Goal: Information Seeking & Learning: Learn about a topic

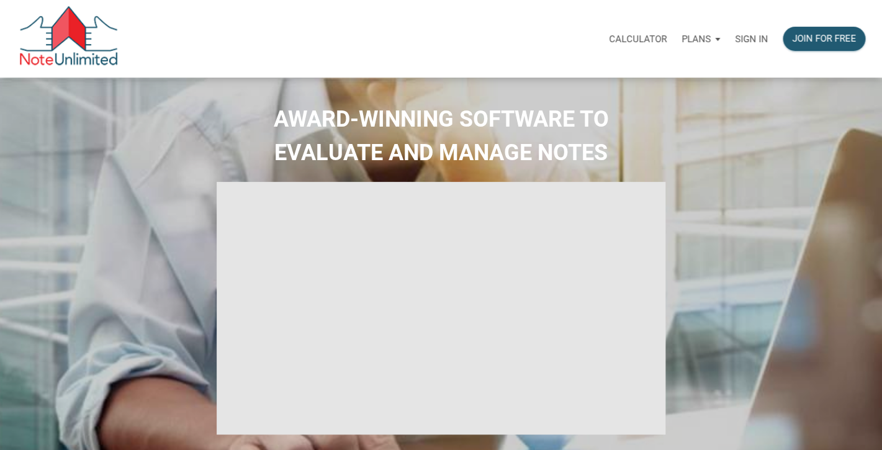
click at [745, 37] on p "Sign in" at bounding box center [751, 39] width 33 height 11
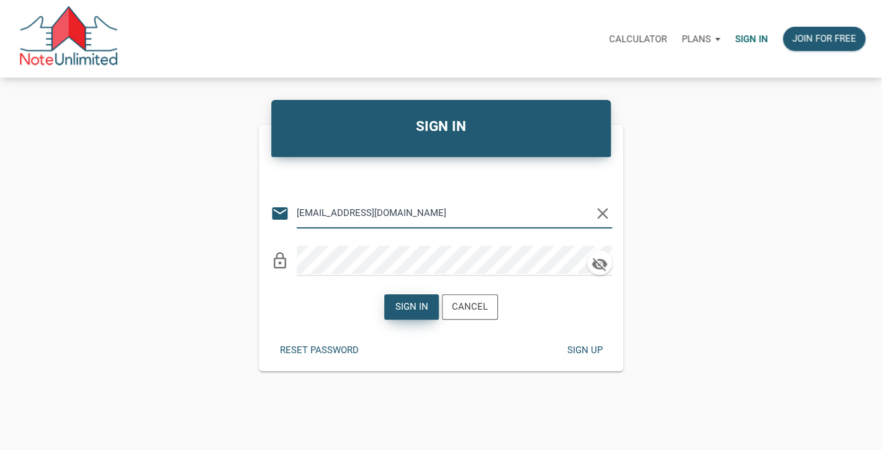
type input "lethasiddons@gmail.com"
click at [409, 309] on div "Sign in" at bounding box center [411, 307] width 33 height 14
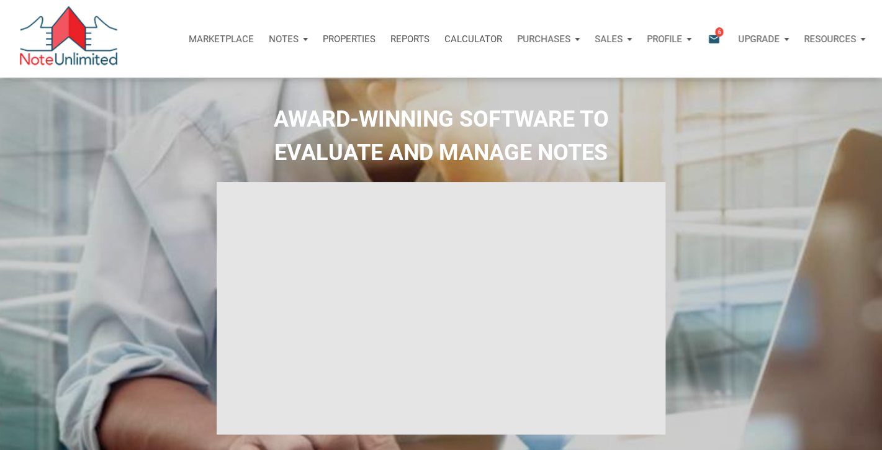
type input "Introduction to new features"
select select
click at [715, 38] on icon "email" at bounding box center [713, 39] width 15 height 14
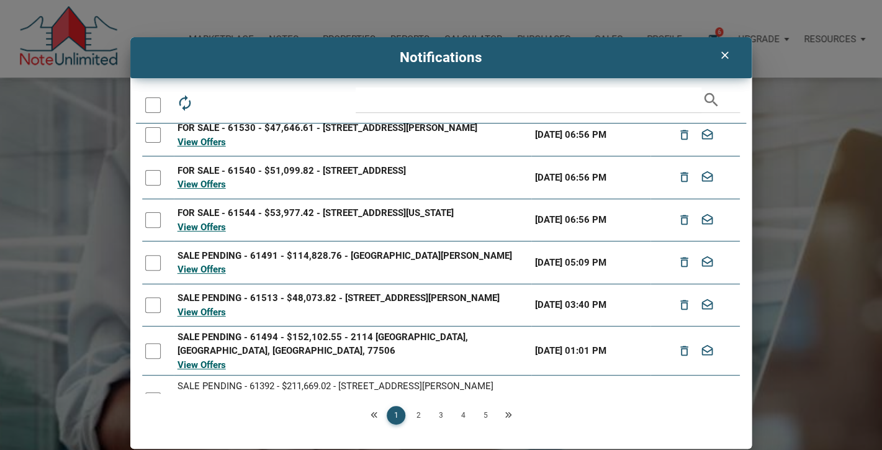
scroll to position [7, 0]
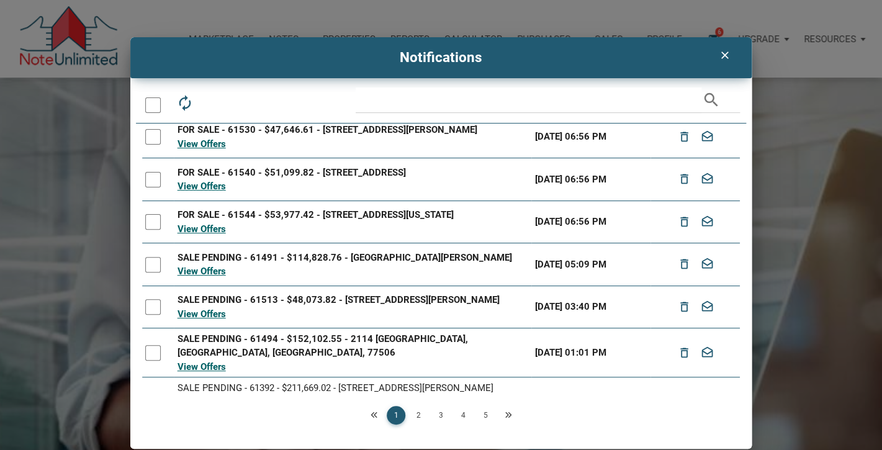
click at [153, 349] on div at bounding box center [153, 353] width 16 height 16
click at [155, 311] on div at bounding box center [153, 307] width 16 height 16
click at [152, 261] on div at bounding box center [153, 265] width 16 height 16
click at [147, 223] on div at bounding box center [153, 222] width 16 height 16
click at [150, 181] on div at bounding box center [153, 180] width 16 height 16
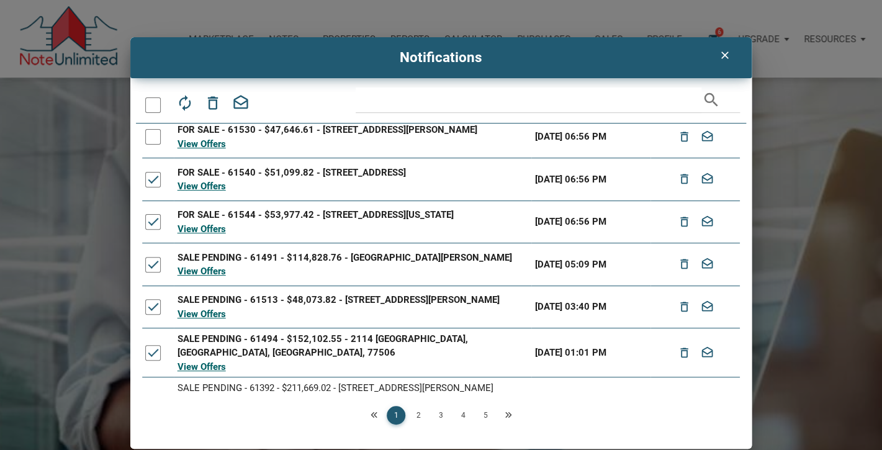
click at [155, 134] on div at bounding box center [153, 137] width 16 height 16
click at [243, 105] on icon "drafts" at bounding box center [239, 102] width 17 height 17
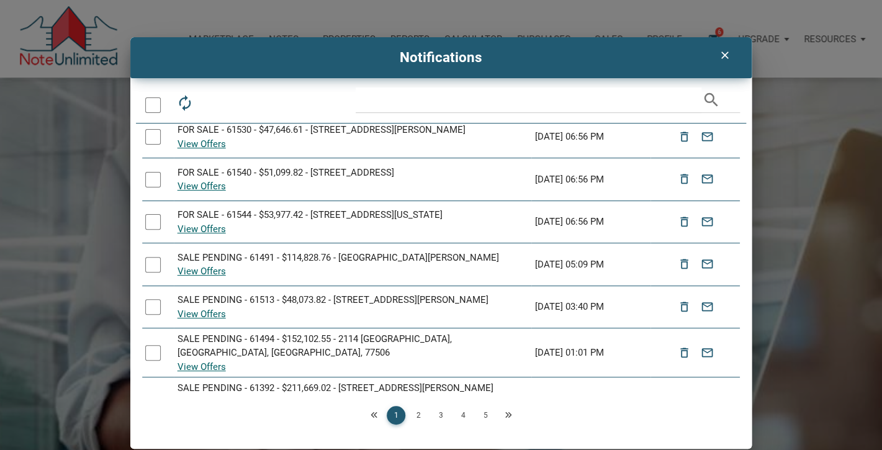
click at [725, 63] on div "clear" at bounding box center [725, 55] width 32 height 24
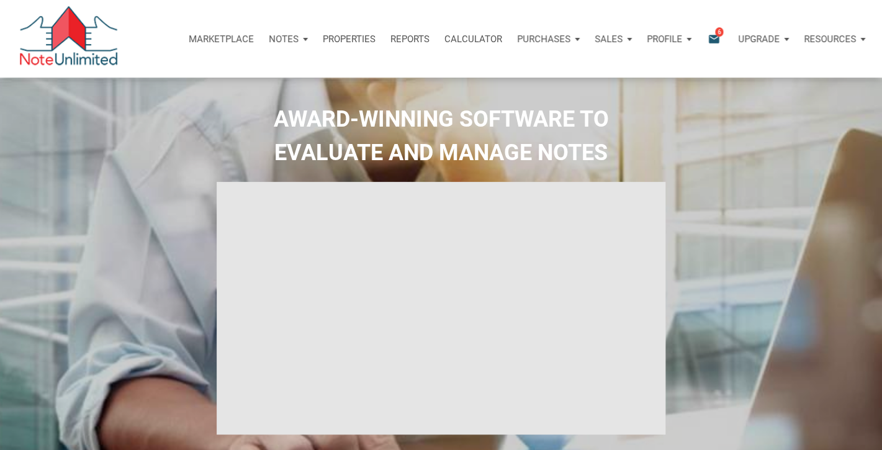
click at [212, 32] on div "Marketplace" at bounding box center [221, 38] width 80 height 37
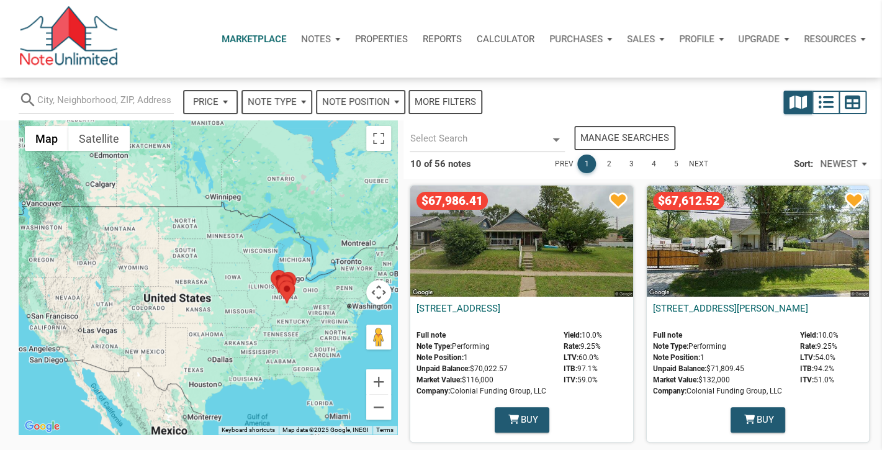
select select
click at [606, 164] on link "2" at bounding box center [608, 164] width 19 height 19
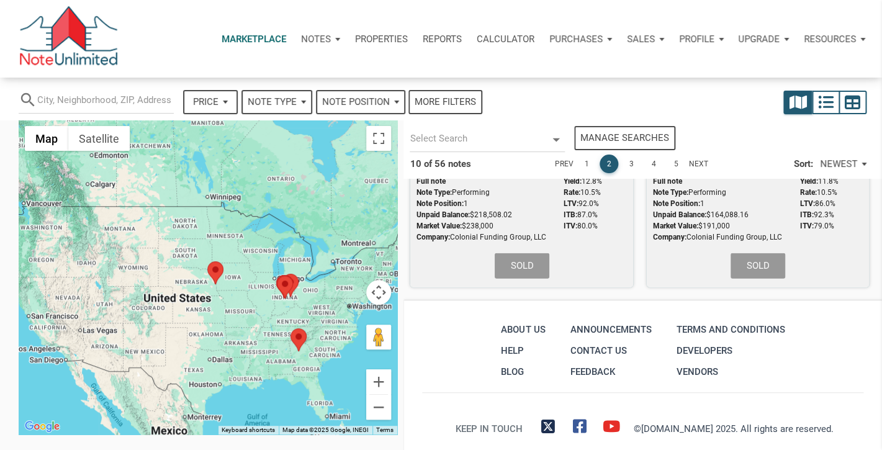
scroll to position [1252, 0]
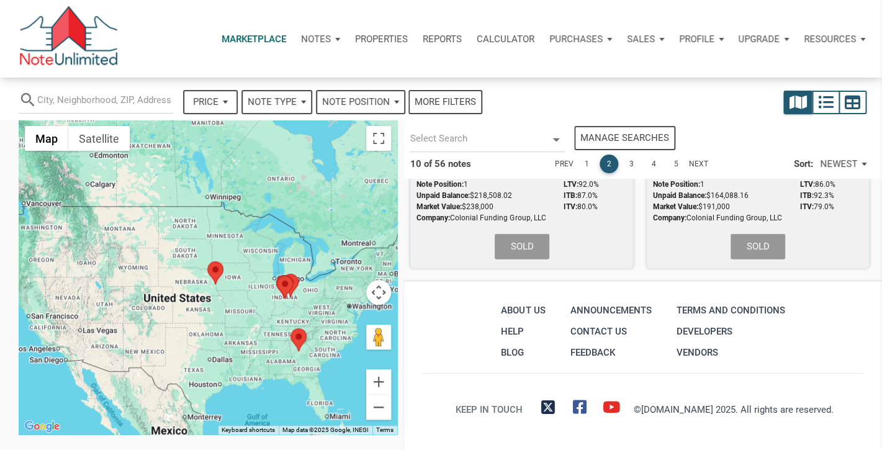
click at [631, 166] on link "3" at bounding box center [631, 164] width 19 height 19
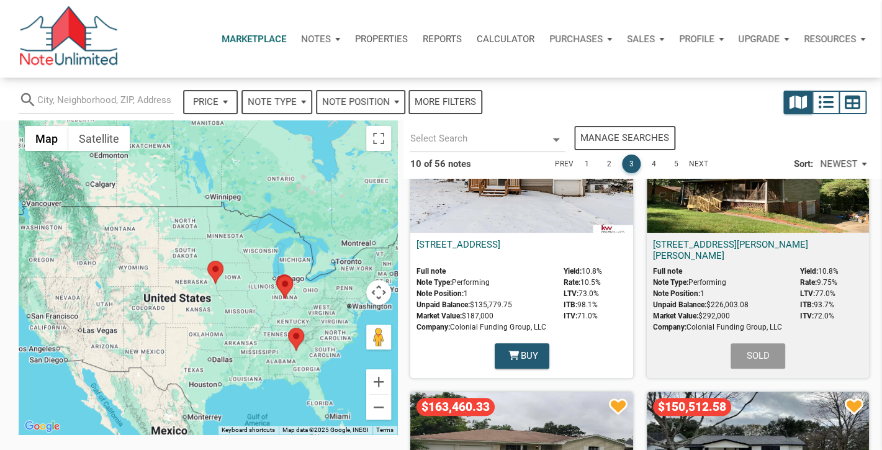
scroll to position [0, 0]
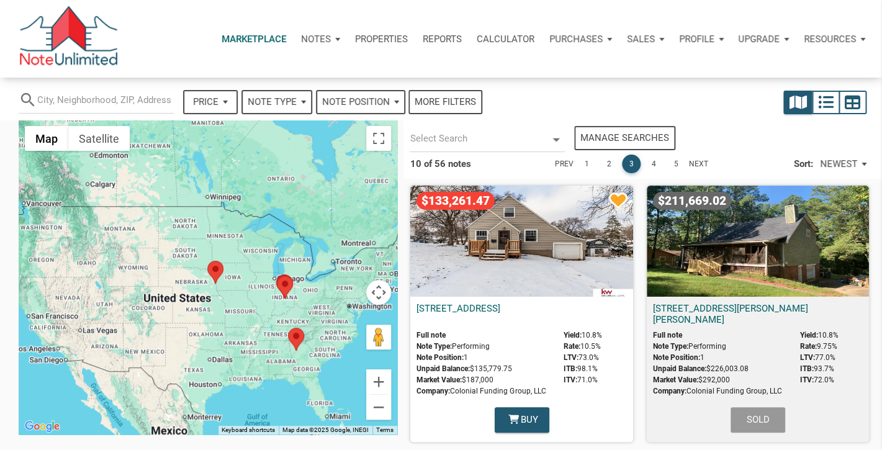
click at [585, 161] on link "1" at bounding box center [586, 164] width 19 height 19
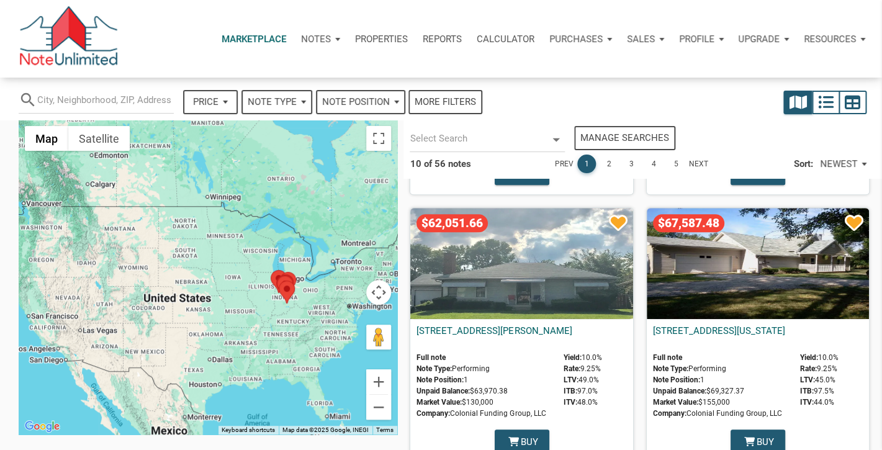
scroll to position [253, 0]
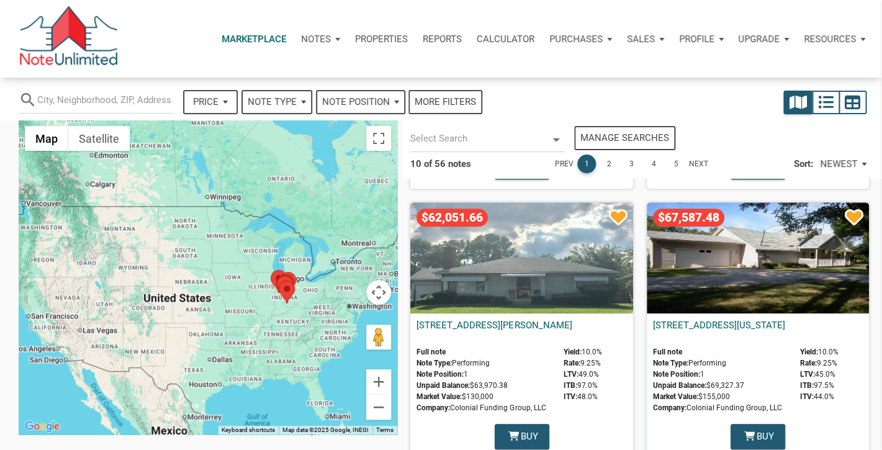
click at [761, 256] on div "$67,587.48" at bounding box center [758, 257] width 222 height 111
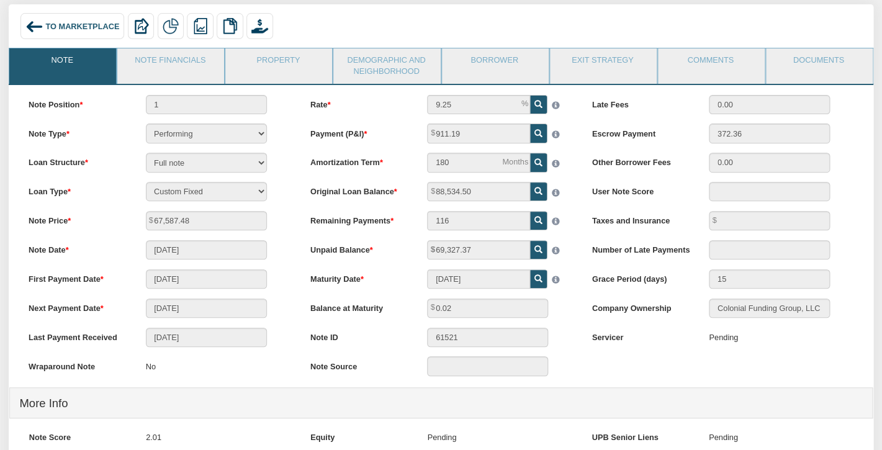
scroll to position [81, 0]
click at [178, 57] on link "Note Financials" at bounding box center [169, 64] width 105 height 31
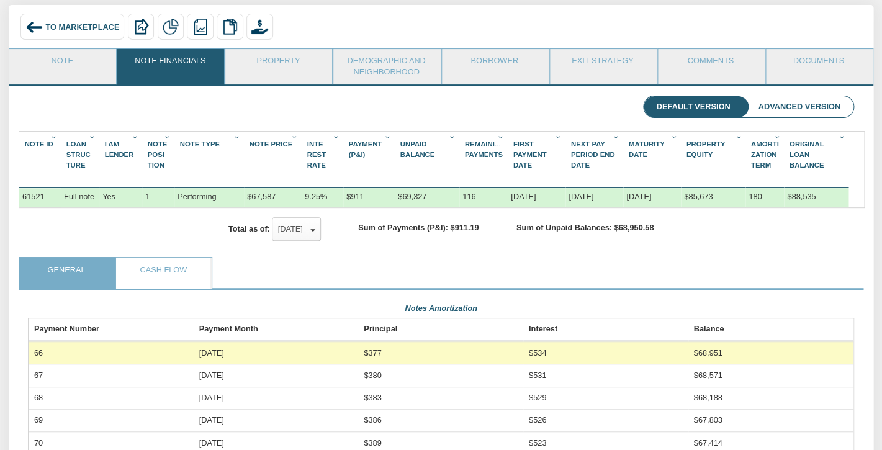
scroll to position [205, 825]
click at [76, 68] on link "Note" at bounding box center [61, 64] width 105 height 31
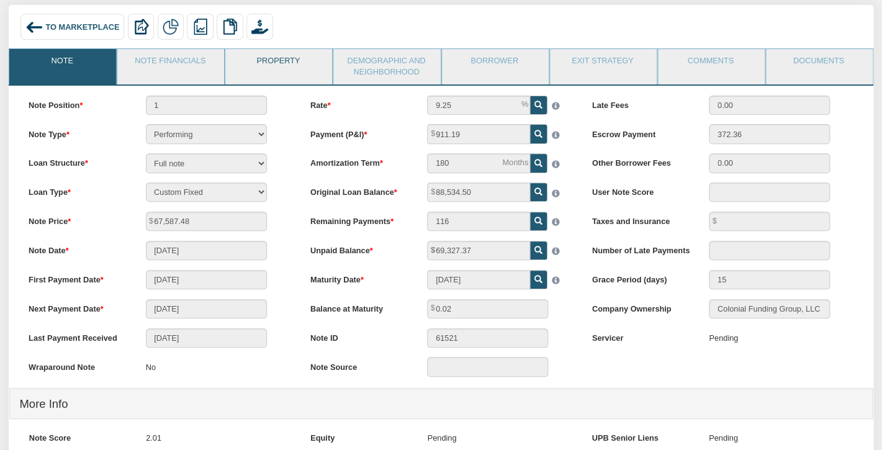
click at [265, 61] on link "Property" at bounding box center [277, 64] width 105 height 31
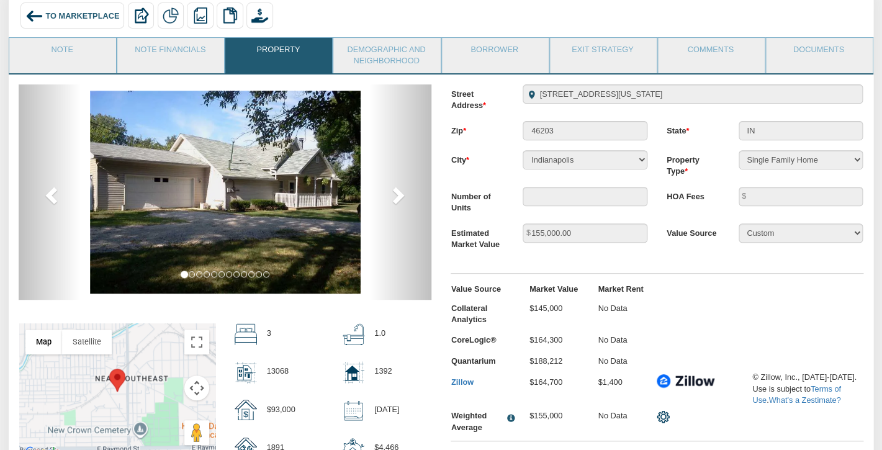
scroll to position [56, 0]
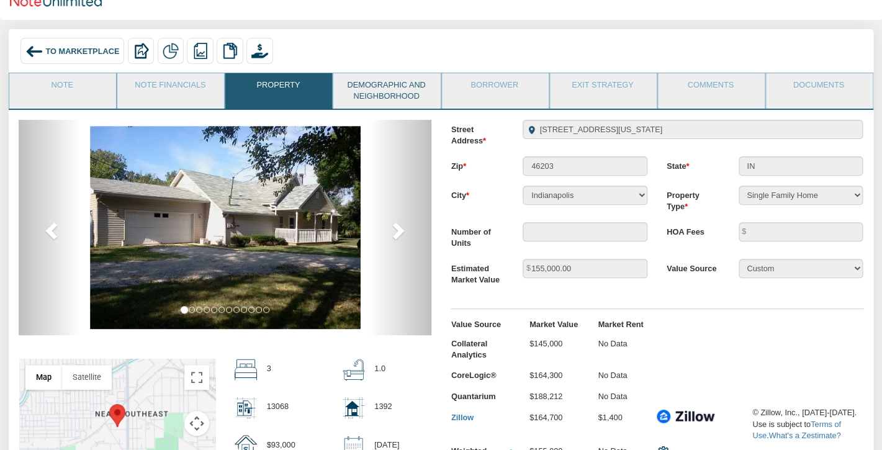
click at [393, 91] on link "Demographic and Neighborhood" at bounding box center [385, 90] width 105 height 35
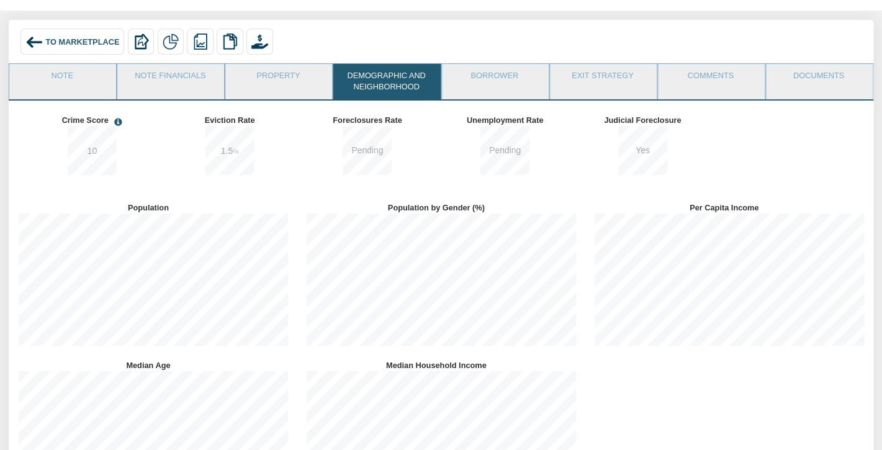
scroll to position [65, 0]
click at [279, 71] on link "Property" at bounding box center [277, 80] width 105 height 31
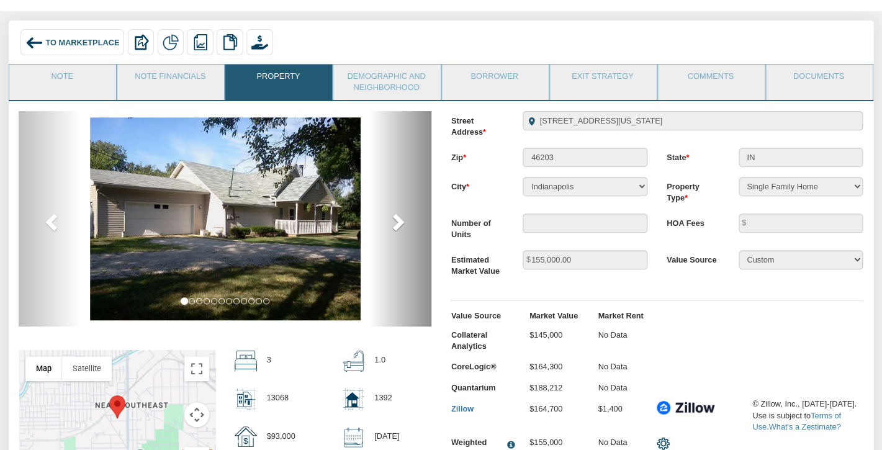
click at [383, 214] on link "next" at bounding box center [400, 219] width 62 height 216
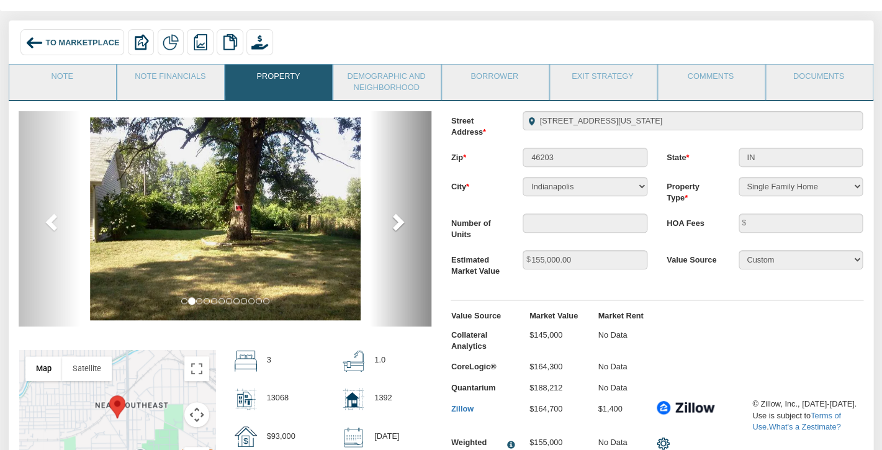
click at [390, 217] on span at bounding box center [397, 221] width 19 height 19
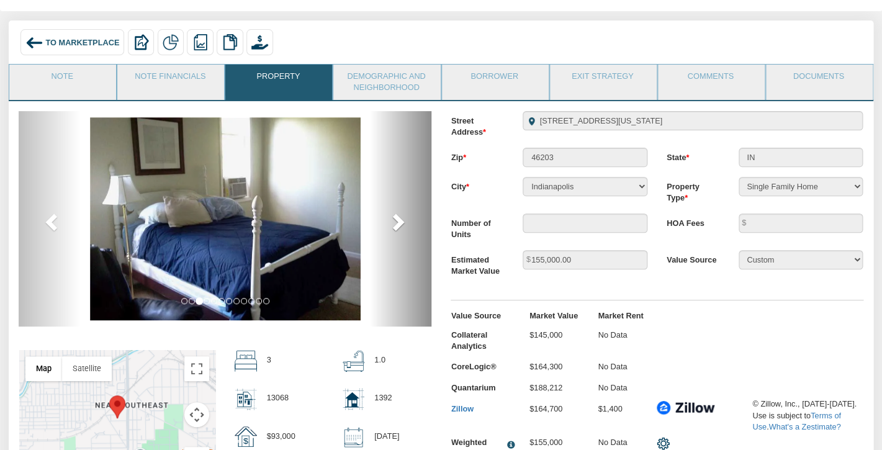
click at [390, 217] on span at bounding box center [397, 221] width 19 height 19
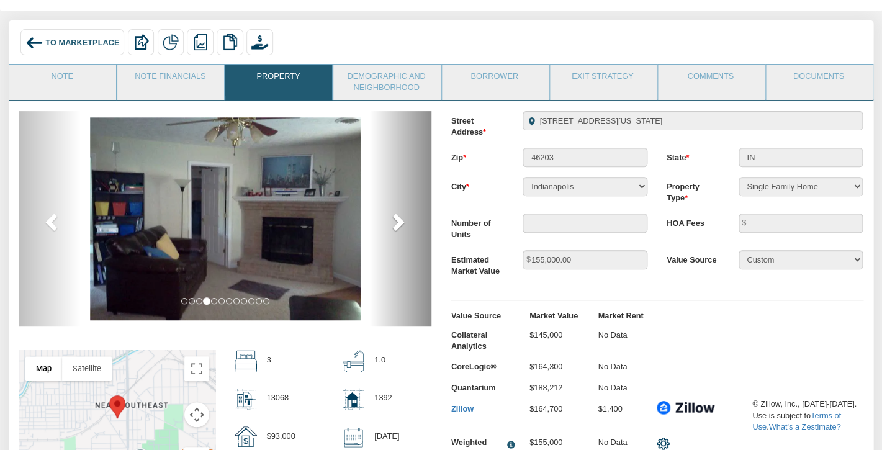
click at [390, 217] on span at bounding box center [397, 221] width 19 height 19
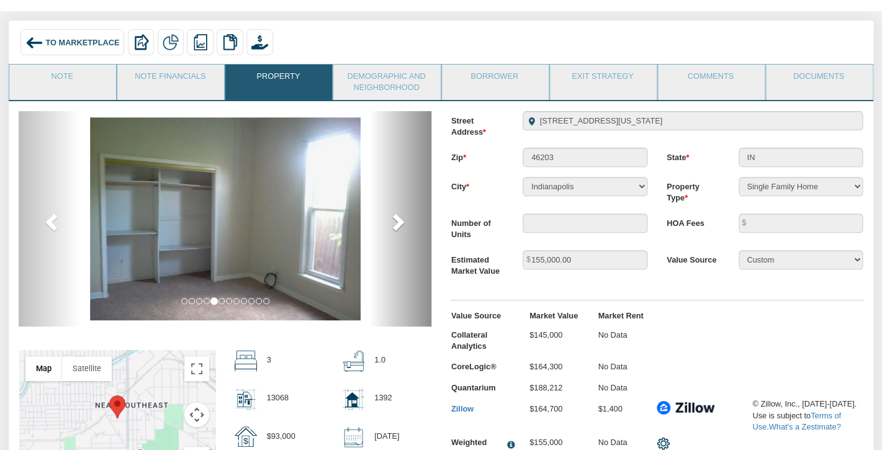
click at [390, 217] on span at bounding box center [397, 221] width 19 height 19
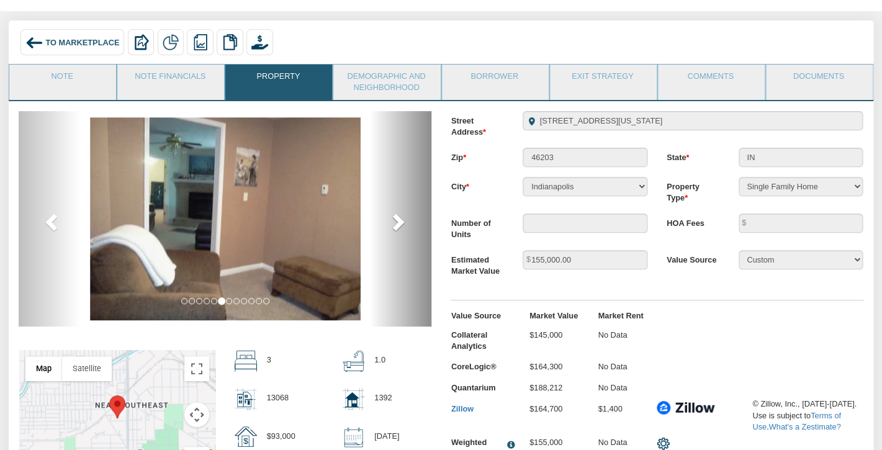
click at [390, 217] on span at bounding box center [397, 221] width 19 height 19
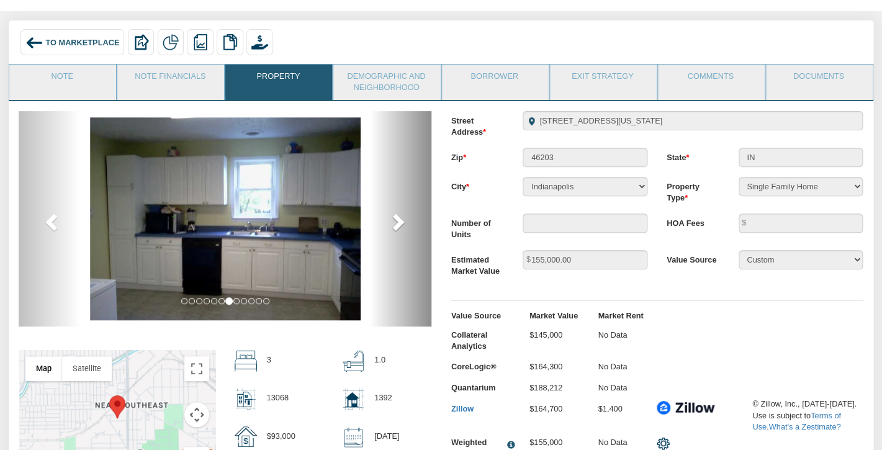
click at [390, 217] on span at bounding box center [397, 221] width 19 height 19
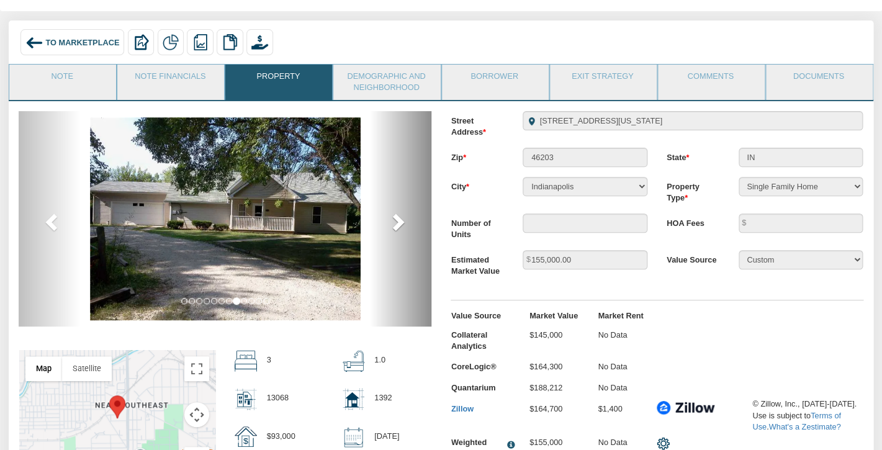
click at [390, 217] on span at bounding box center [397, 221] width 19 height 19
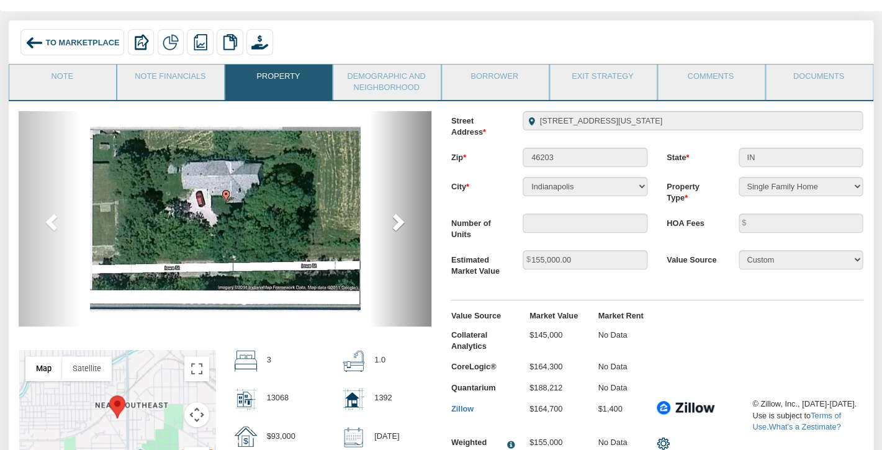
click at [390, 217] on span at bounding box center [397, 221] width 19 height 19
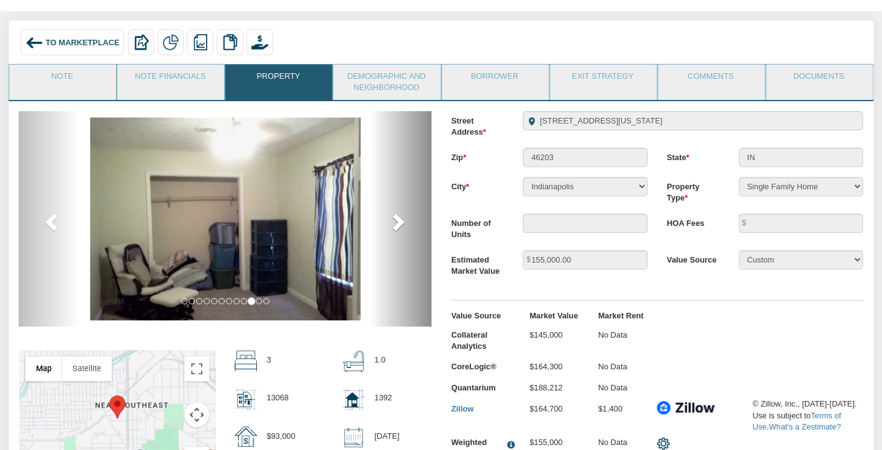
click at [390, 217] on span at bounding box center [397, 221] width 19 height 19
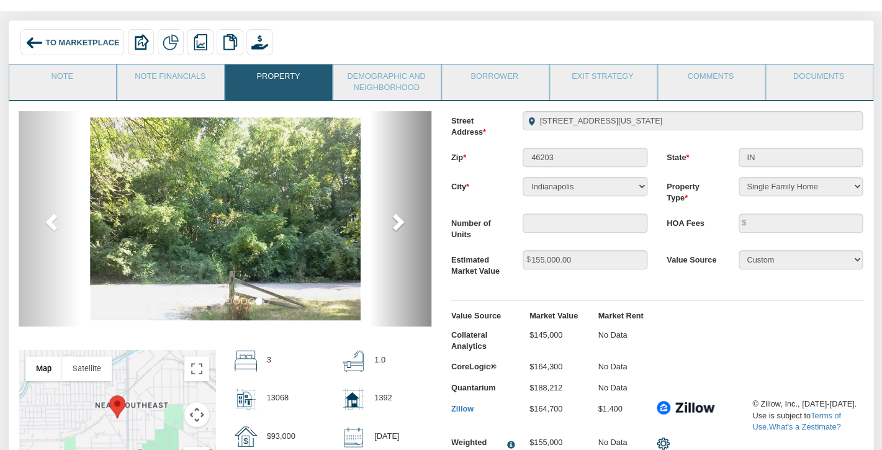
click at [390, 217] on span at bounding box center [397, 221] width 19 height 19
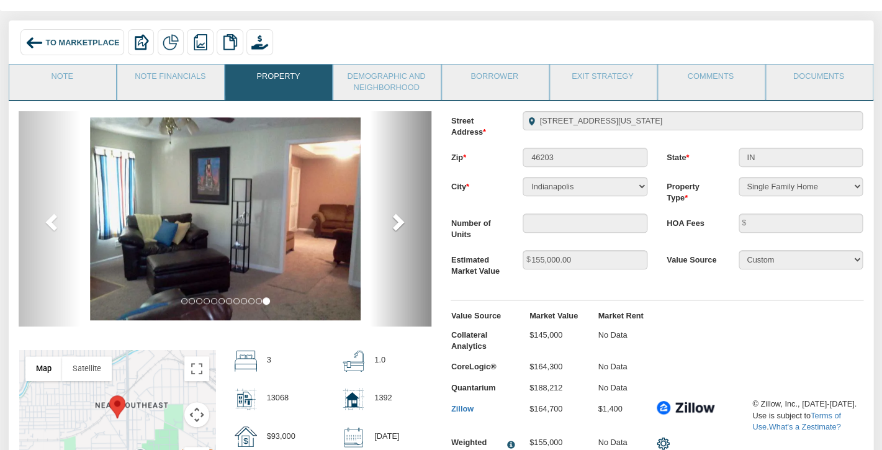
click at [390, 217] on span at bounding box center [397, 221] width 19 height 19
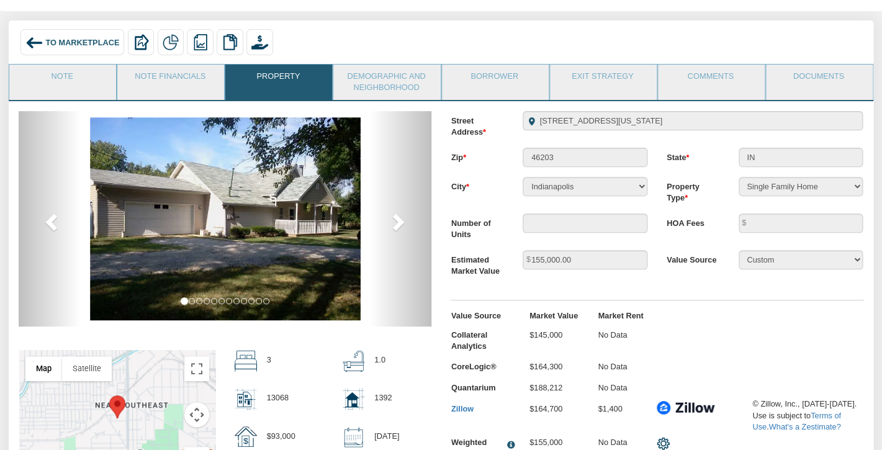
click at [78, 35] on div "To Marketplace" at bounding box center [72, 42] width 104 height 27
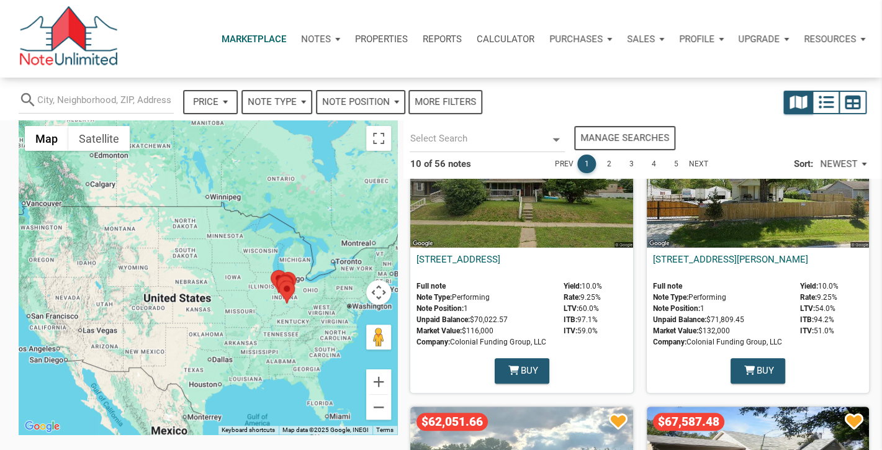
select select
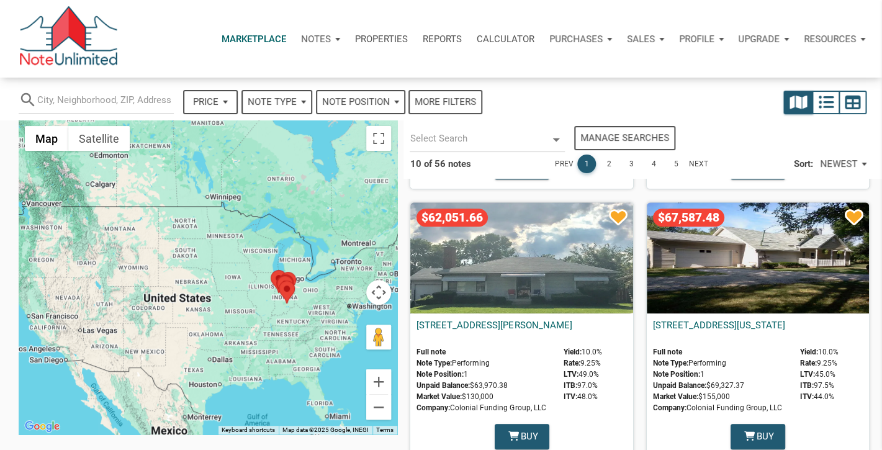
scroll to position [237, 0]
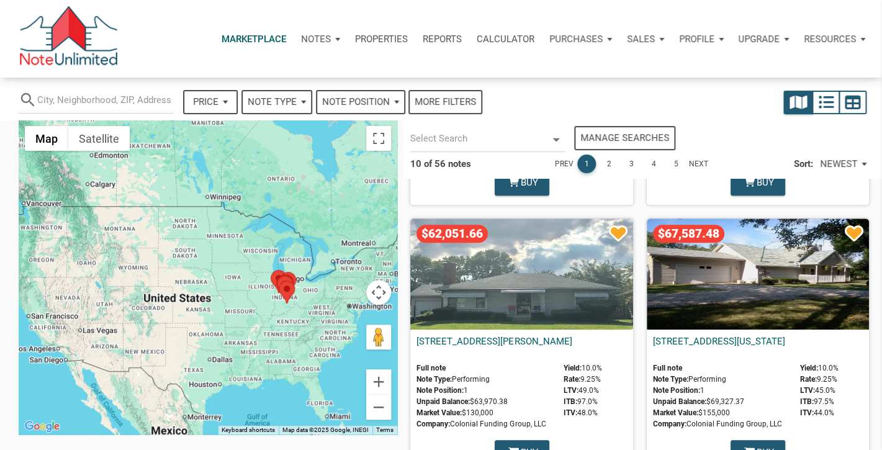
click at [758, 296] on div "$67,587.48" at bounding box center [758, 273] width 222 height 111
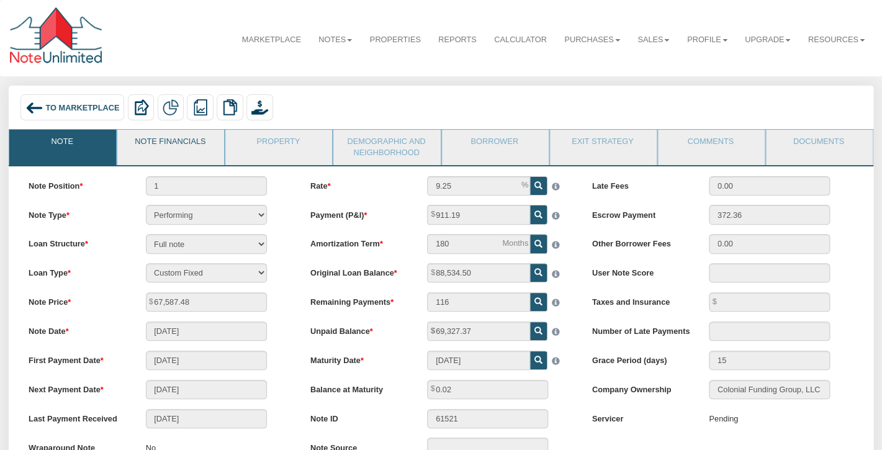
click at [168, 143] on link "Note Financials" at bounding box center [169, 145] width 105 height 31
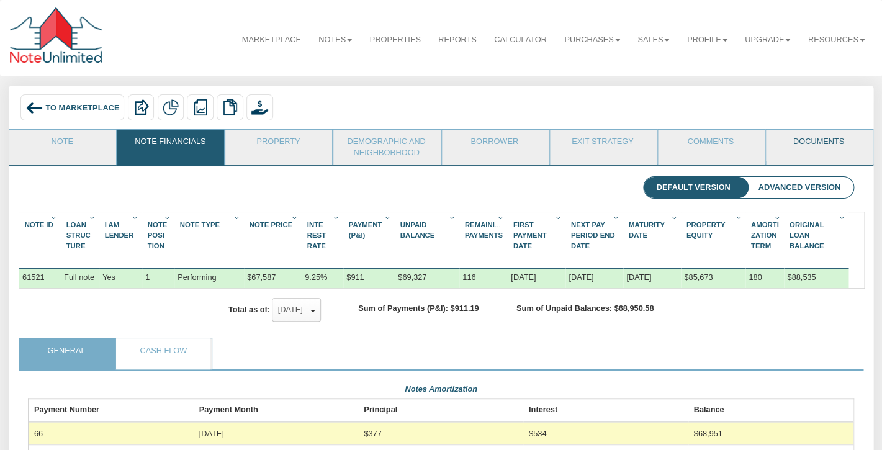
click at [802, 143] on link "Documents" at bounding box center [818, 145] width 105 height 31
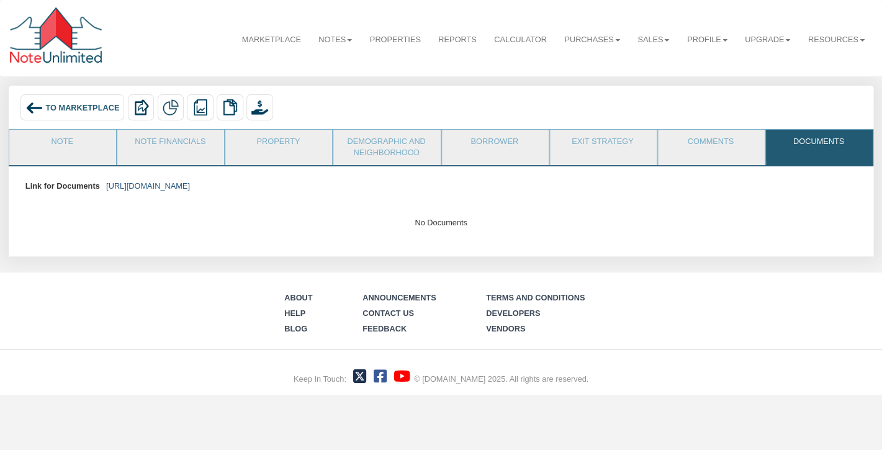
click at [190, 189] on link "https://colonialfundinggroup.sharepoint.com/:f:/s/operationsteam/EuYSyCumC5RKmr…" at bounding box center [148, 185] width 84 height 9
click at [305, 156] on link "Property" at bounding box center [277, 145] width 105 height 31
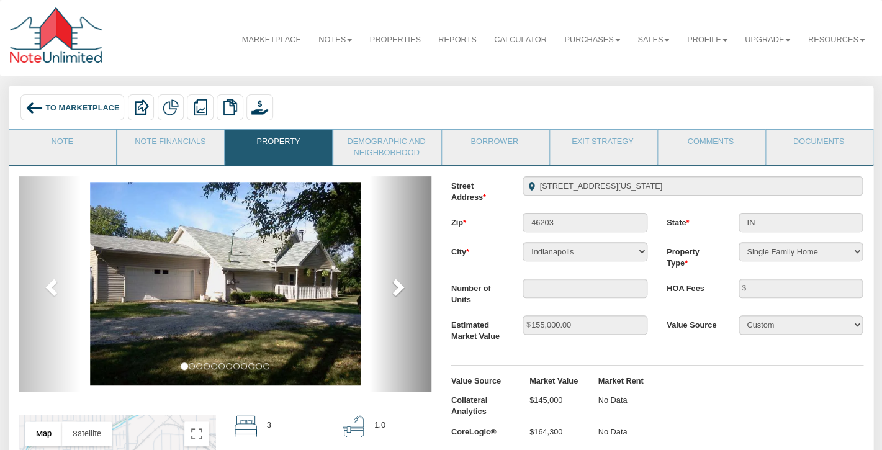
click at [394, 289] on span at bounding box center [397, 286] width 19 height 19
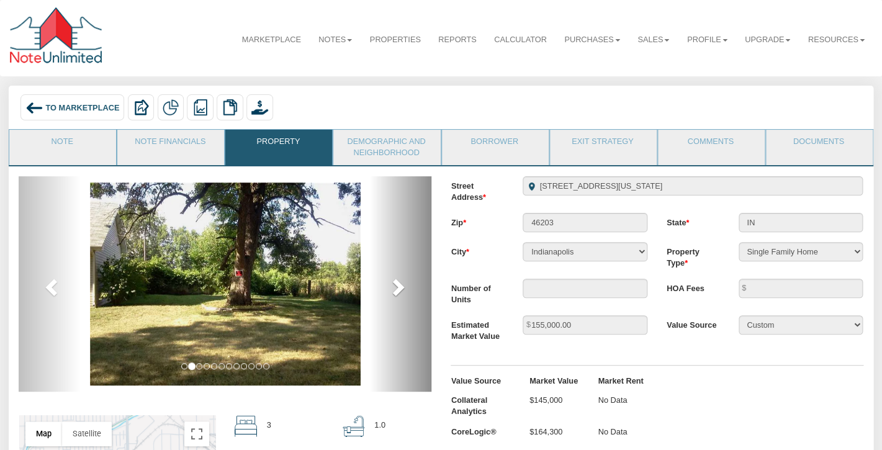
click at [394, 289] on span at bounding box center [397, 286] width 19 height 19
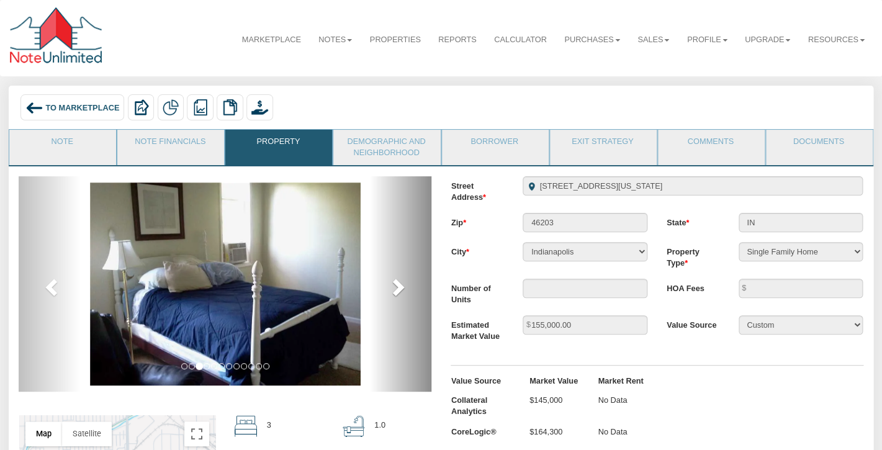
click at [394, 289] on span at bounding box center [397, 286] width 19 height 19
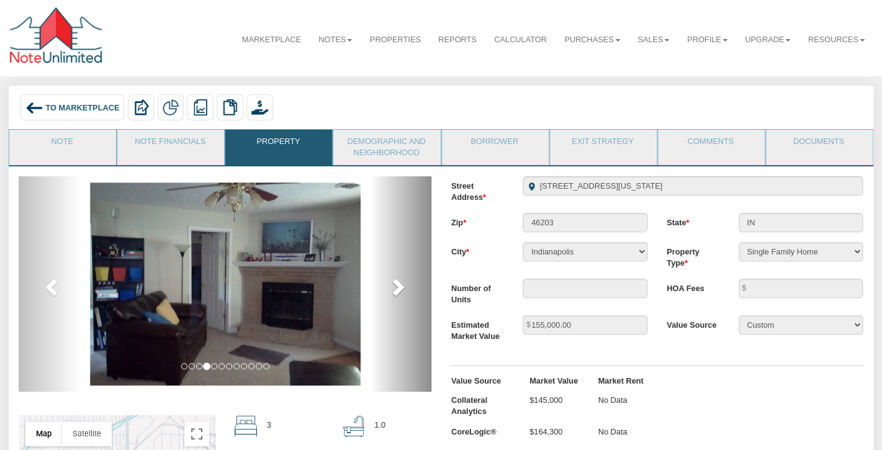
click at [394, 289] on span at bounding box center [397, 286] width 19 height 19
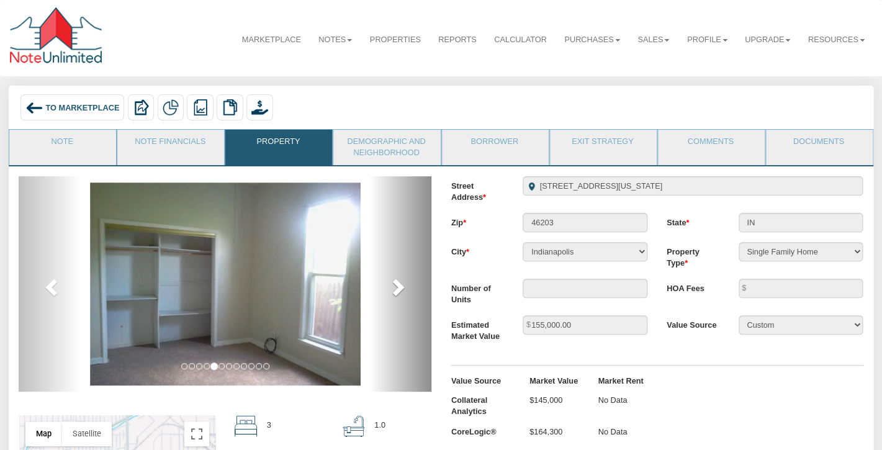
click at [394, 289] on span at bounding box center [397, 286] width 19 height 19
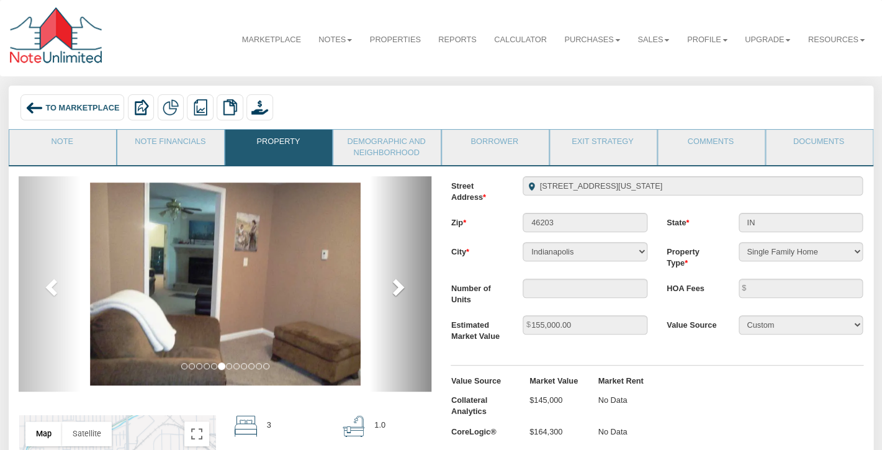
click at [394, 289] on span at bounding box center [397, 286] width 19 height 19
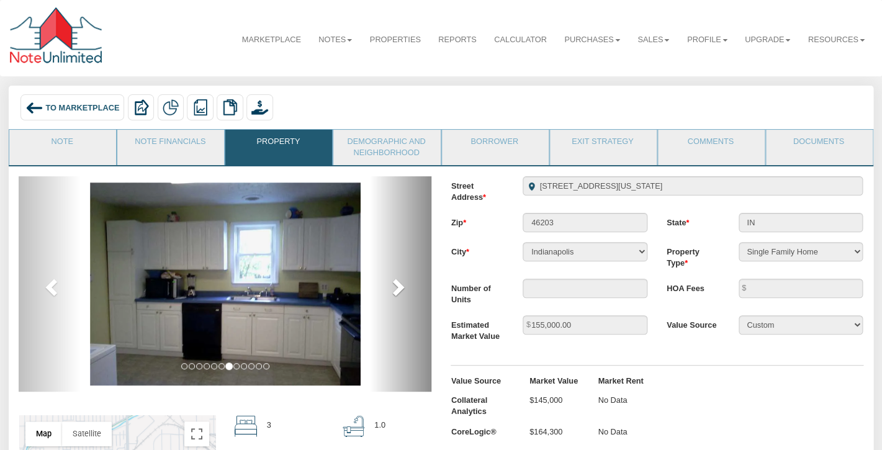
click at [394, 289] on span at bounding box center [397, 286] width 19 height 19
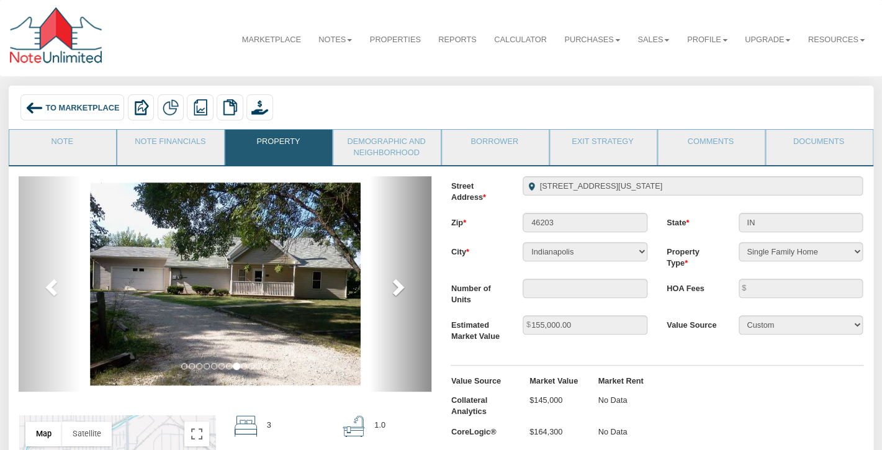
click at [394, 289] on span at bounding box center [397, 286] width 19 height 19
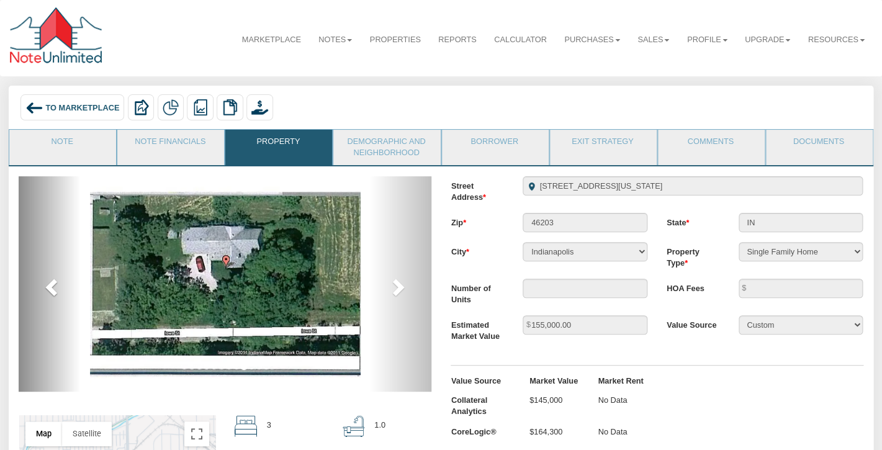
click at [53, 284] on span at bounding box center [52, 286] width 19 height 19
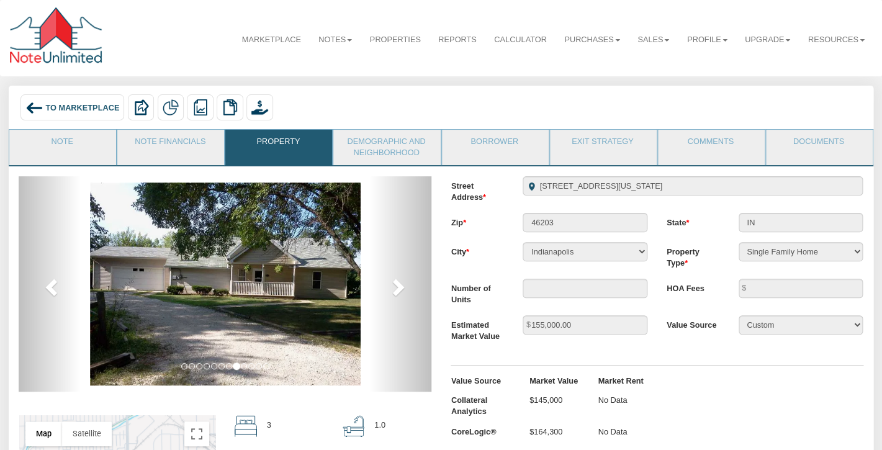
click at [77, 107] on span "To Marketplace" at bounding box center [82, 106] width 74 height 9
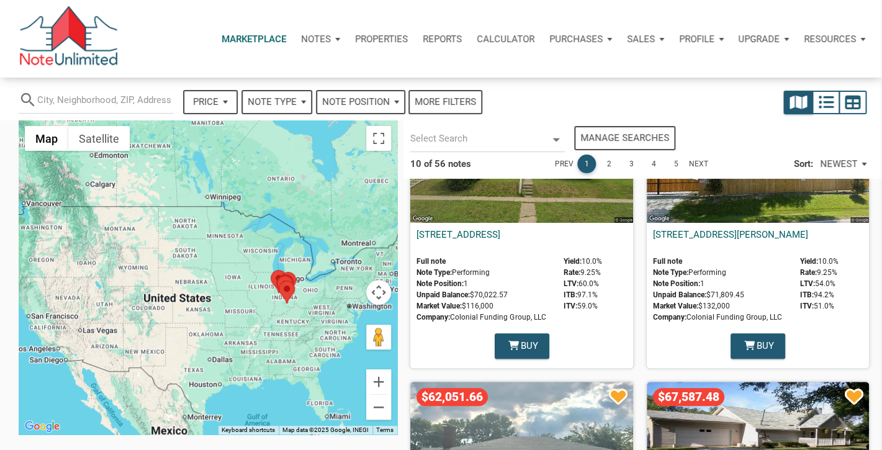
select select
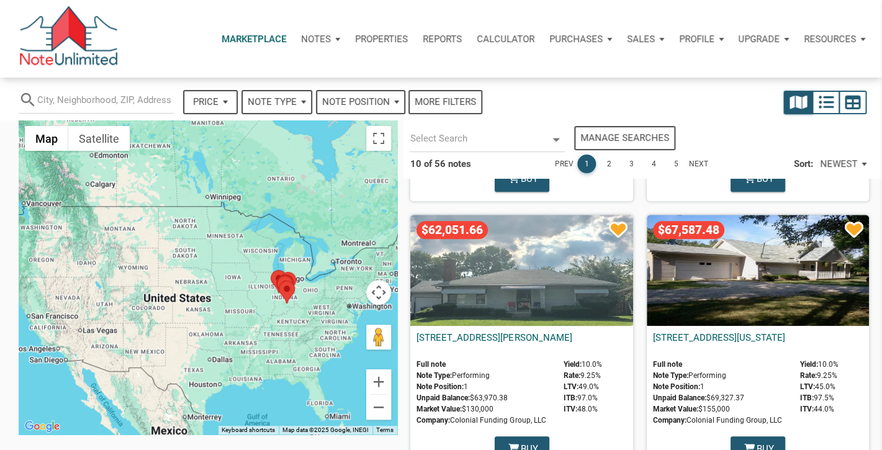
scroll to position [242, 0]
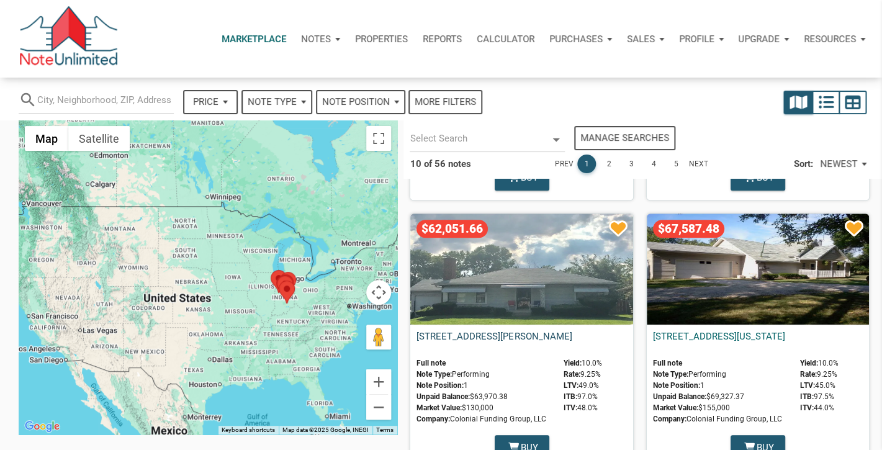
click at [526, 335] on link "[STREET_ADDRESS][PERSON_NAME]" at bounding box center [493, 336] width 155 height 11
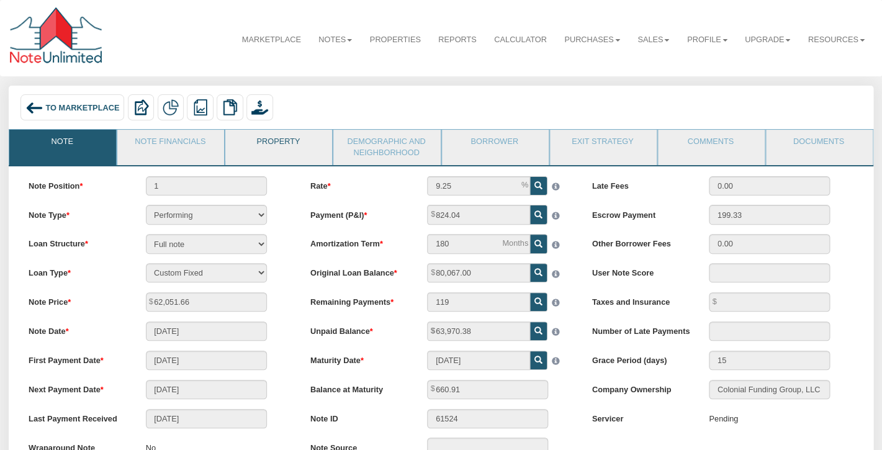
click at [300, 143] on link "Property" at bounding box center [277, 145] width 105 height 31
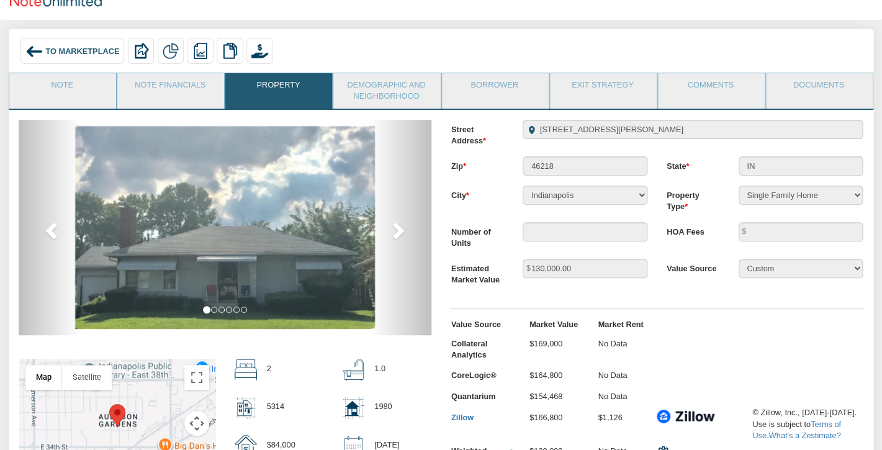
scroll to position [78, 0]
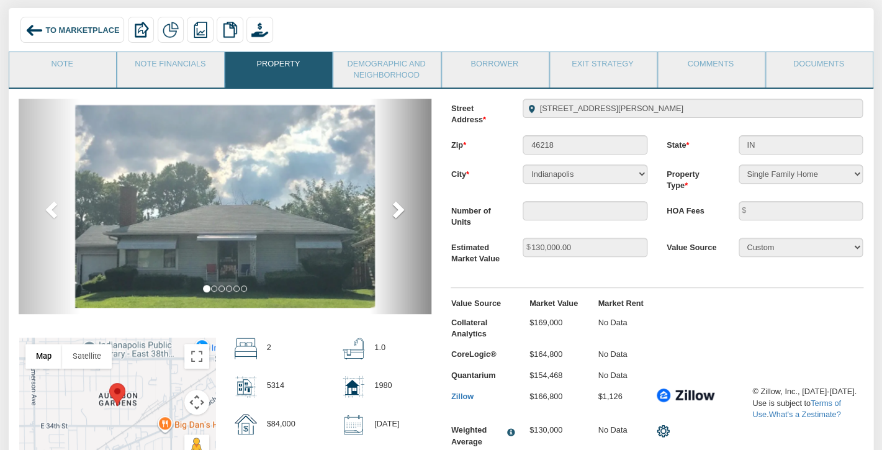
click at [397, 207] on span at bounding box center [397, 209] width 19 height 19
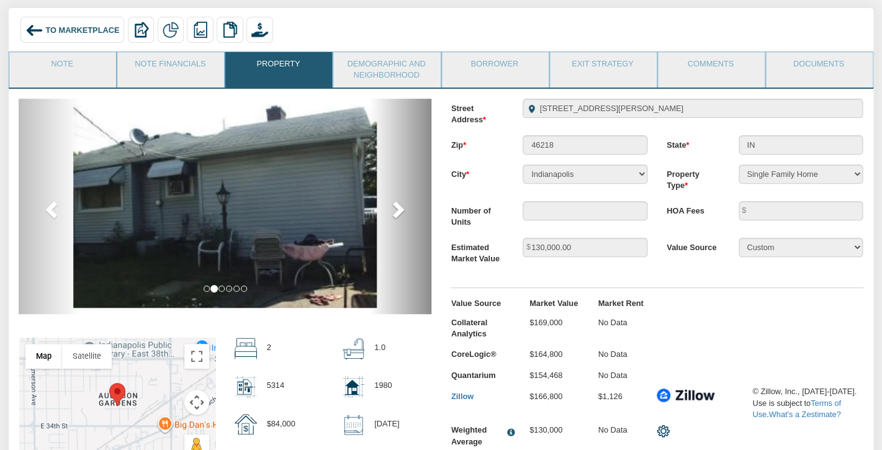
click at [397, 207] on span at bounding box center [397, 209] width 19 height 19
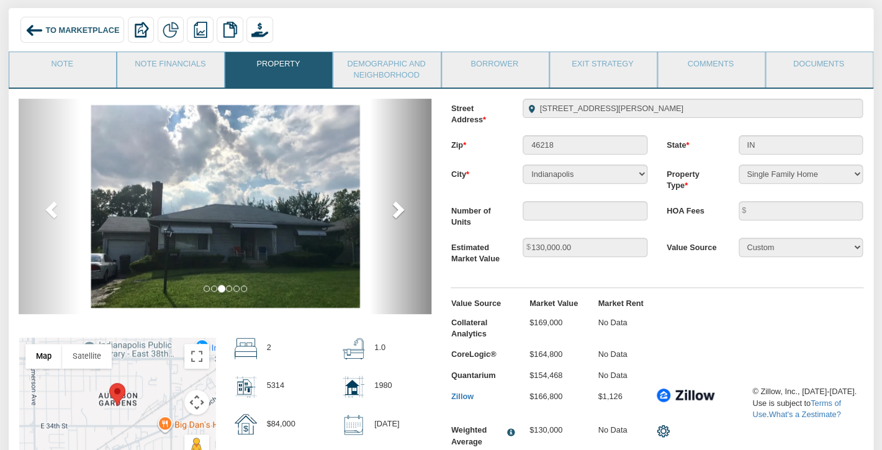
click at [397, 207] on span at bounding box center [397, 209] width 19 height 19
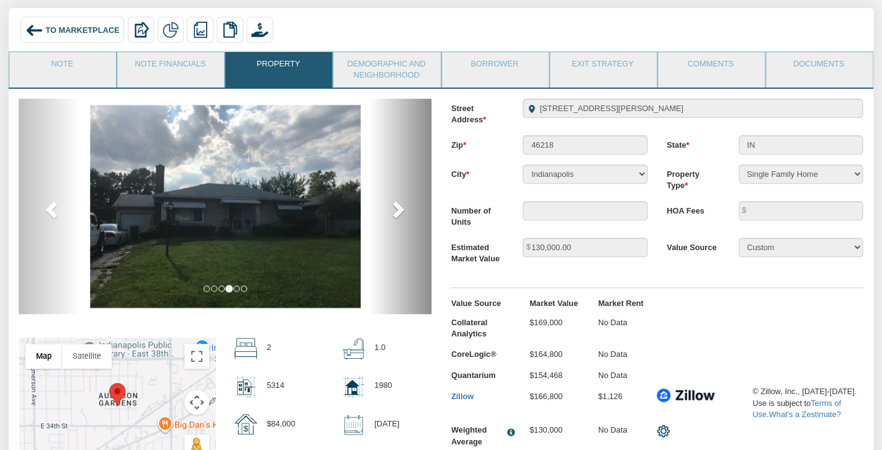
click at [397, 207] on span at bounding box center [397, 209] width 19 height 19
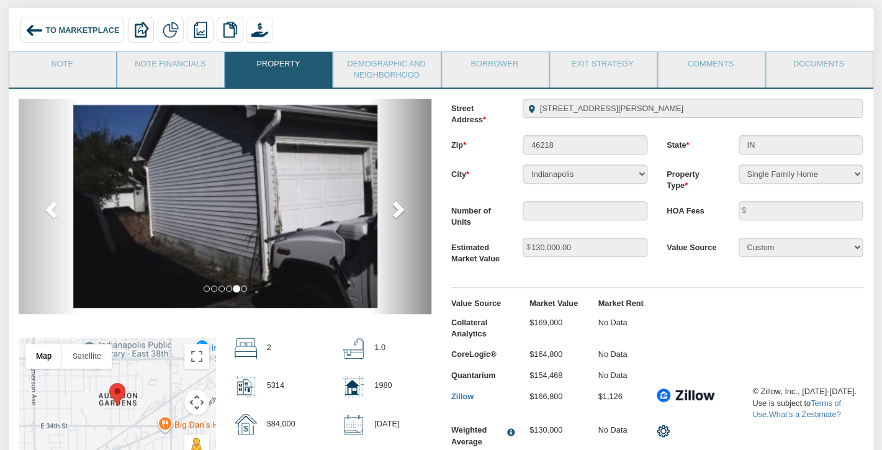
click at [397, 207] on span at bounding box center [397, 209] width 19 height 19
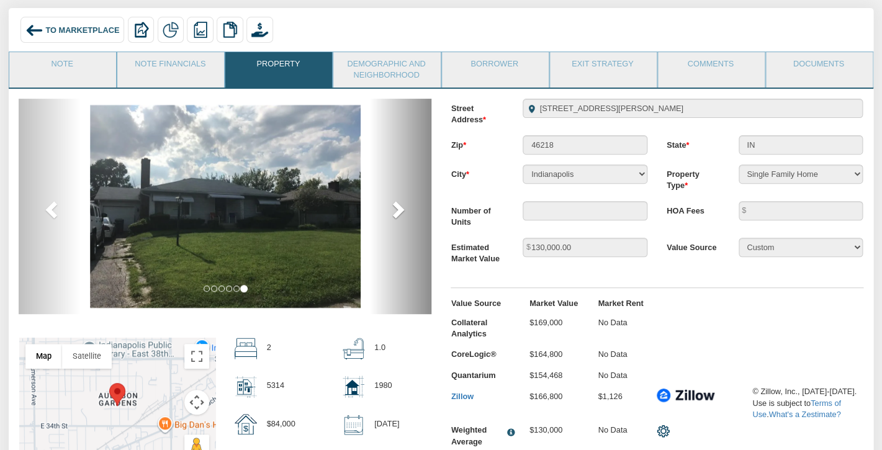
click at [397, 207] on span at bounding box center [397, 209] width 19 height 19
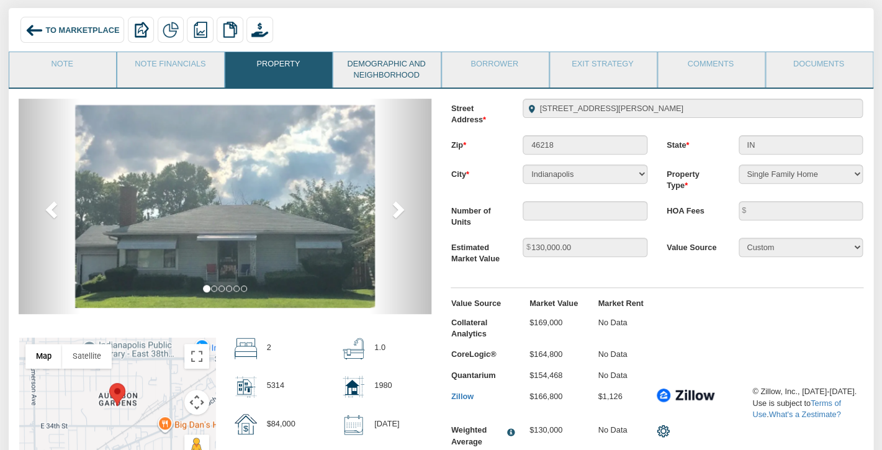
click at [375, 68] on link "Demographic and Neighborhood" at bounding box center [385, 69] width 105 height 35
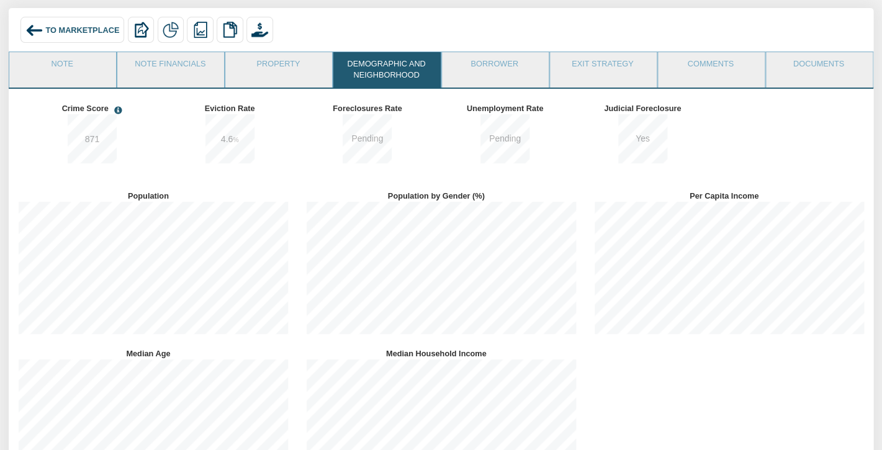
scroll to position [158, 287]
click at [61, 66] on link "Note" at bounding box center [61, 67] width 105 height 31
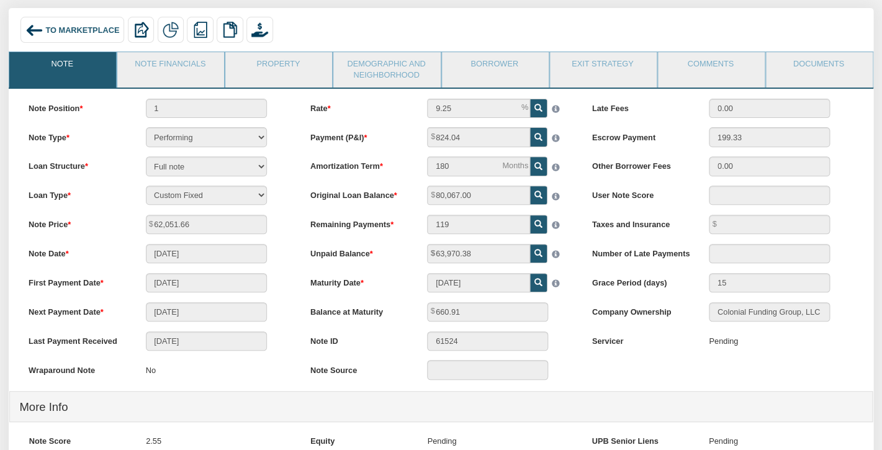
click at [70, 25] on div "To Marketplace" at bounding box center [72, 30] width 104 height 27
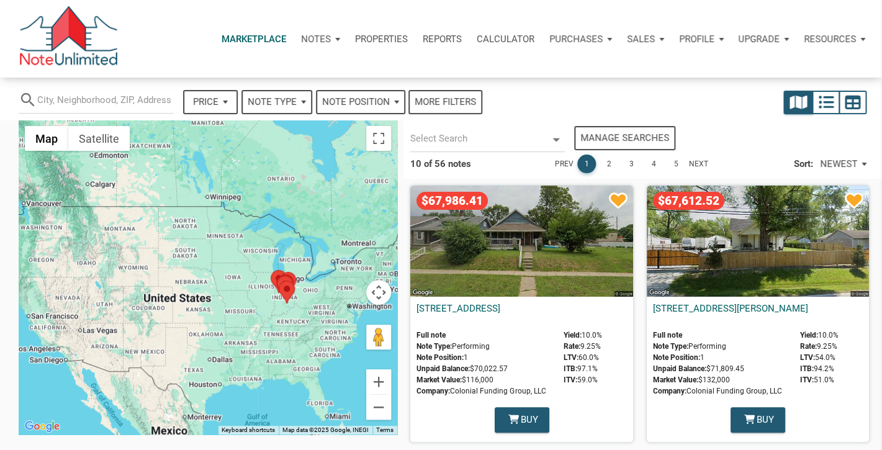
select select
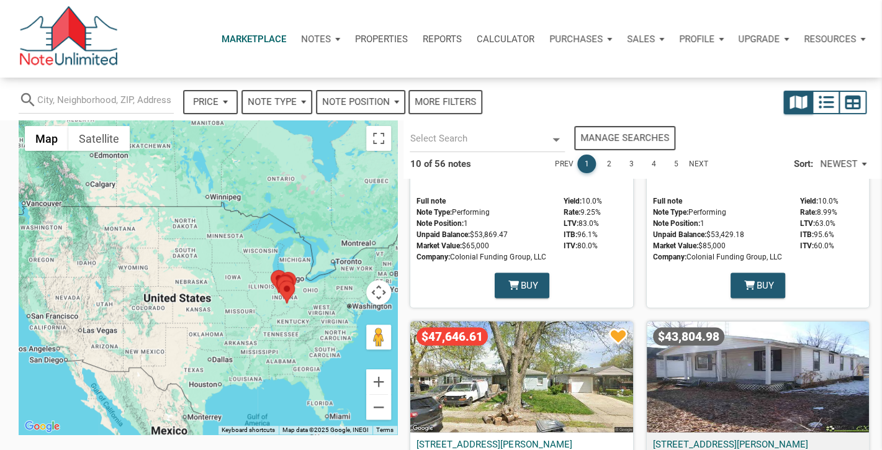
scroll to position [941, 0]
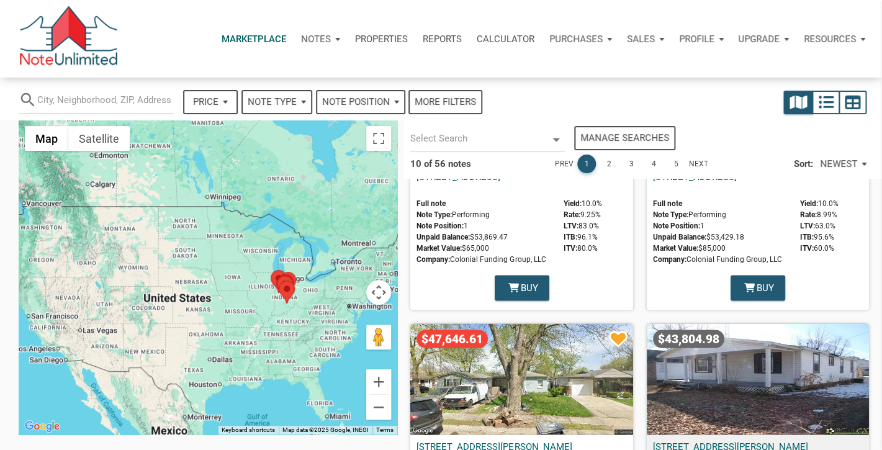
click at [699, 159] on link "Next" at bounding box center [698, 164] width 19 height 19
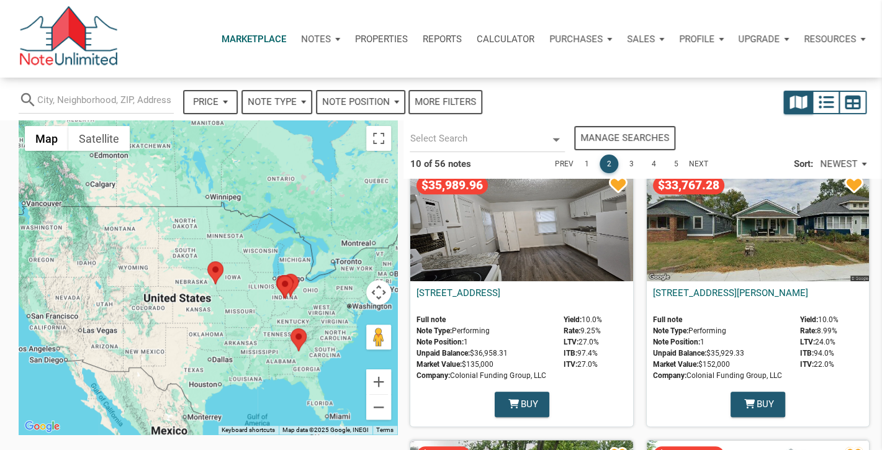
scroll to position [282, 0]
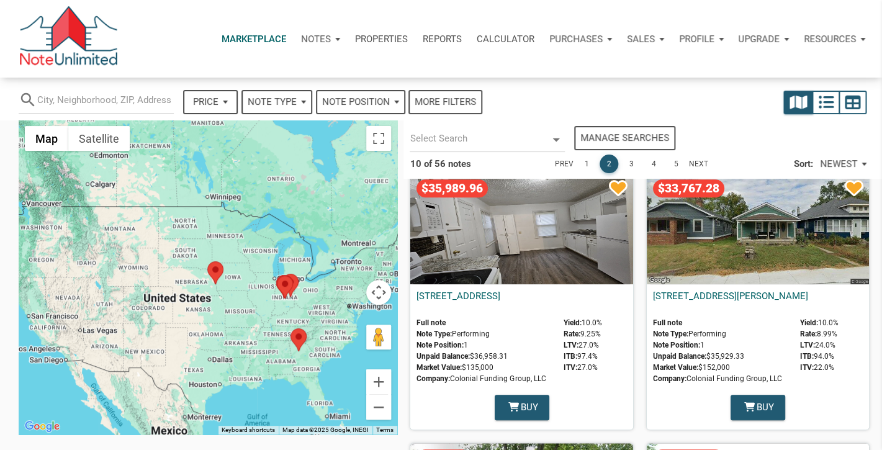
click at [539, 235] on div "$35,989.96" at bounding box center [521, 228] width 222 height 111
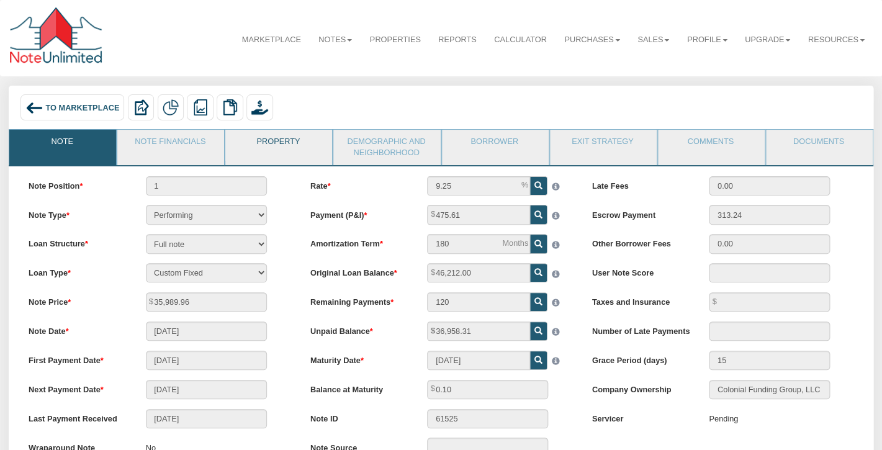
click at [277, 158] on link "Property" at bounding box center [277, 145] width 105 height 31
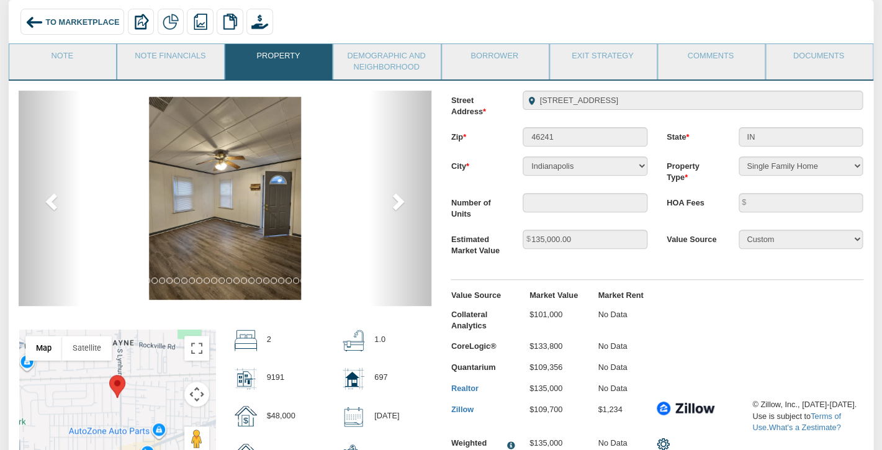
scroll to position [110, 0]
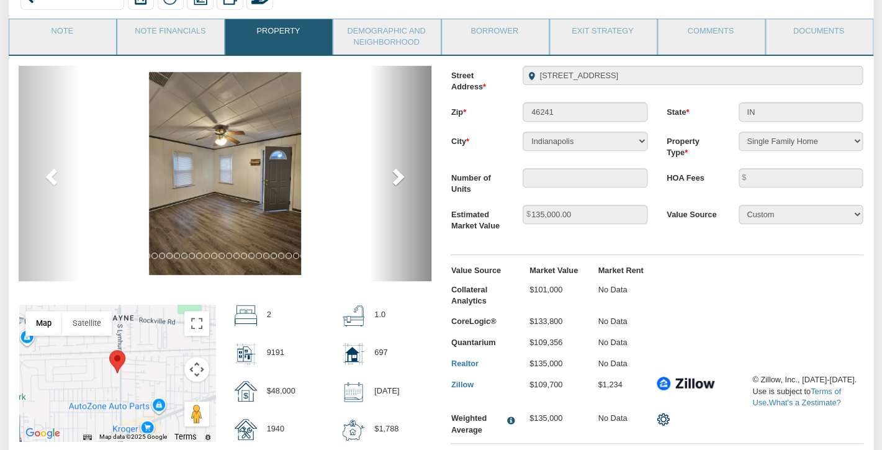
click at [399, 172] on span at bounding box center [397, 176] width 19 height 19
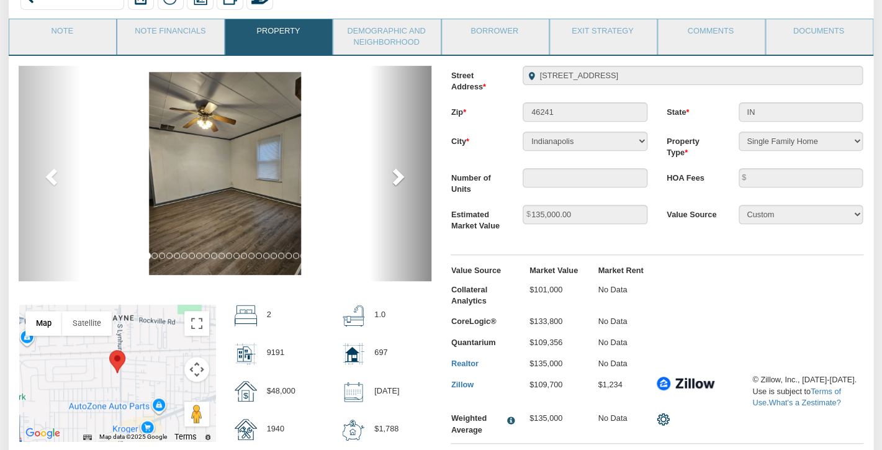
click at [399, 172] on span at bounding box center [397, 176] width 19 height 19
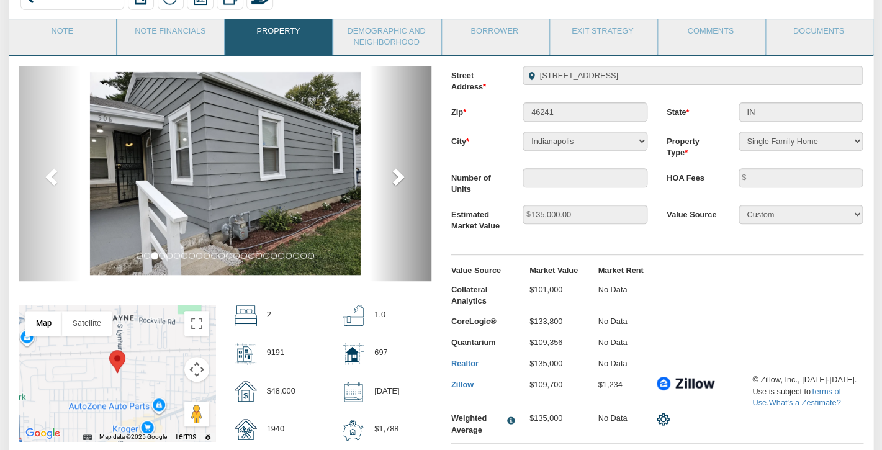
click at [399, 172] on span at bounding box center [397, 176] width 19 height 19
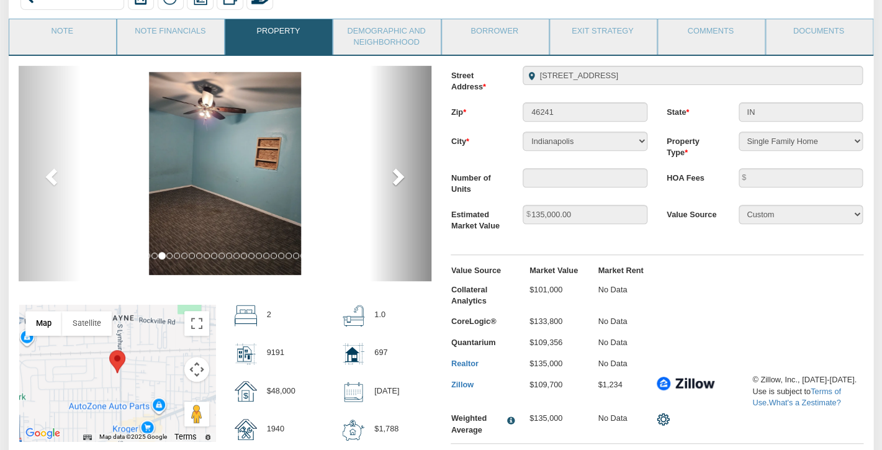
click at [399, 172] on span at bounding box center [397, 176] width 19 height 19
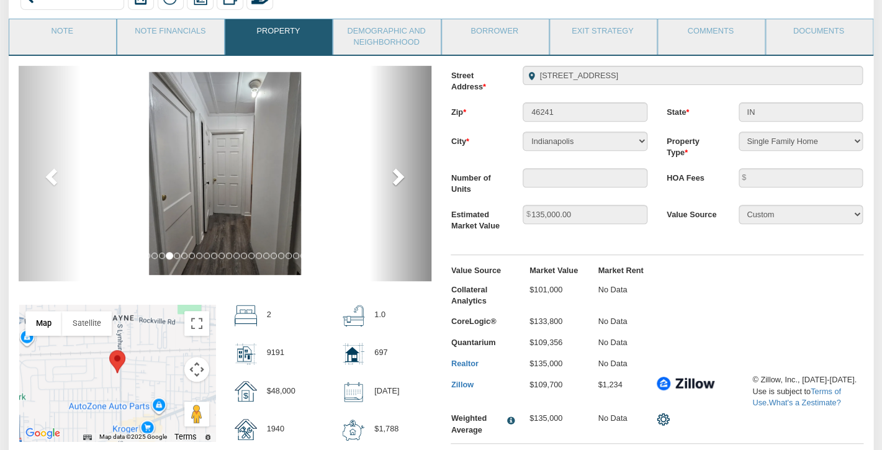
click at [399, 172] on span at bounding box center [397, 176] width 19 height 19
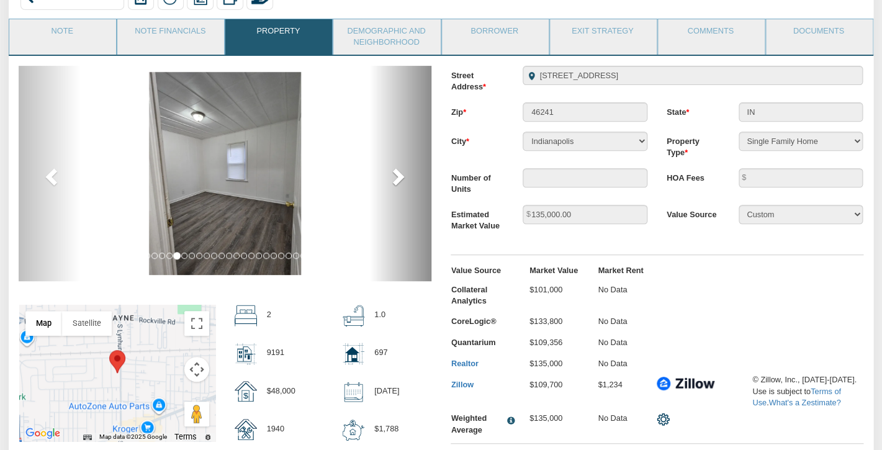
click at [399, 172] on span at bounding box center [397, 176] width 19 height 19
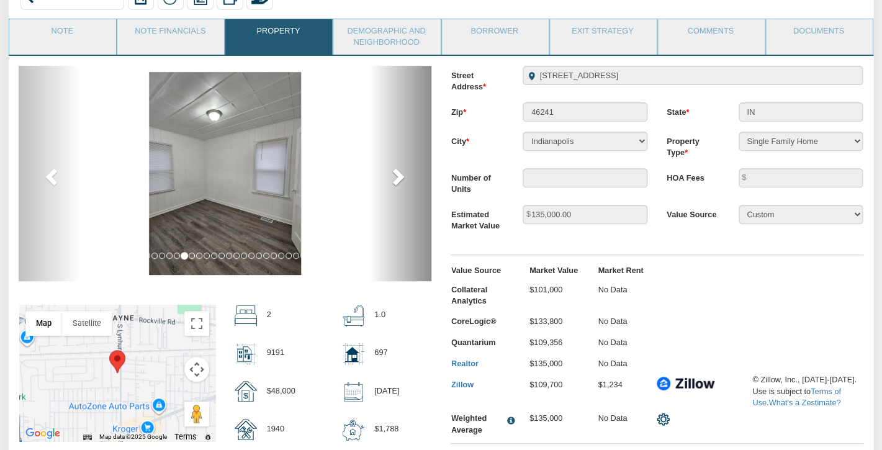
click at [399, 172] on span at bounding box center [397, 176] width 19 height 19
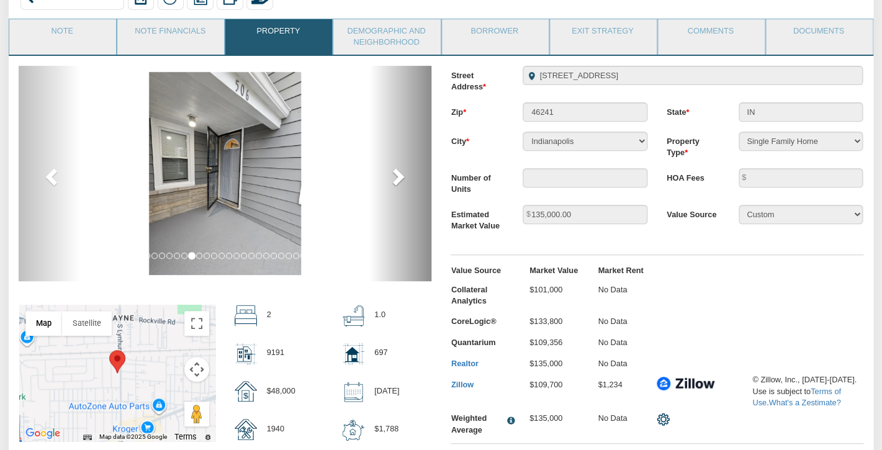
click at [399, 172] on span at bounding box center [397, 176] width 19 height 19
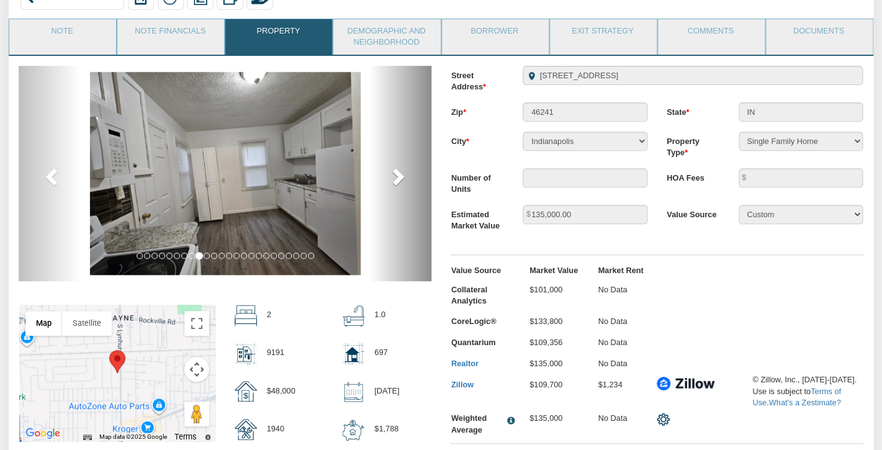
click at [399, 172] on span at bounding box center [397, 176] width 19 height 19
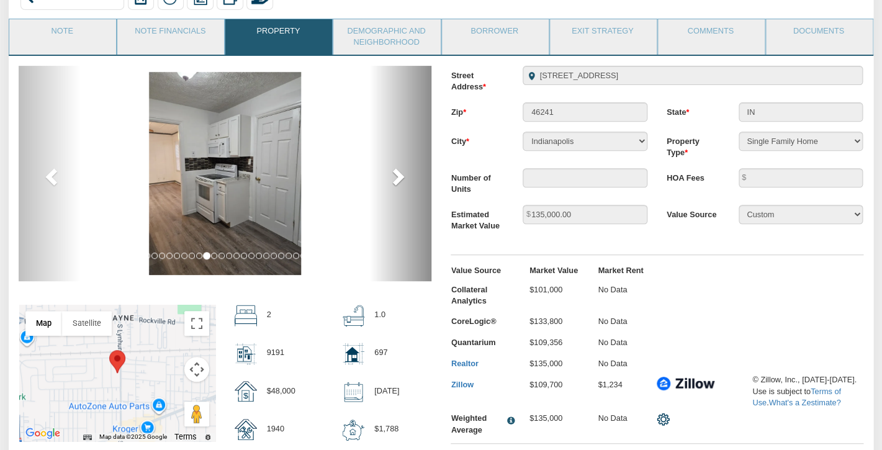
click at [399, 172] on span at bounding box center [397, 176] width 19 height 19
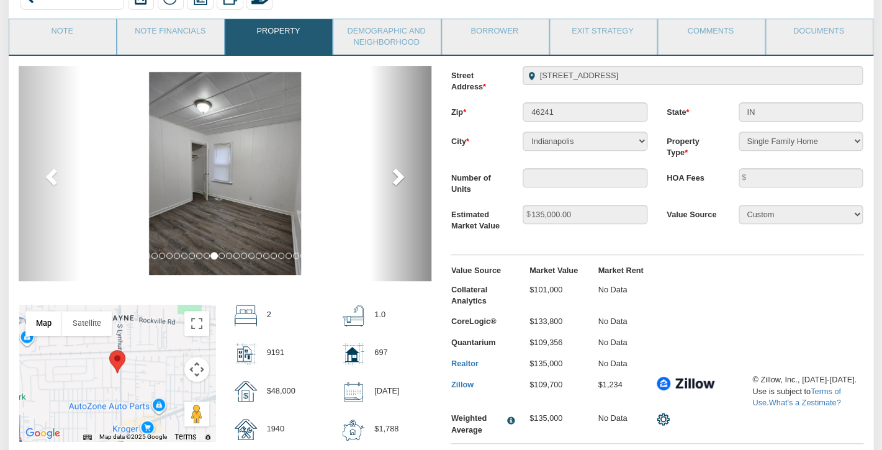
click at [399, 172] on span at bounding box center [397, 176] width 19 height 19
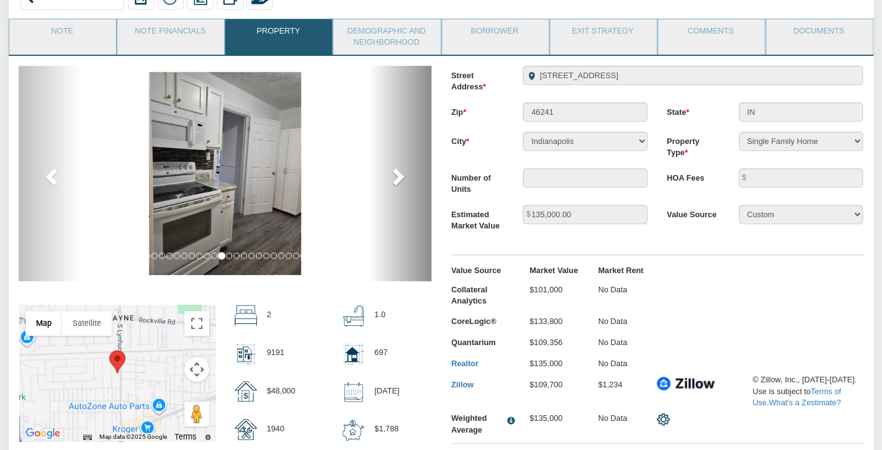
click at [399, 172] on span at bounding box center [397, 176] width 19 height 19
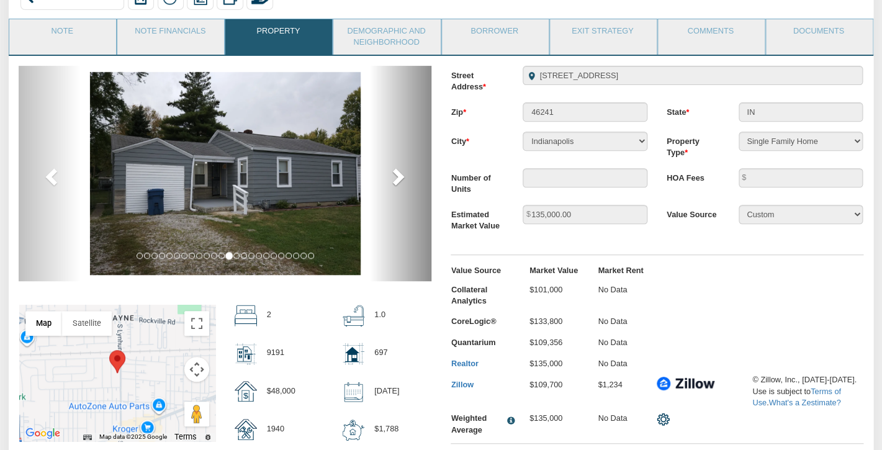
click at [398, 172] on span at bounding box center [397, 176] width 19 height 19
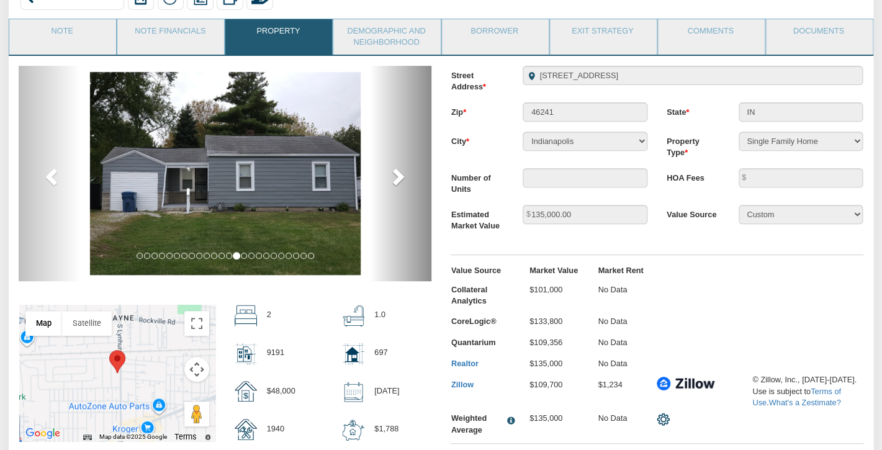
click at [398, 172] on span at bounding box center [397, 176] width 19 height 19
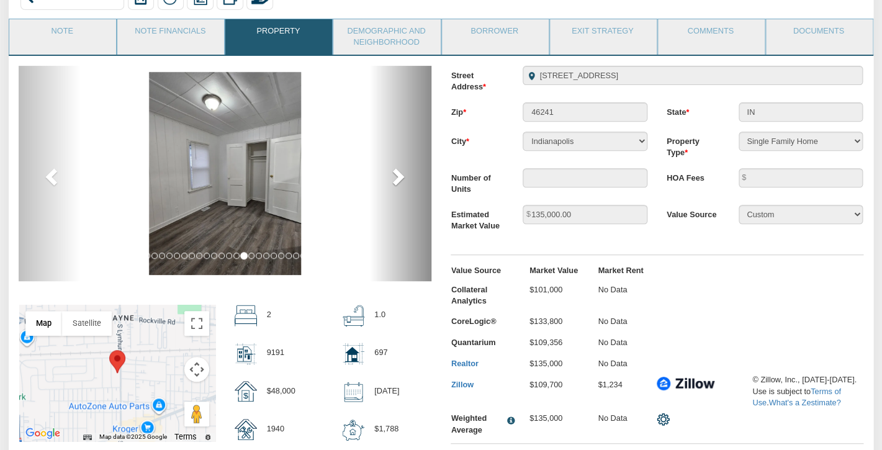
click at [398, 172] on span at bounding box center [397, 176] width 19 height 19
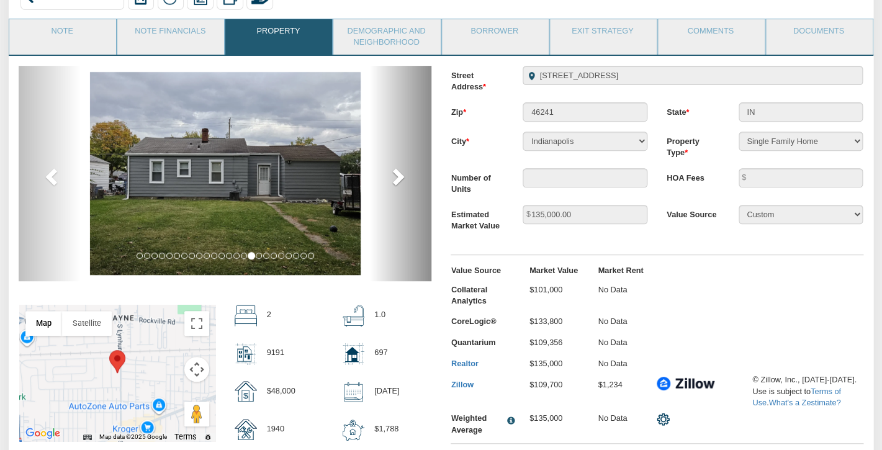
click at [398, 172] on span at bounding box center [397, 176] width 19 height 19
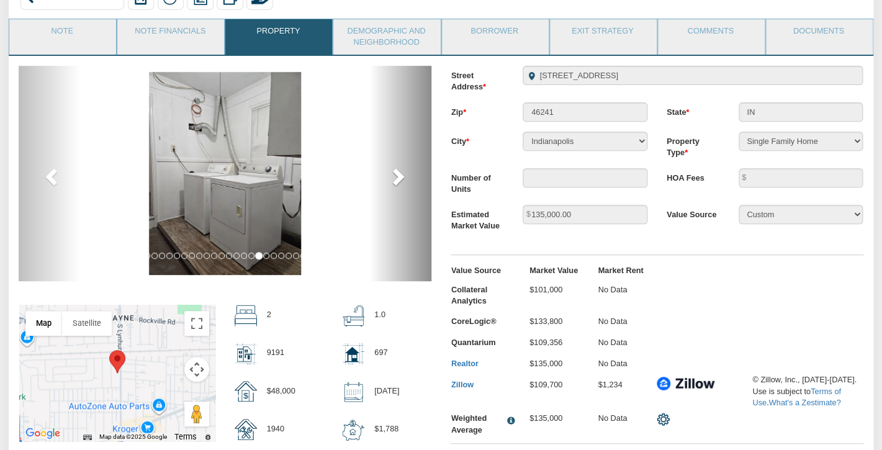
click at [398, 172] on span at bounding box center [397, 176] width 19 height 19
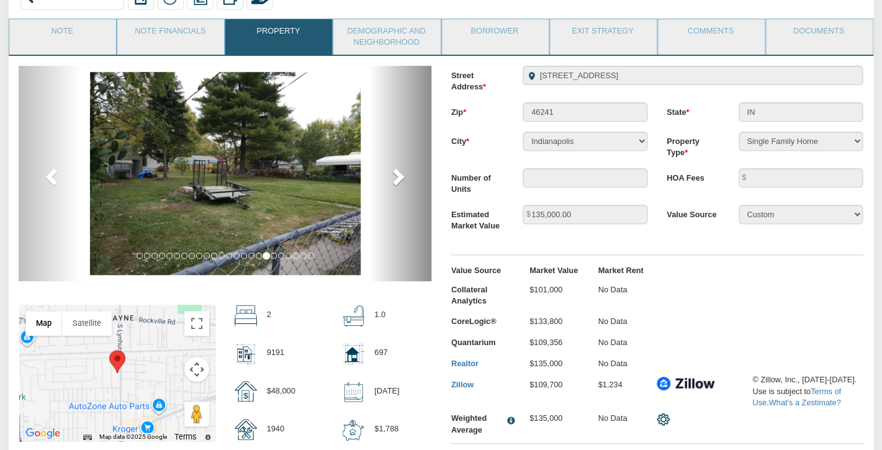
click at [398, 172] on span at bounding box center [397, 176] width 19 height 19
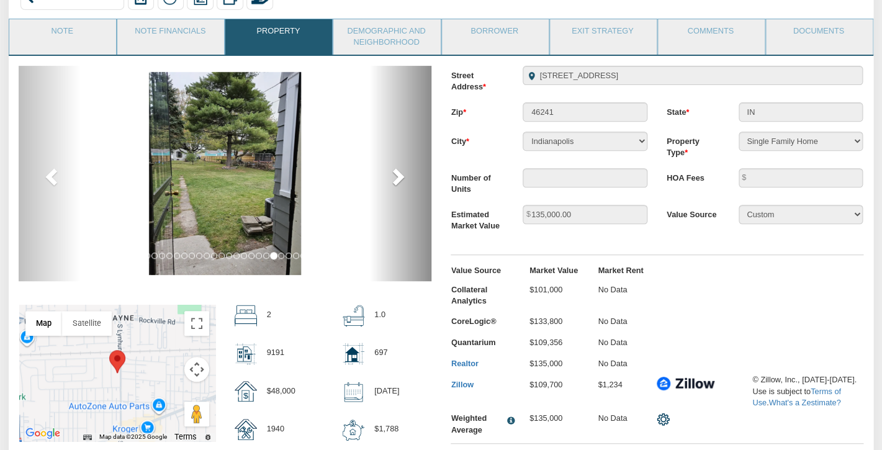
click at [398, 172] on span at bounding box center [397, 176] width 19 height 19
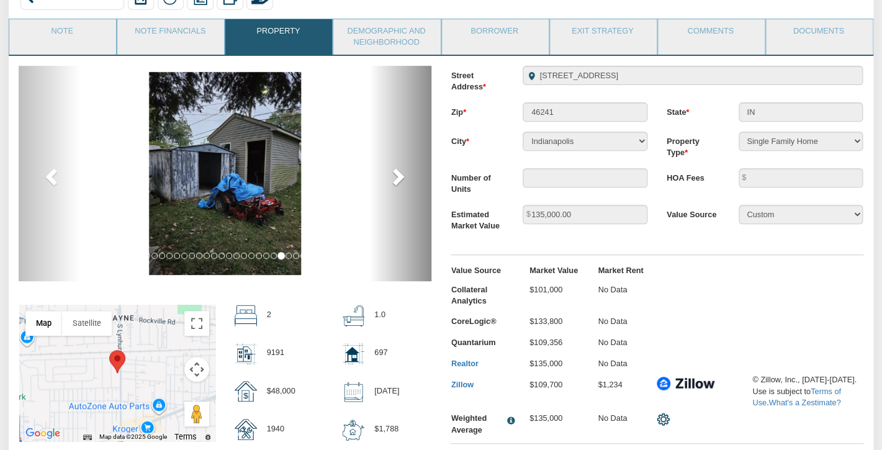
click at [398, 172] on span at bounding box center [397, 176] width 19 height 19
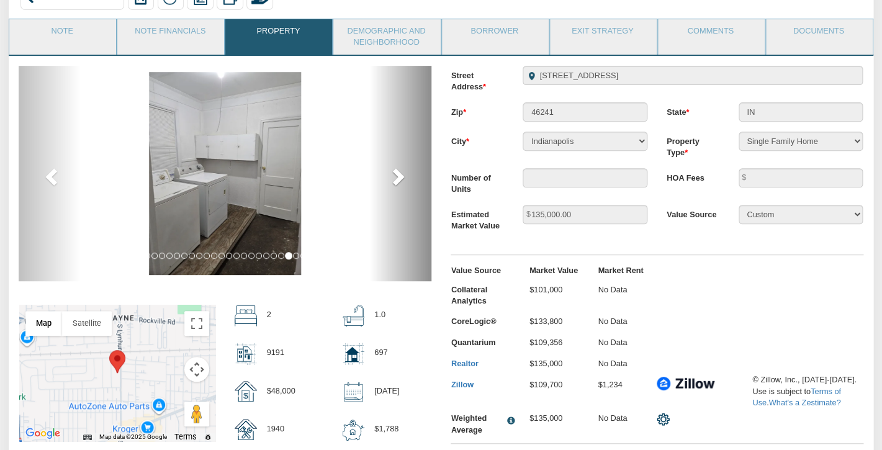
click at [398, 172] on span at bounding box center [397, 176] width 19 height 19
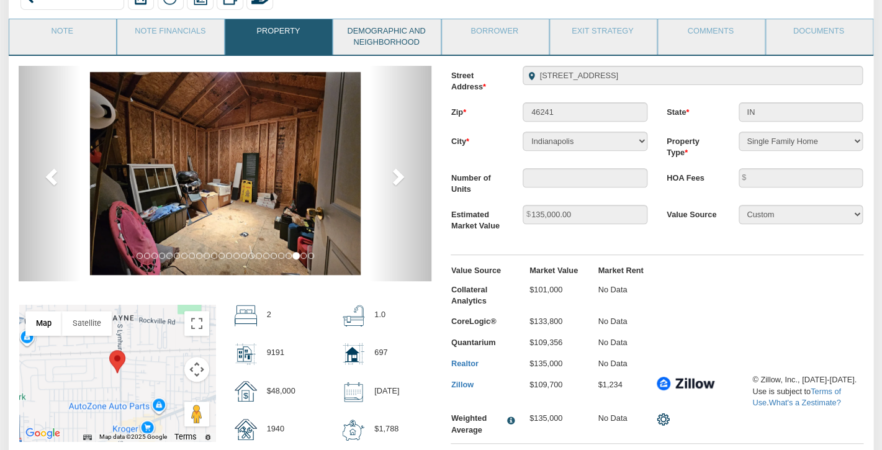
click at [385, 39] on link "Demographic and Neighborhood" at bounding box center [385, 36] width 105 height 35
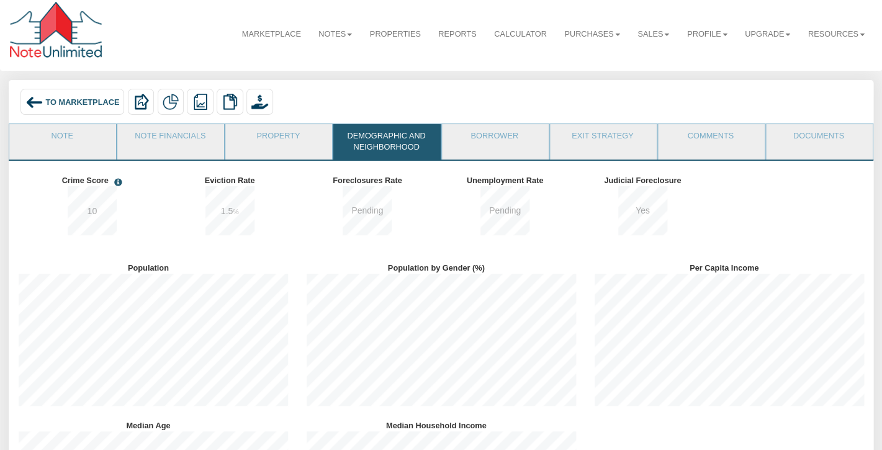
scroll to position [3, 0]
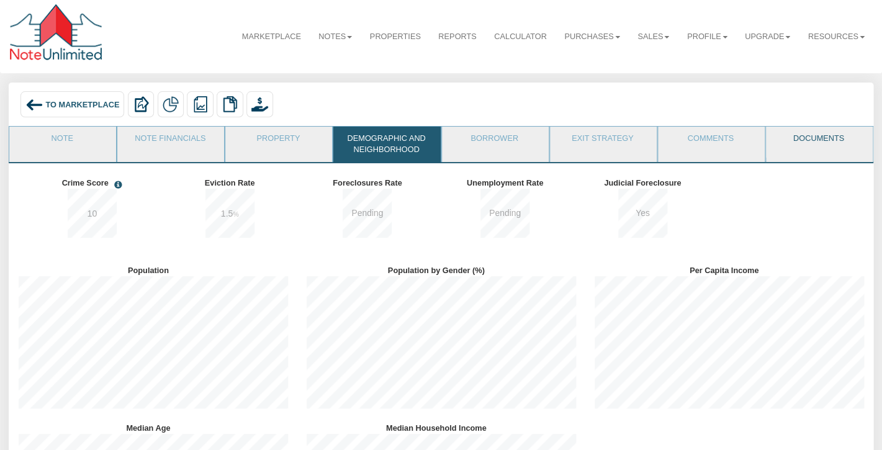
click at [824, 140] on link "Documents" at bounding box center [818, 142] width 105 height 31
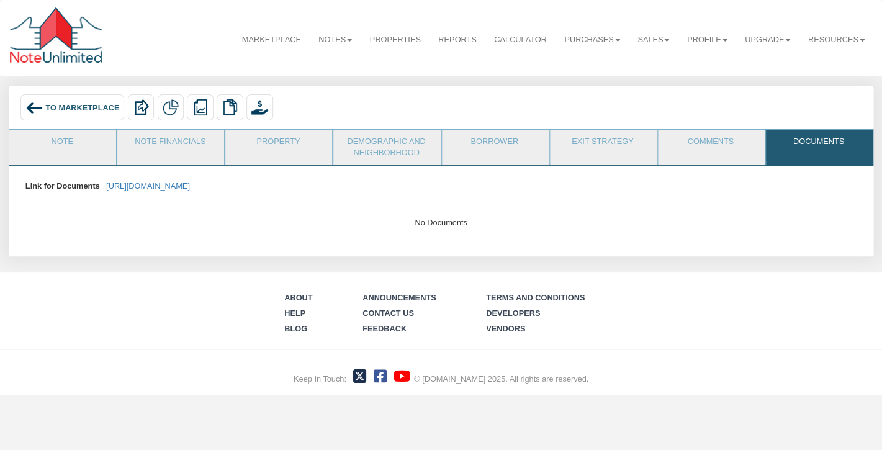
scroll to position [0, 0]
click at [190, 184] on link "https://colonialfundinggroup.sharepoint.com/:f:/s/operationsteam/ErlU4X8UYB9Lrm…" at bounding box center [148, 185] width 84 height 9
click at [58, 107] on span "To Marketplace" at bounding box center [82, 106] width 74 height 9
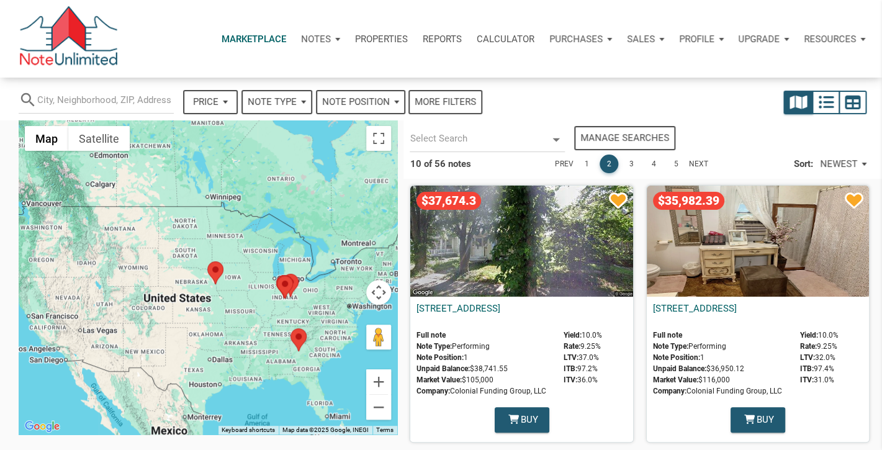
select select
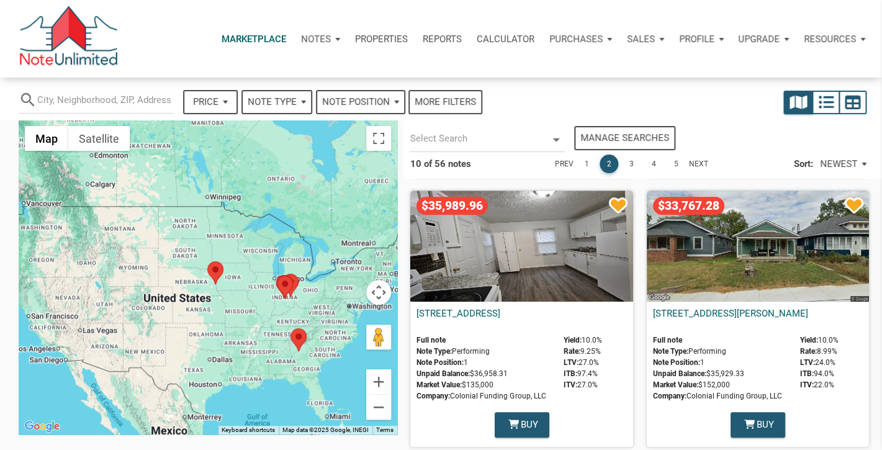
scroll to position [260, 0]
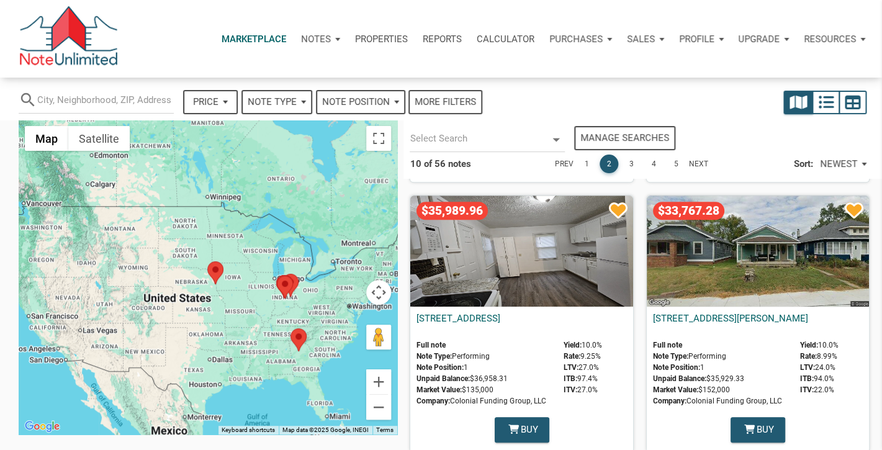
click at [745, 249] on div "$33,767.28" at bounding box center [758, 250] width 222 height 111
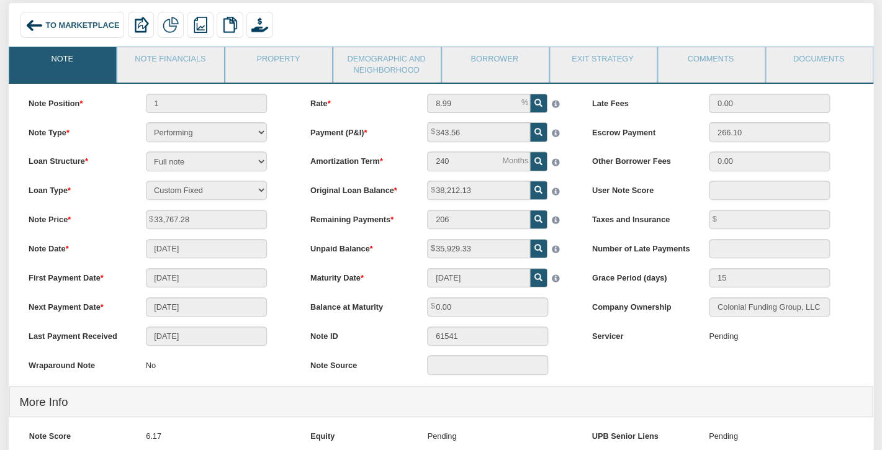
scroll to position [66, 0]
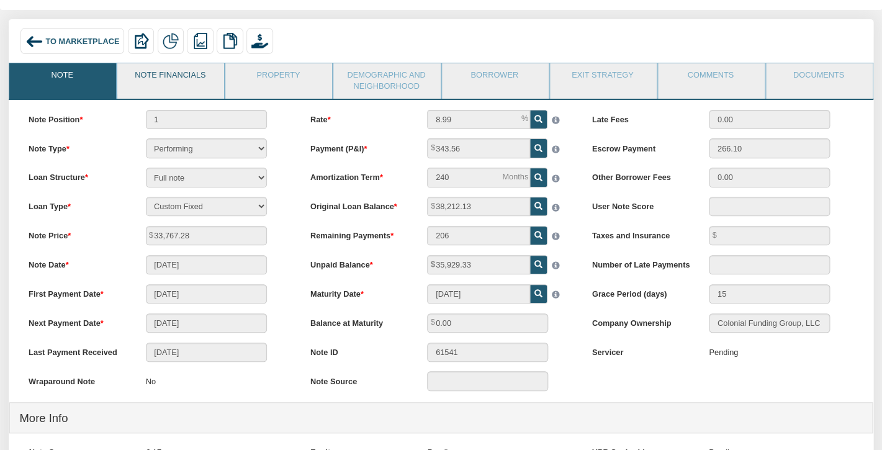
click at [184, 78] on link "Note Financials" at bounding box center [169, 78] width 105 height 31
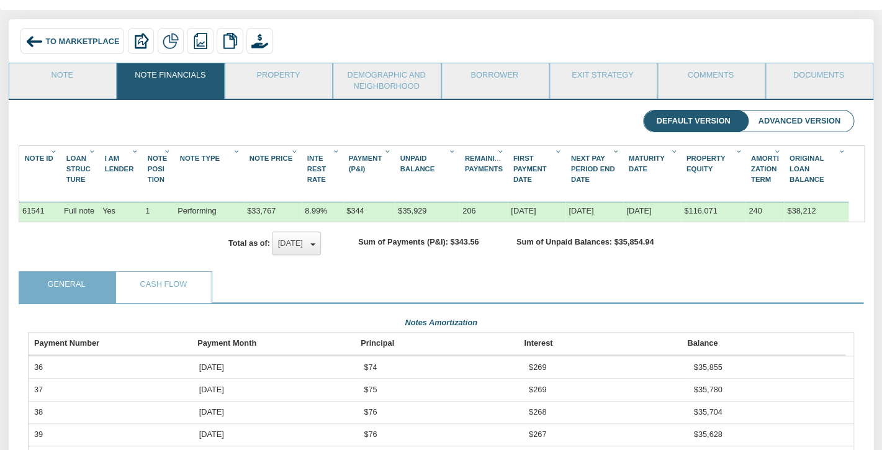
scroll to position [205, 825]
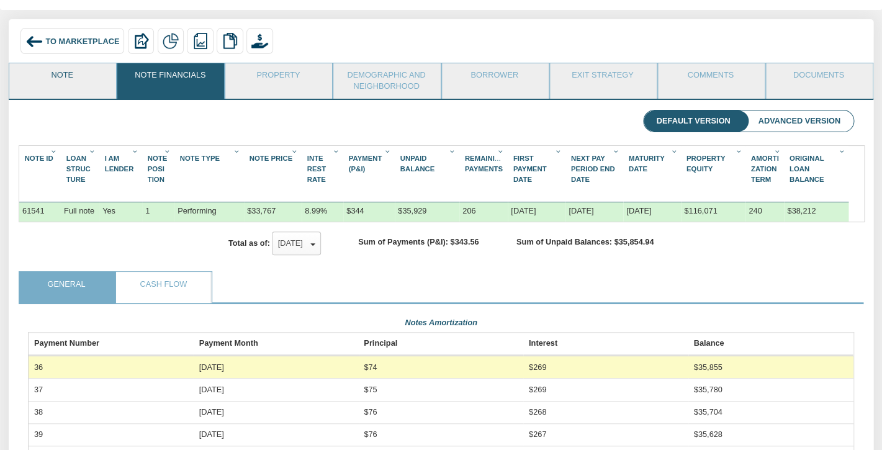
click at [76, 76] on link "Note" at bounding box center [61, 78] width 105 height 31
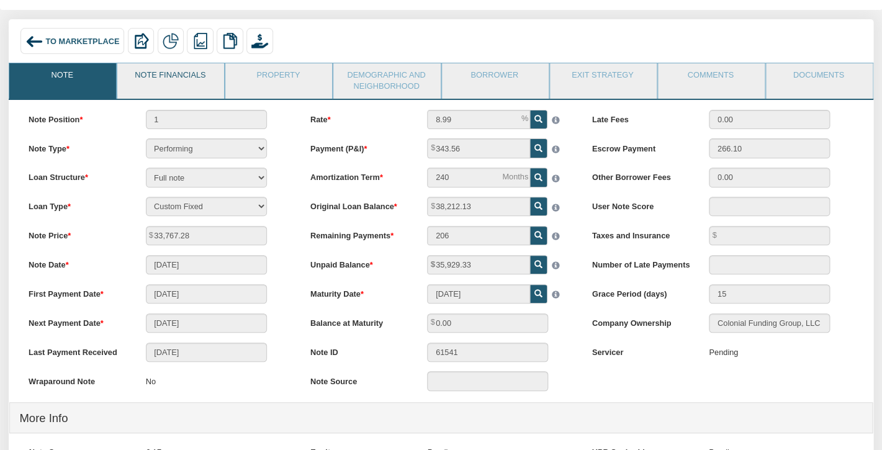
click at [186, 79] on link "Note Financials" at bounding box center [169, 78] width 105 height 31
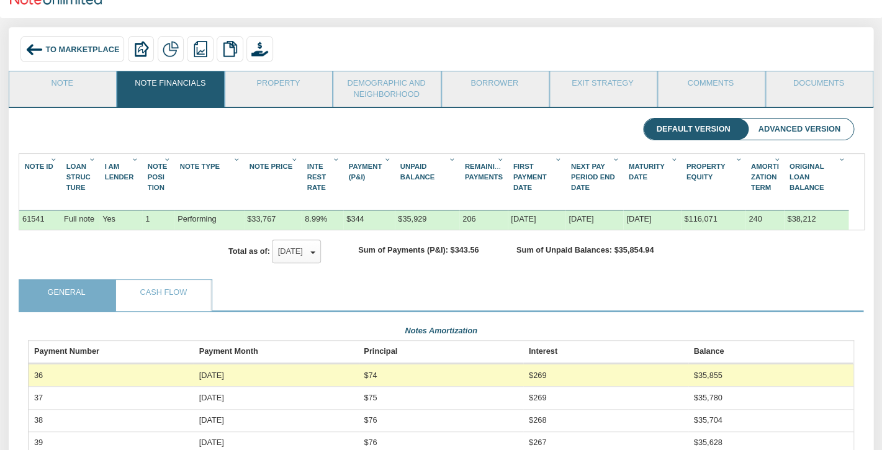
scroll to position [55, 0]
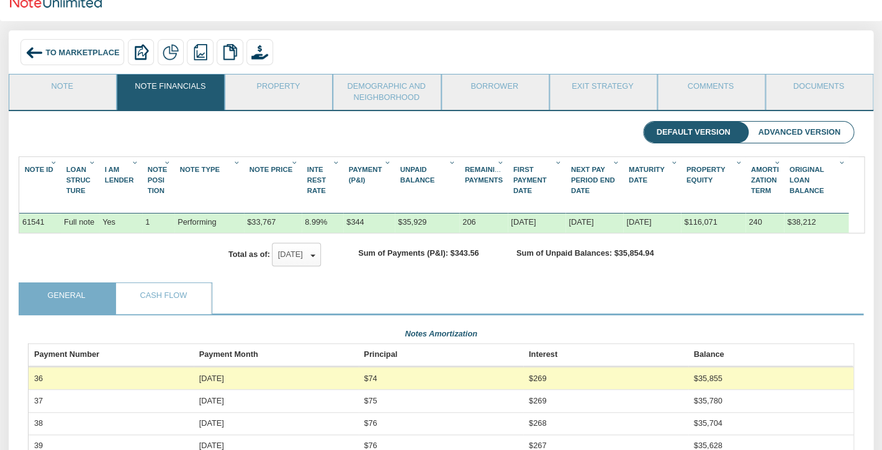
click at [314, 291] on ul "General Cash Flow" at bounding box center [441, 298] width 844 height 33
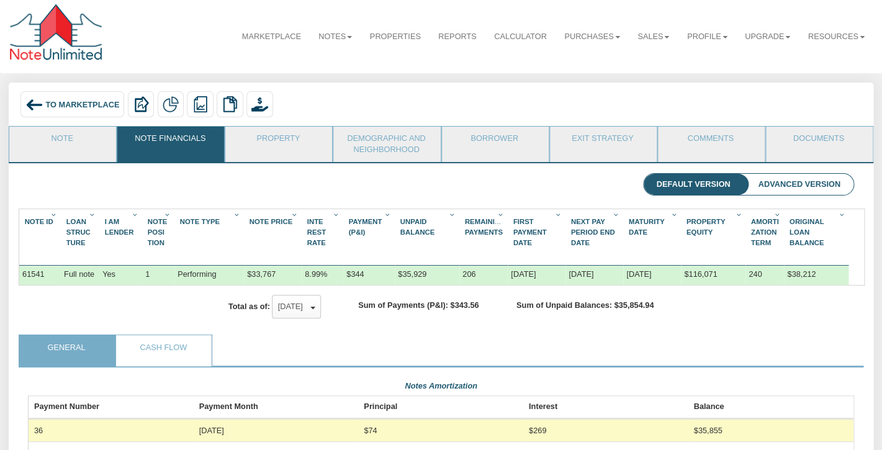
scroll to position [0, 0]
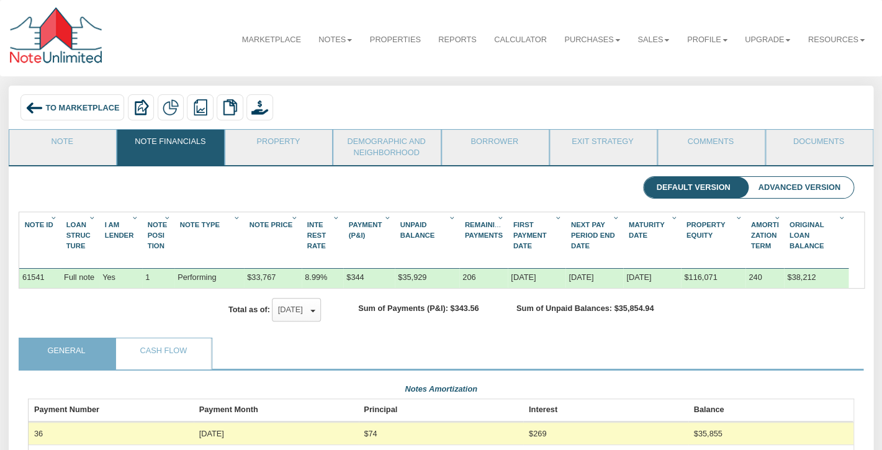
click at [74, 109] on span "To Marketplace" at bounding box center [82, 106] width 74 height 9
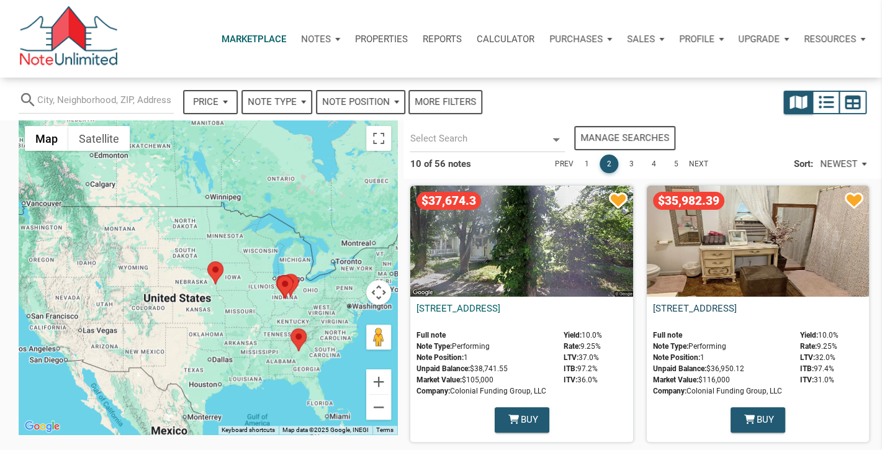
select select
click at [585, 163] on link "1" at bounding box center [586, 164] width 19 height 19
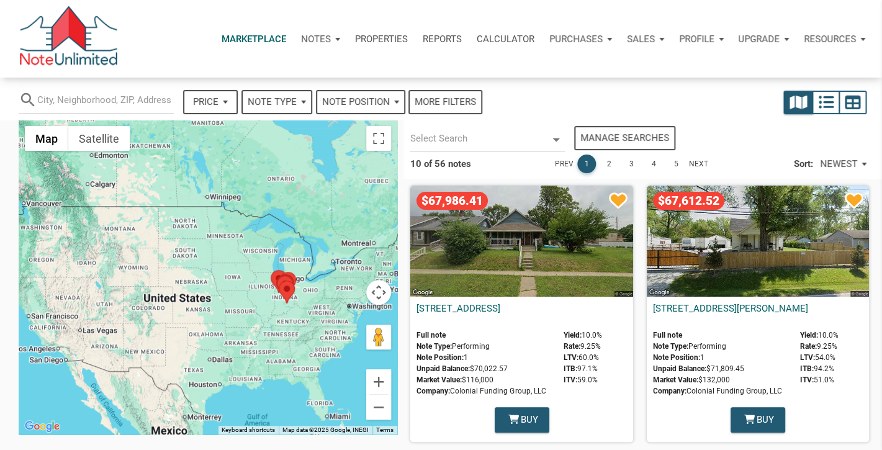
click at [521, 232] on div "$67,986.41" at bounding box center [521, 241] width 222 height 111
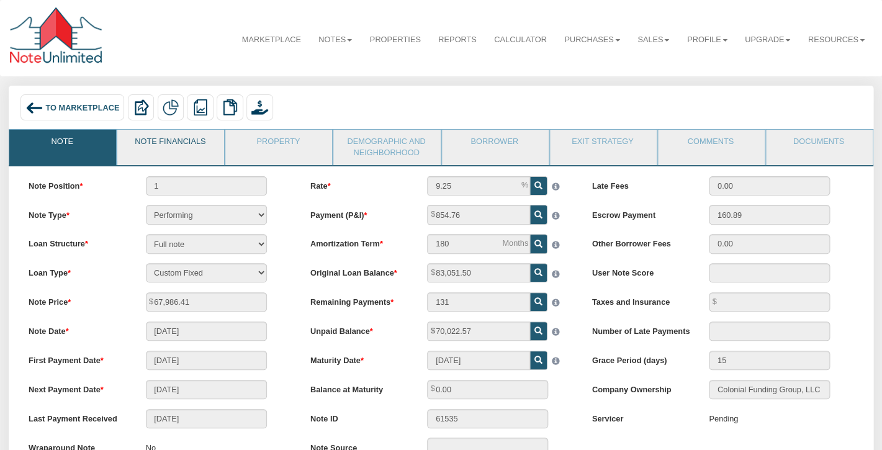
click at [172, 153] on link "Note Financials" at bounding box center [169, 145] width 105 height 31
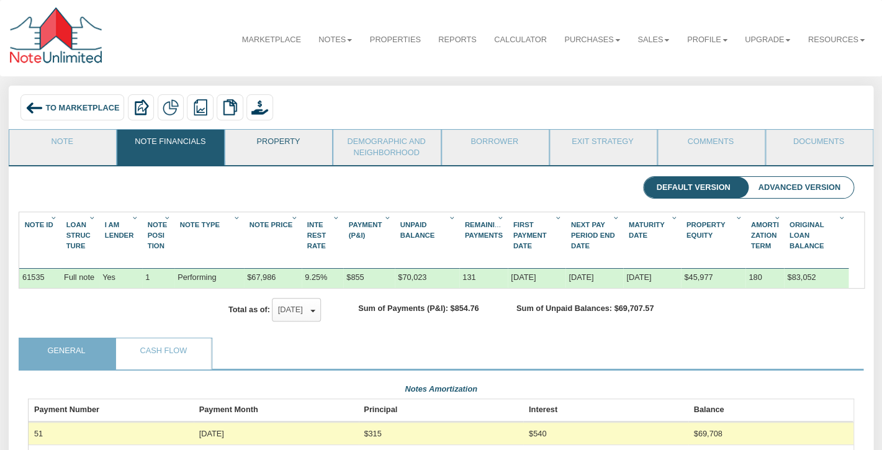
click at [269, 158] on link "Property" at bounding box center [277, 145] width 105 height 31
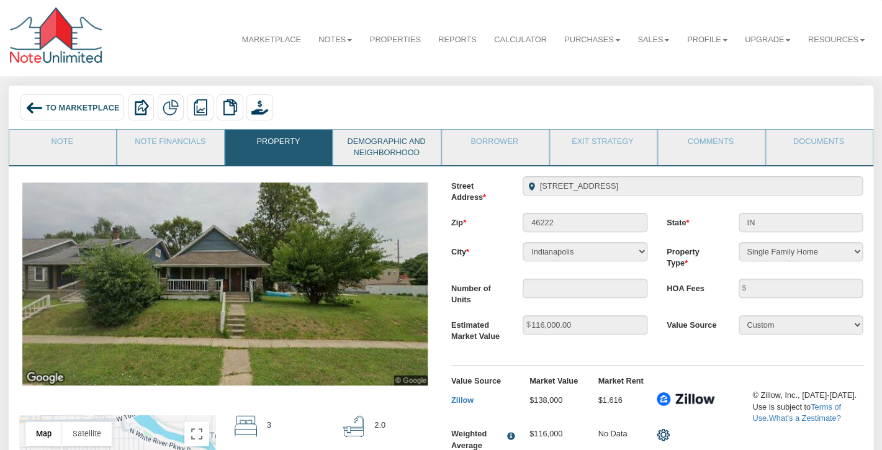
click at [408, 142] on link "Demographic and Neighborhood" at bounding box center [385, 147] width 105 height 35
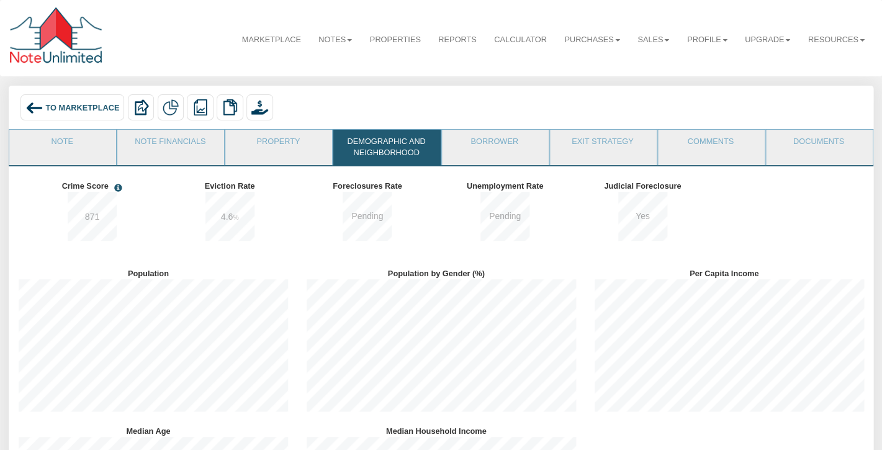
scroll to position [158, 287]
click at [56, 107] on span "To Marketplace" at bounding box center [82, 106] width 74 height 9
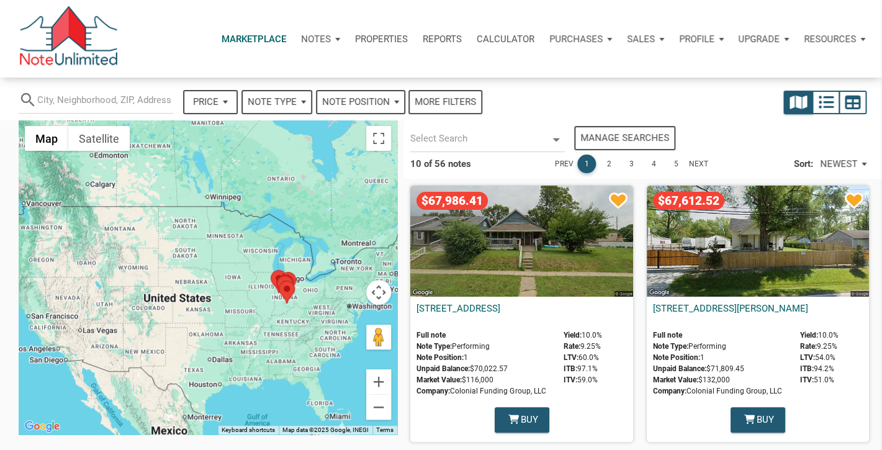
select select
click at [458, 101] on div "More filters" at bounding box center [444, 102] width 61 height 14
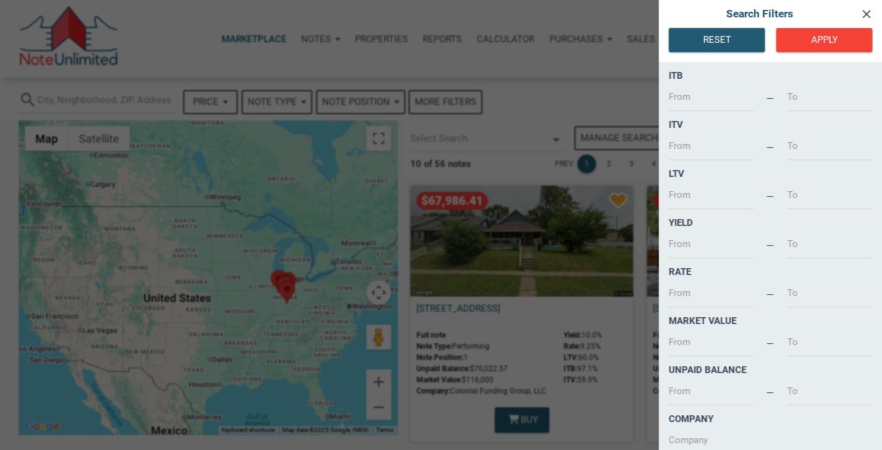
scroll to position [4, 0]
click at [867, 9] on icon "clear" at bounding box center [865, 14] width 15 height 14
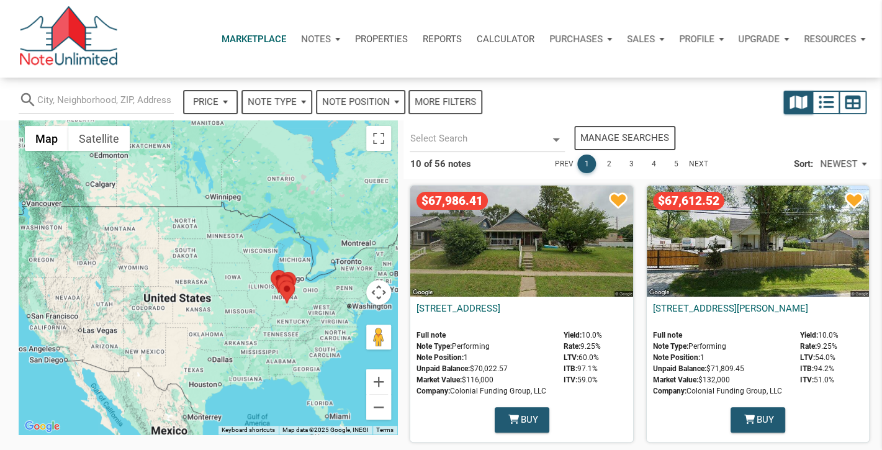
click at [297, 101] on div "Note Type" at bounding box center [277, 102] width 68 height 22
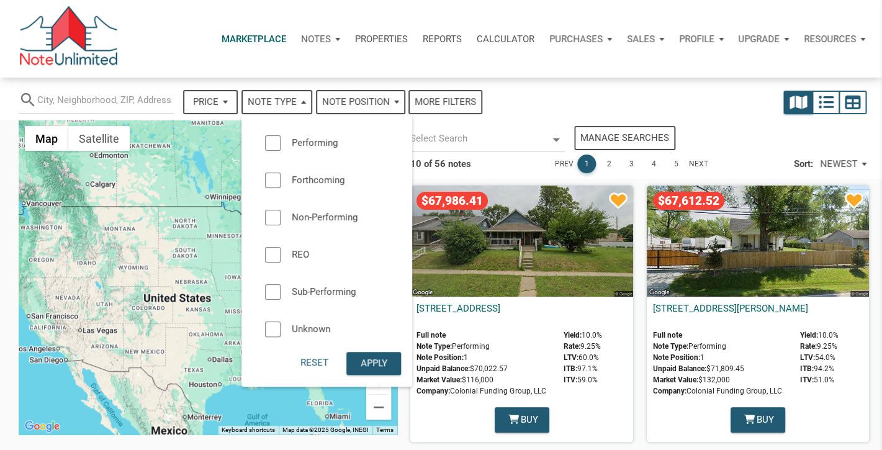
click at [526, 94] on div "search Price — Reset Apply Note Type Performing Forthcoming Non-Performing REO …" at bounding box center [334, 97] width 645 height 39
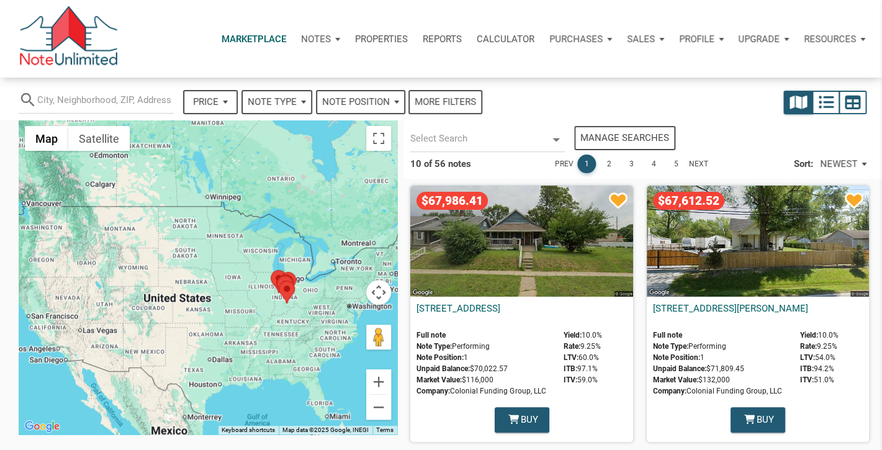
click at [455, 101] on div "More filters" at bounding box center [444, 102] width 61 height 14
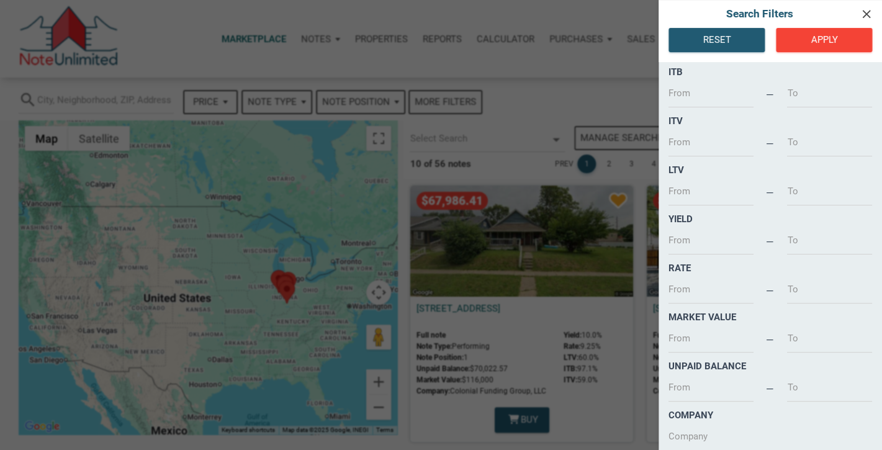
click at [867, 16] on icon "clear" at bounding box center [865, 14] width 15 height 14
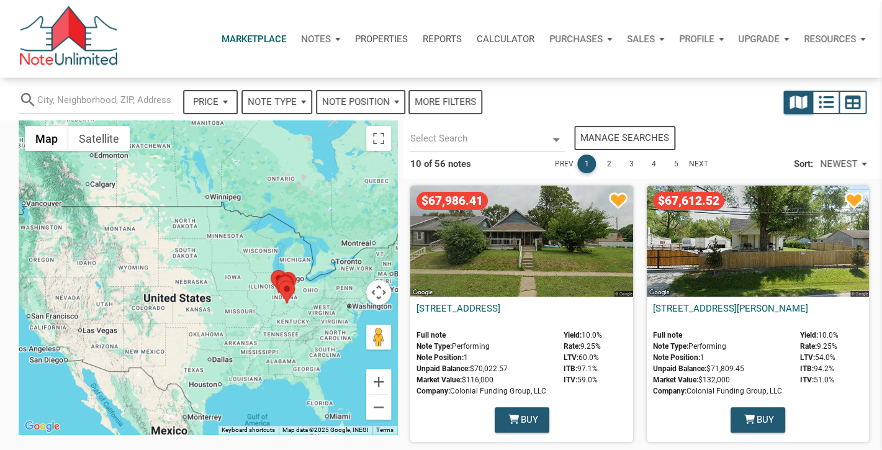
click at [723, 241] on div "$67,612.52" at bounding box center [758, 241] width 222 height 111
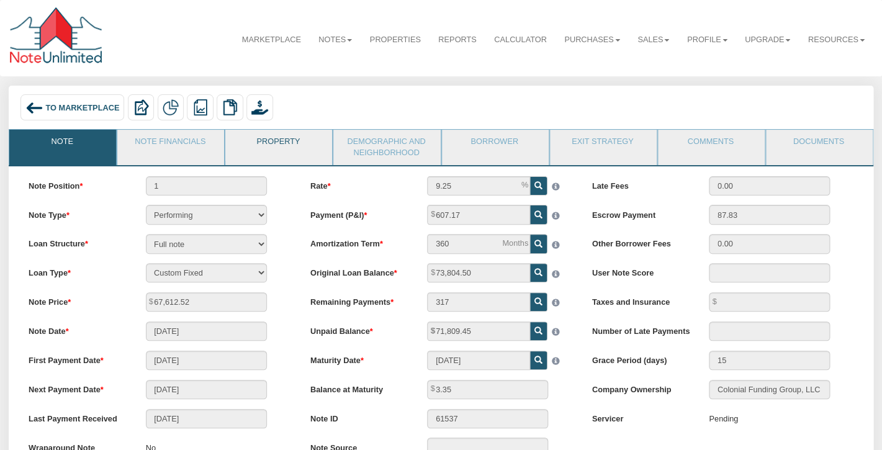
click at [297, 146] on link "Property" at bounding box center [277, 145] width 105 height 31
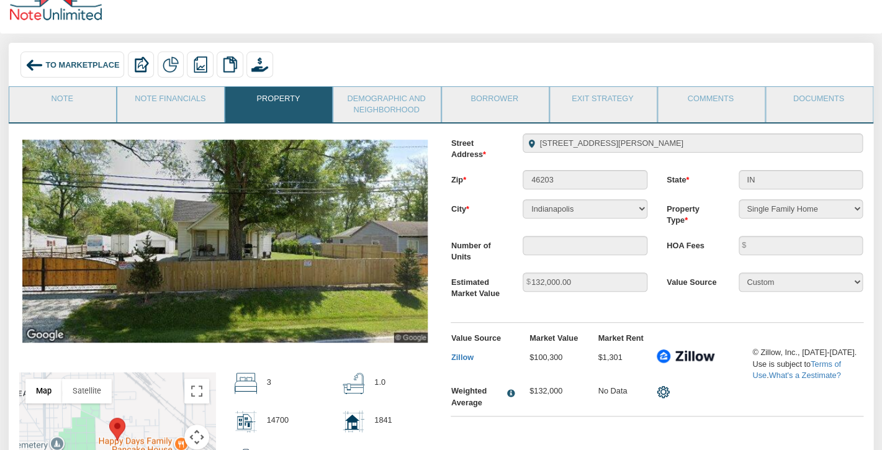
scroll to position [42, 0]
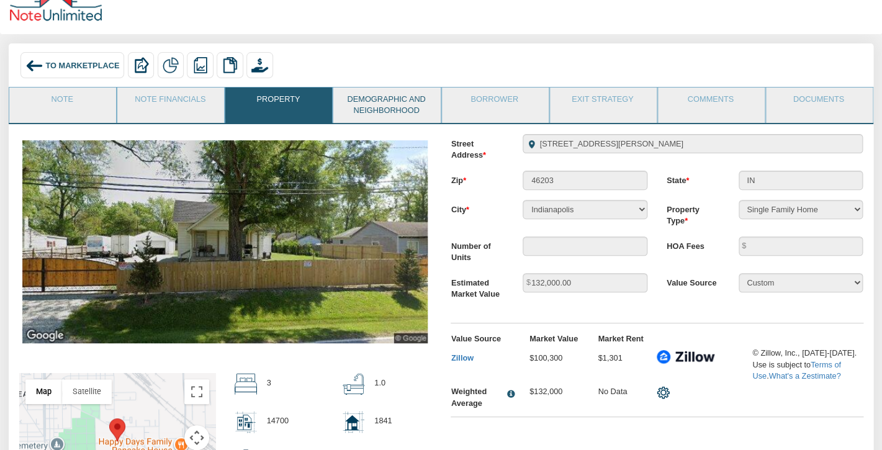
click at [385, 101] on link "Demographic and Neighborhood" at bounding box center [385, 104] width 105 height 35
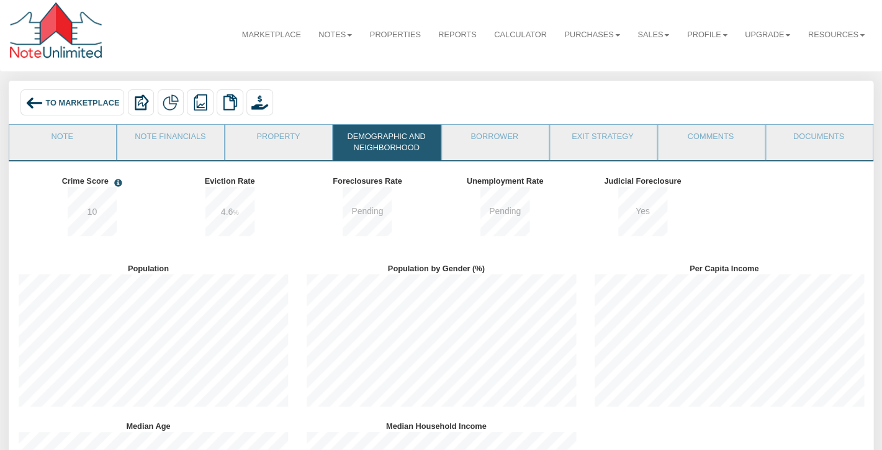
scroll to position [0, 0]
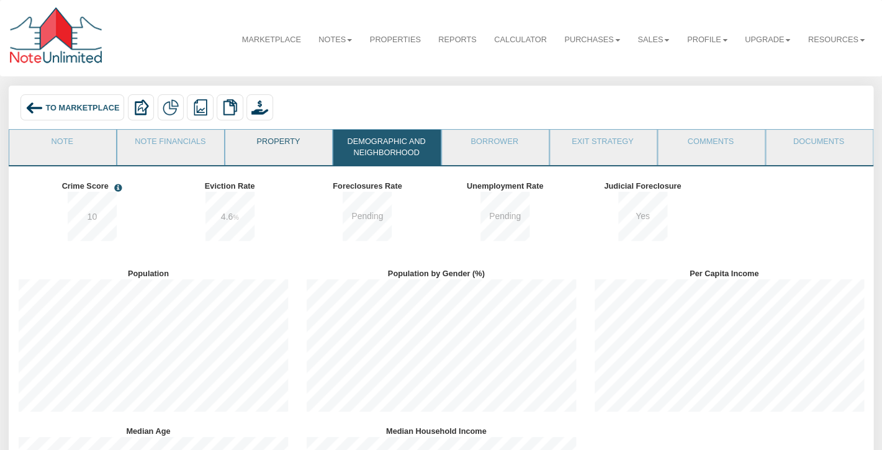
click at [279, 141] on link "Property" at bounding box center [277, 145] width 105 height 31
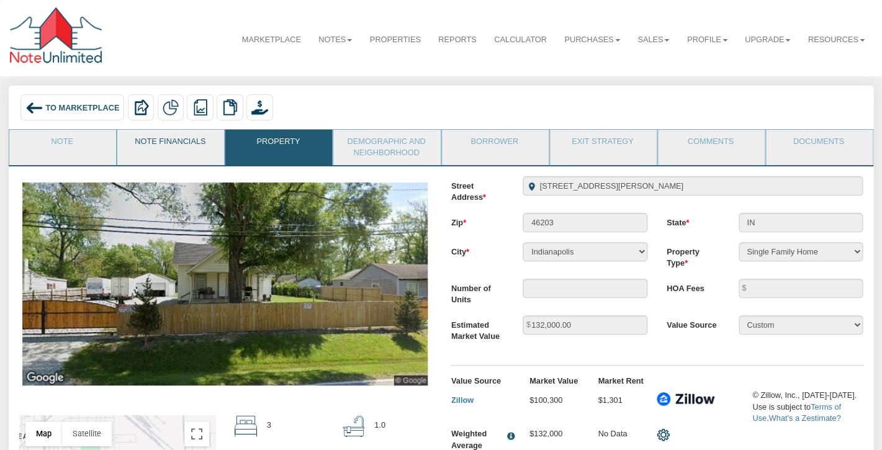
click at [195, 137] on link "Note Financials" at bounding box center [169, 145] width 105 height 31
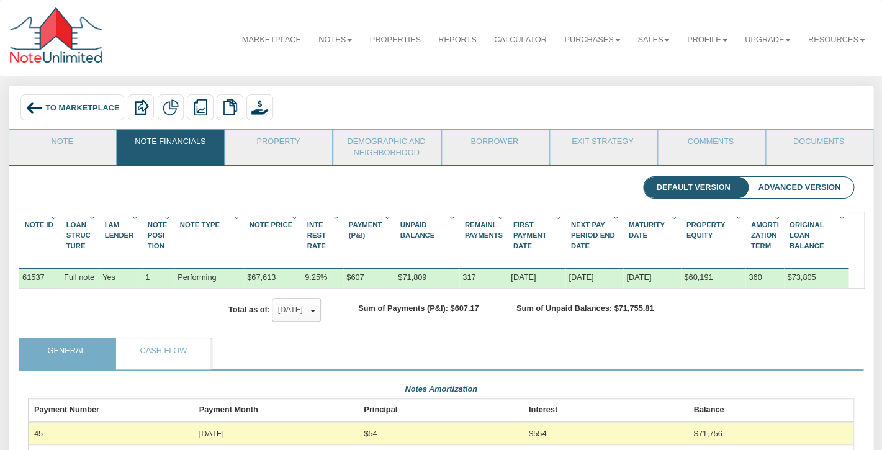
scroll to position [205, 825]
click at [84, 106] on span "To Marketplace" at bounding box center [82, 106] width 74 height 9
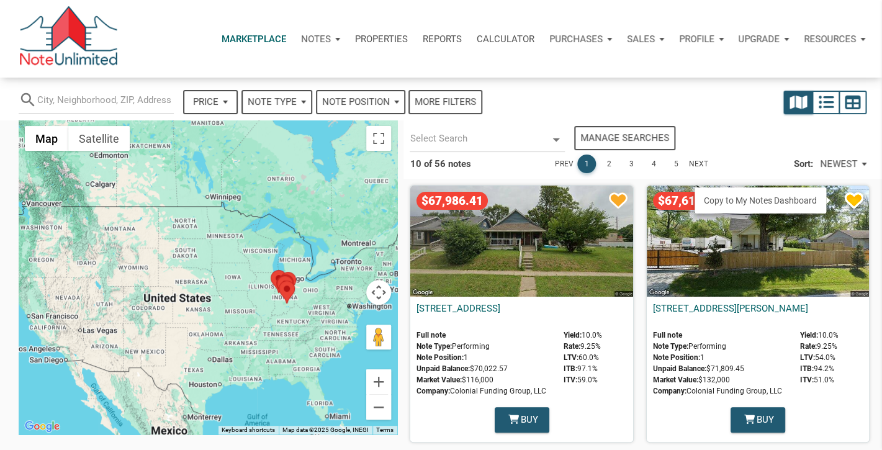
click at [849, 196] on icon at bounding box center [854, 201] width 30 height 30
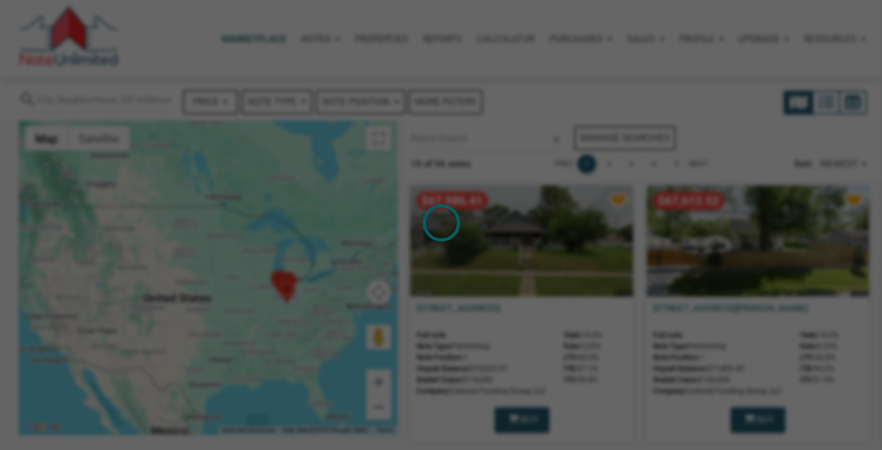
select select
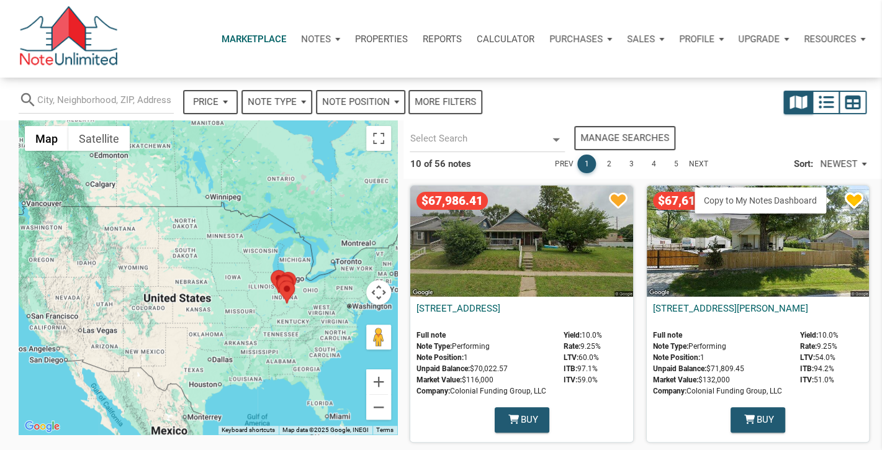
click at [846, 197] on icon at bounding box center [854, 201] width 30 height 30
click at [311, 34] on p "Notes" at bounding box center [316, 39] width 30 height 11
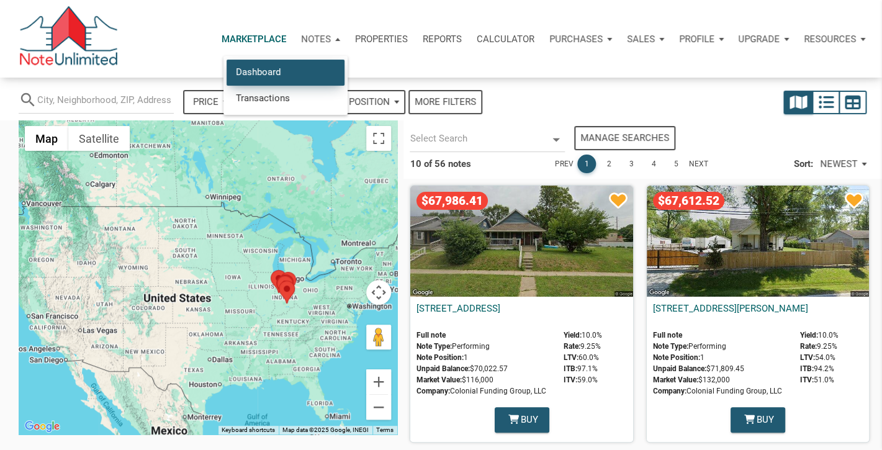
click at [277, 71] on link "Dashboard" at bounding box center [285, 72] width 118 height 25
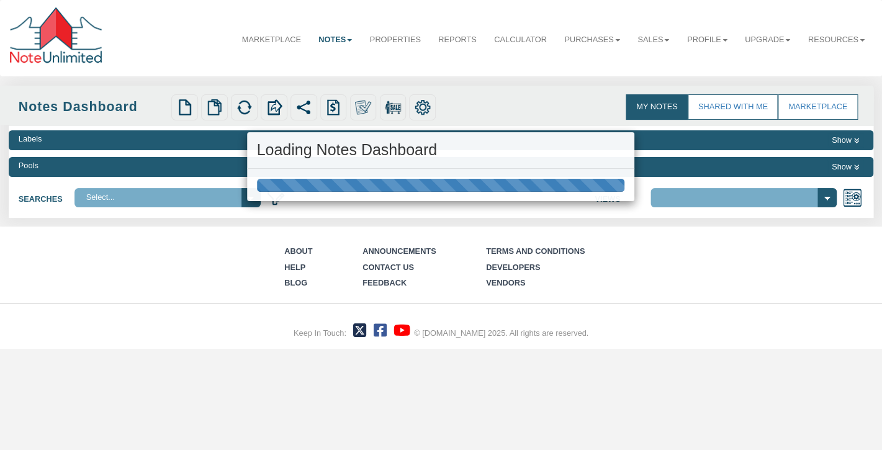
select select "3"
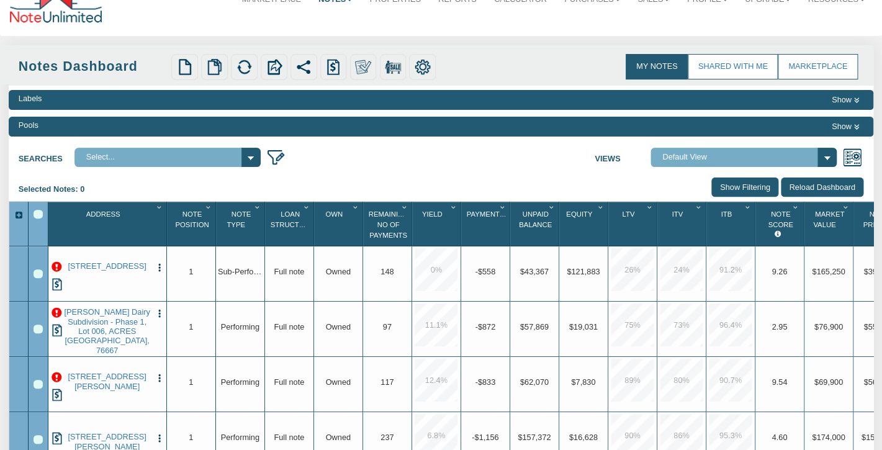
scroll to position [37, 0]
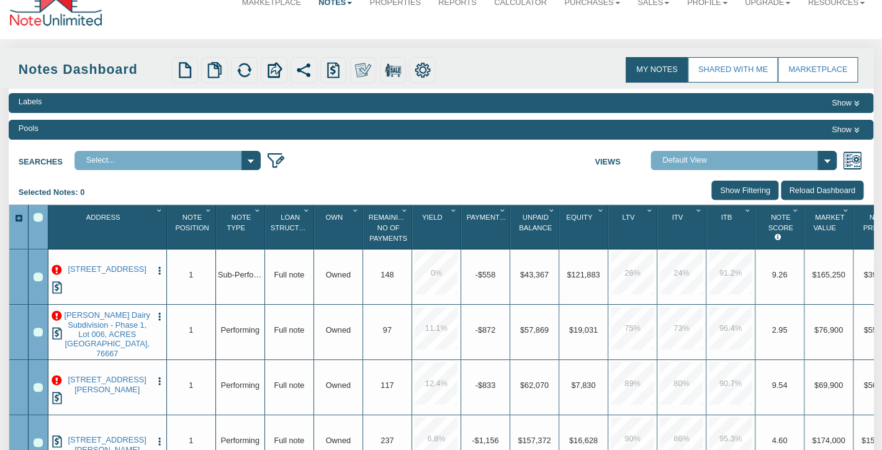
click at [19, 217] on div at bounding box center [18, 218] width 19 height 11
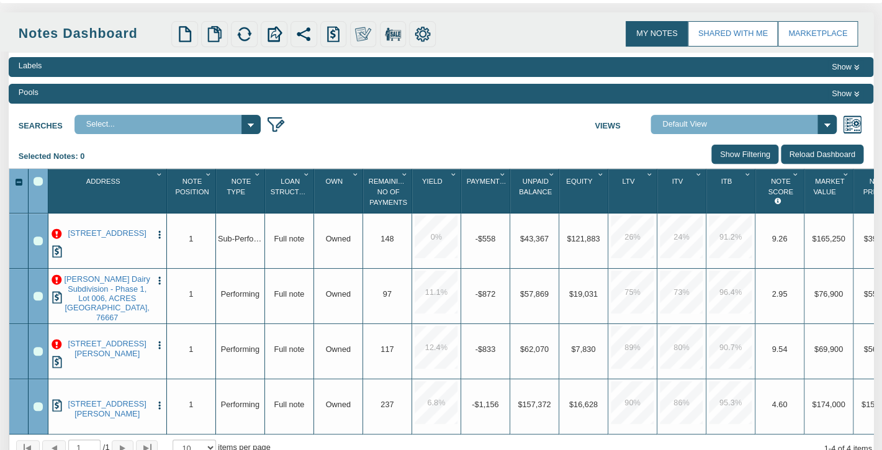
scroll to position [0, 0]
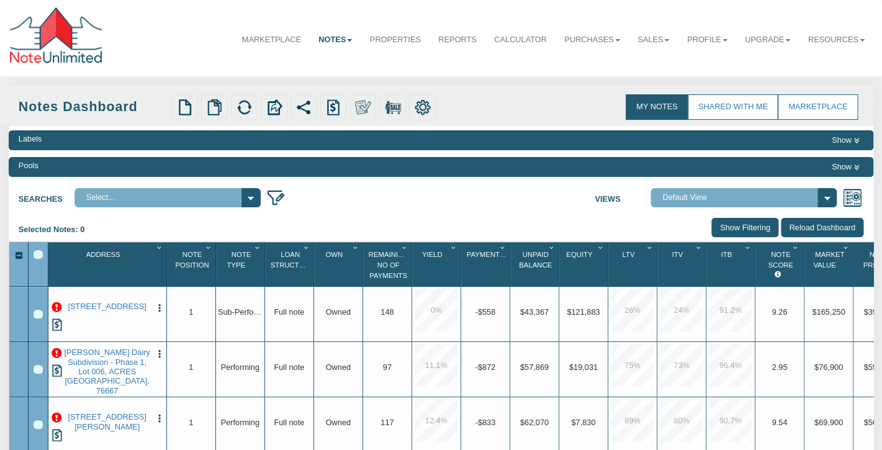
click at [160, 228] on div "Selected Notes: 0 Clear Filters Clear Sorting Show Filtering Reload Dashboard" at bounding box center [441, 230] width 864 height 24
click at [271, 39] on link "Marketplace" at bounding box center [271, 40] width 76 height 30
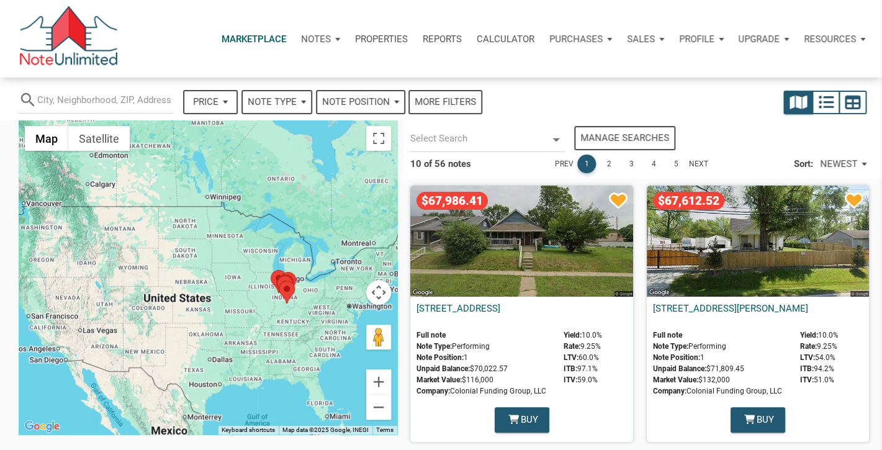
select select
click at [318, 37] on p "Notes" at bounding box center [316, 39] width 30 height 11
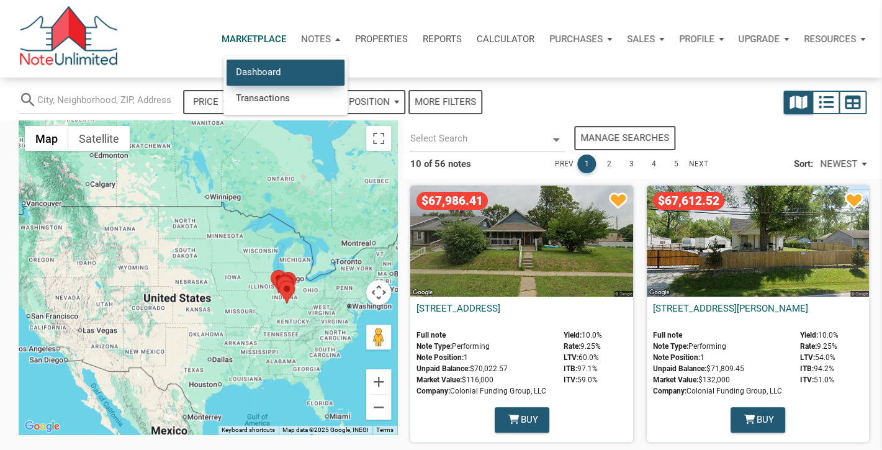
click at [260, 69] on link "Dashboard" at bounding box center [285, 72] width 118 height 25
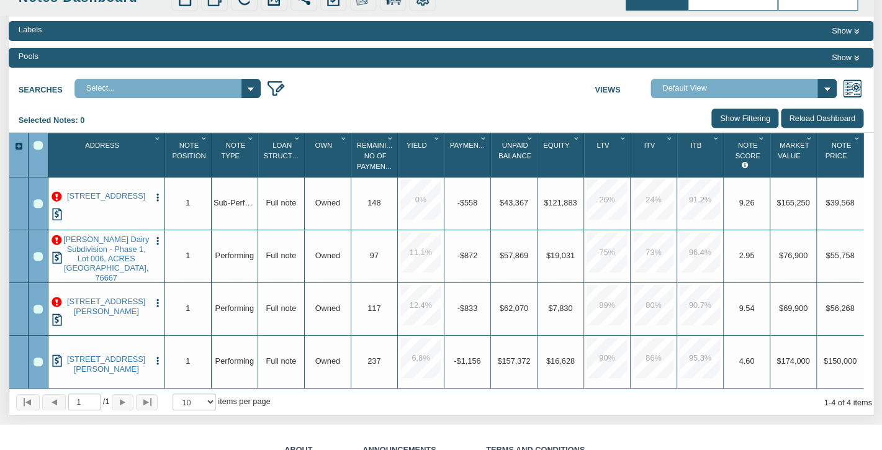
scroll to position [113, 0]
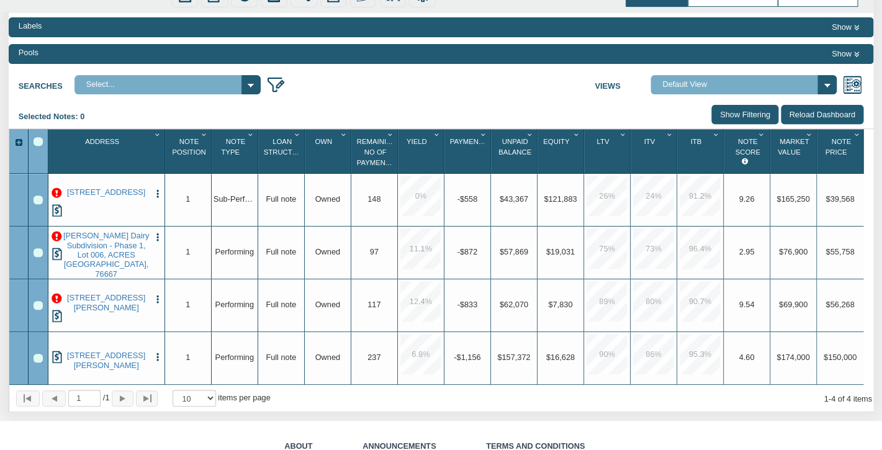
click at [19, 143] on div at bounding box center [18, 142] width 19 height 11
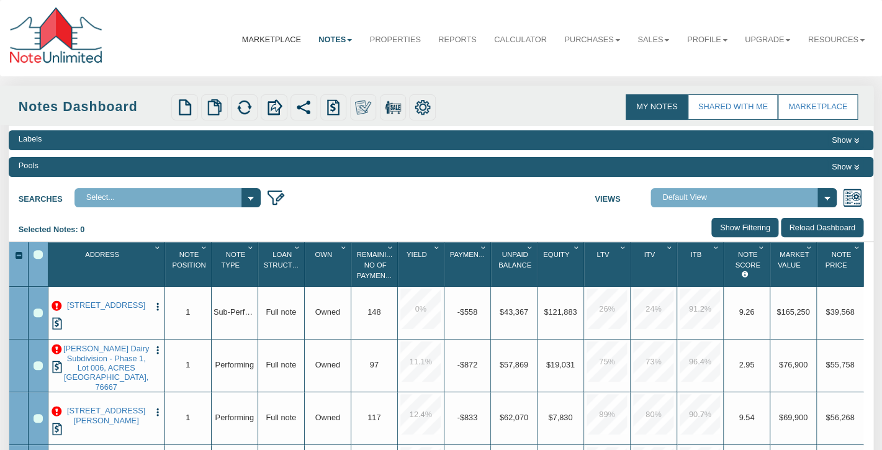
scroll to position [2, 0]
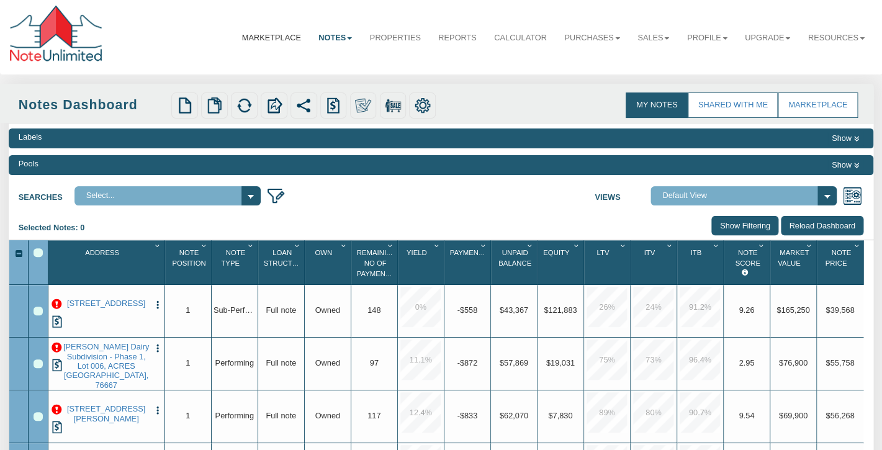
click at [261, 40] on link "Marketplace" at bounding box center [271, 38] width 76 height 30
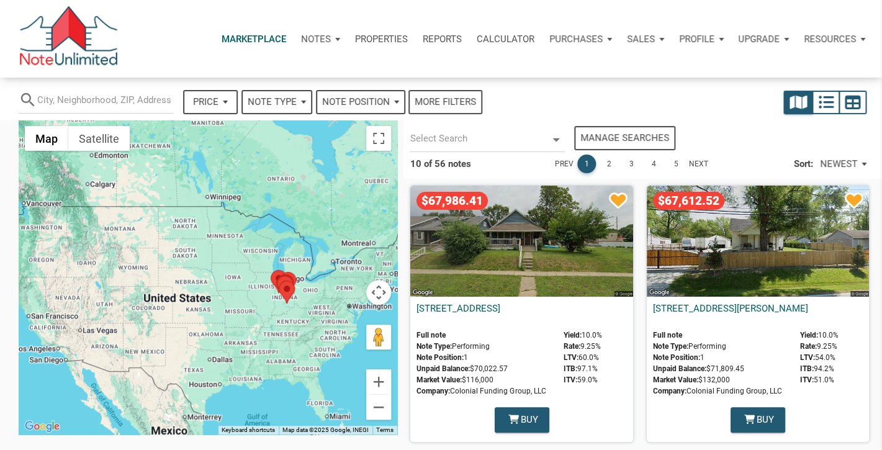
select select
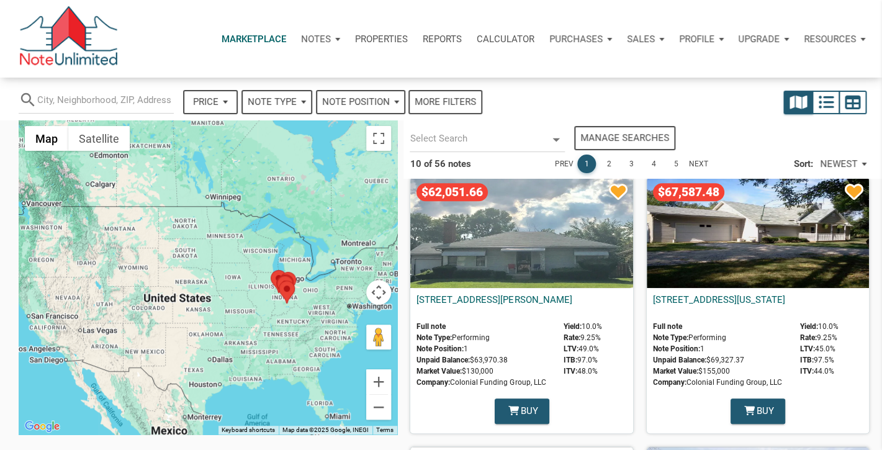
scroll to position [272, 0]
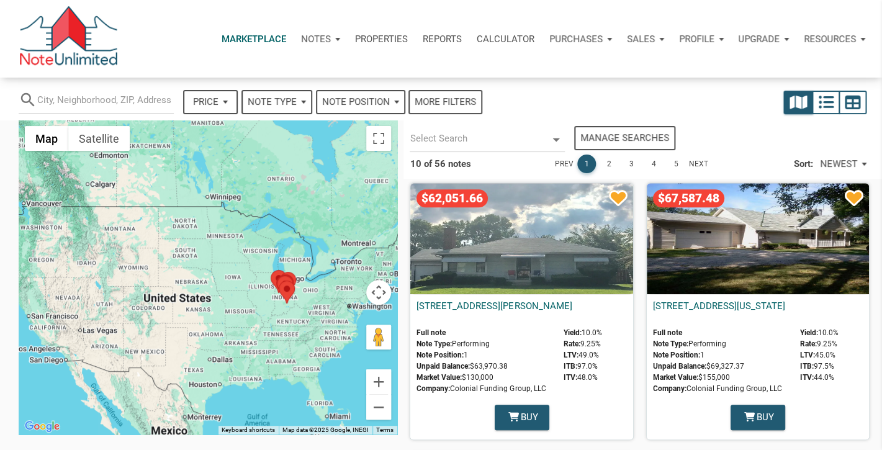
click at [511, 244] on div "$62,051.66" at bounding box center [521, 238] width 222 height 111
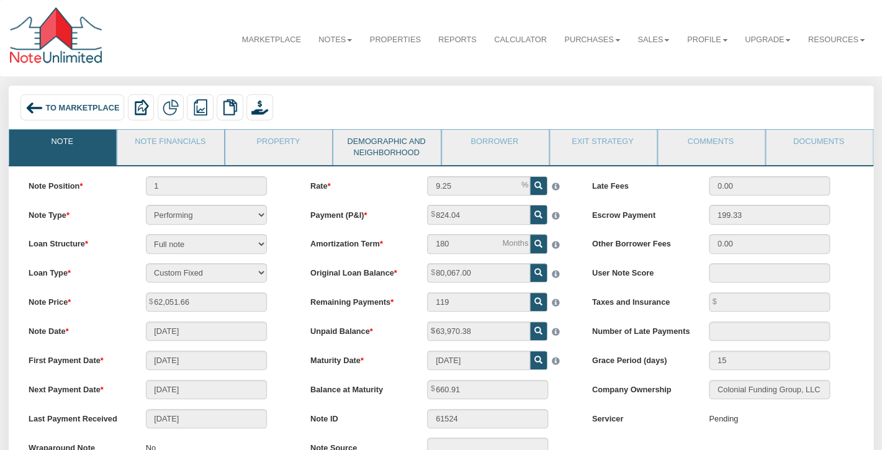
click at [392, 143] on link "Demographic and Neighborhood" at bounding box center [385, 147] width 105 height 35
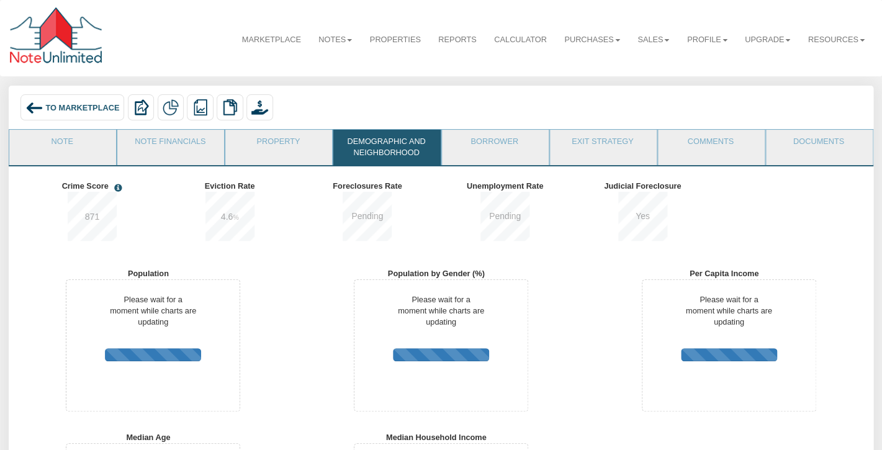
click at [69, 112] on div "To Marketplace" at bounding box center [72, 107] width 104 height 27
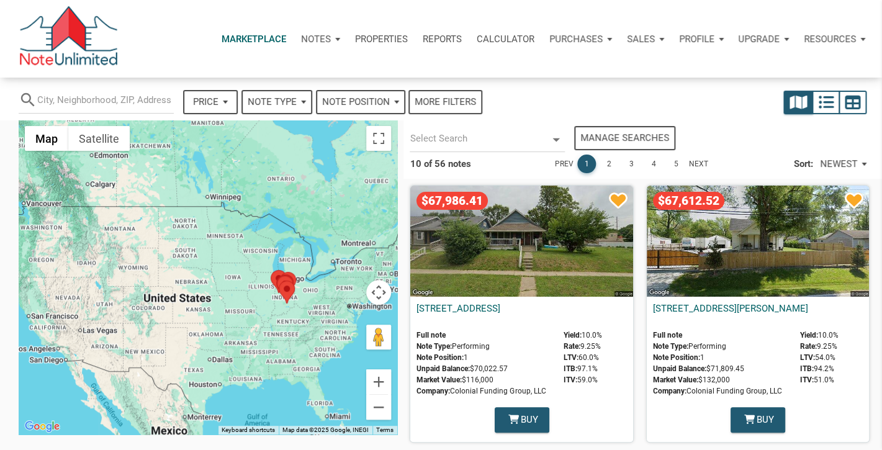
select select
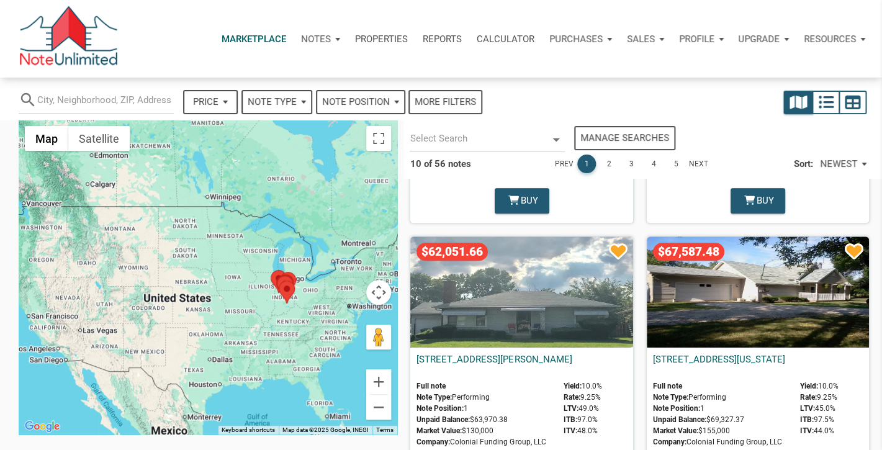
scroll to position [225, 0]
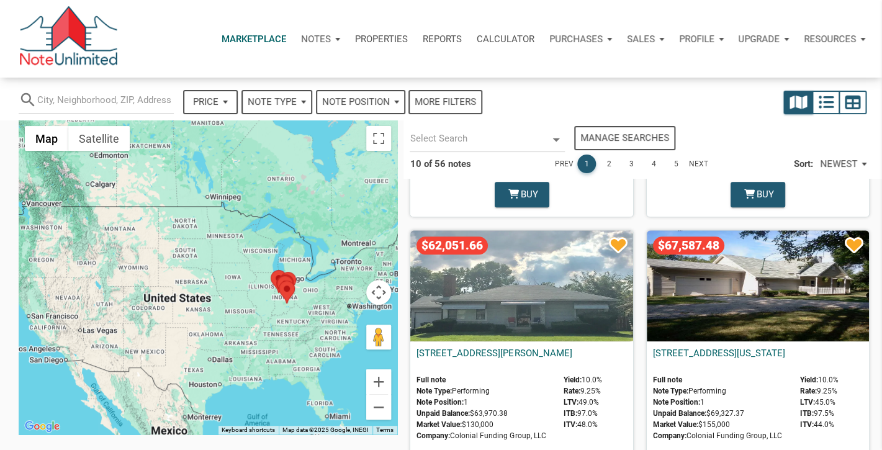
click at [768, 261] on div "$67,587.48" at bounding box center [758, 285] width 222 height 111
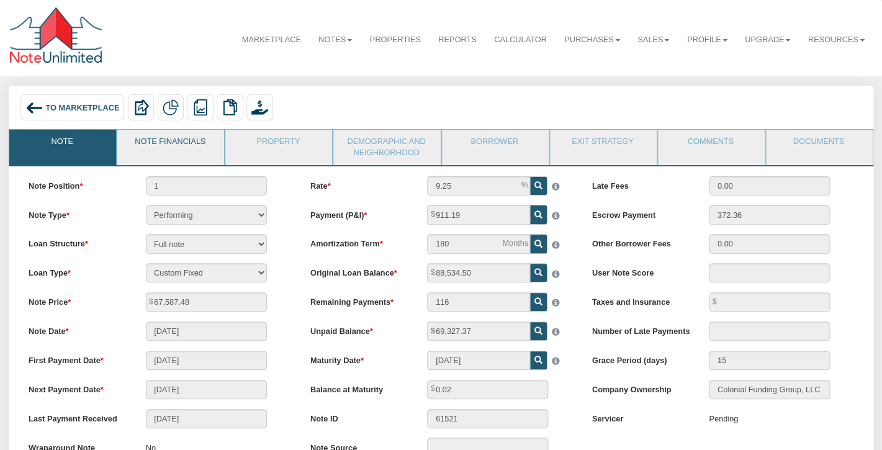
click at [166, 140] on link "Note Financials" at bounding box center [169, 145] width 105 height 31
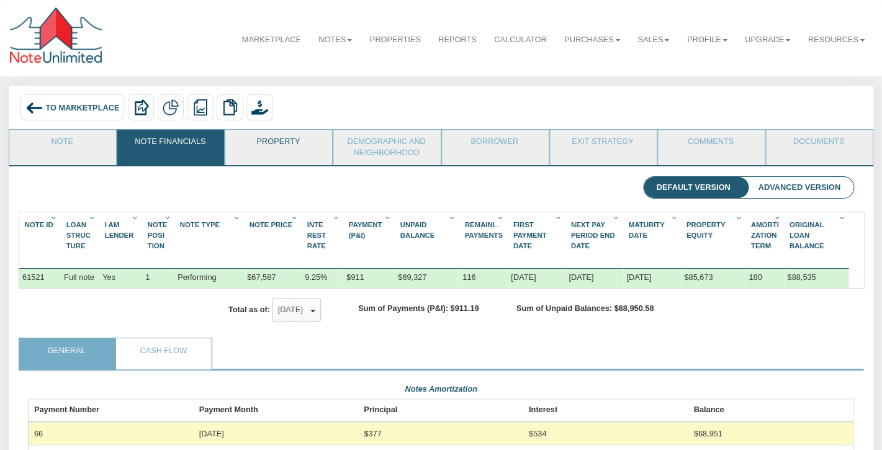
click at [256, 143] on link "Property" at bounding box center [277, 145] width 105 height 31
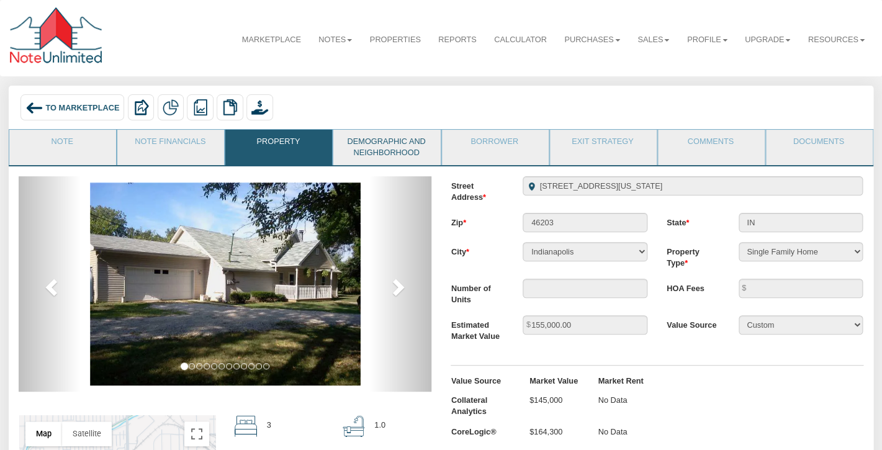
click at [378, 149] on link "Demographic and Neighborhood" at bounding box center [385, 147] width 105 height 35
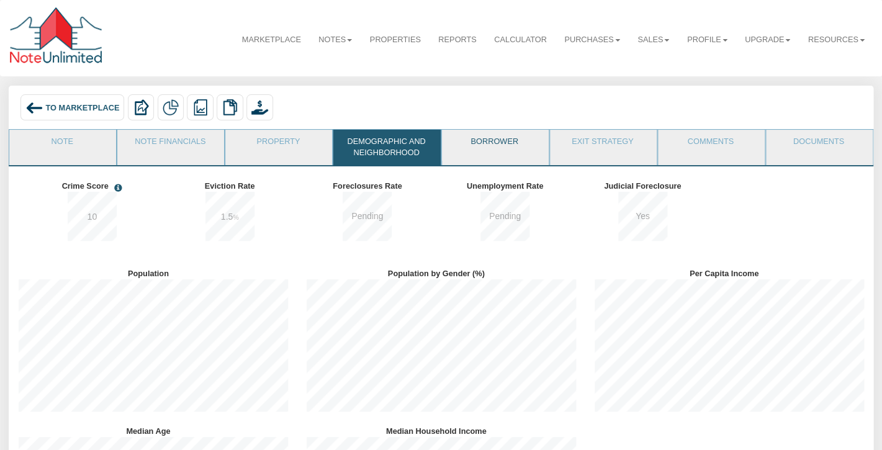
click at [501, 153] on link "Borrower" at bounding box center [494, 145] width 105 height 31
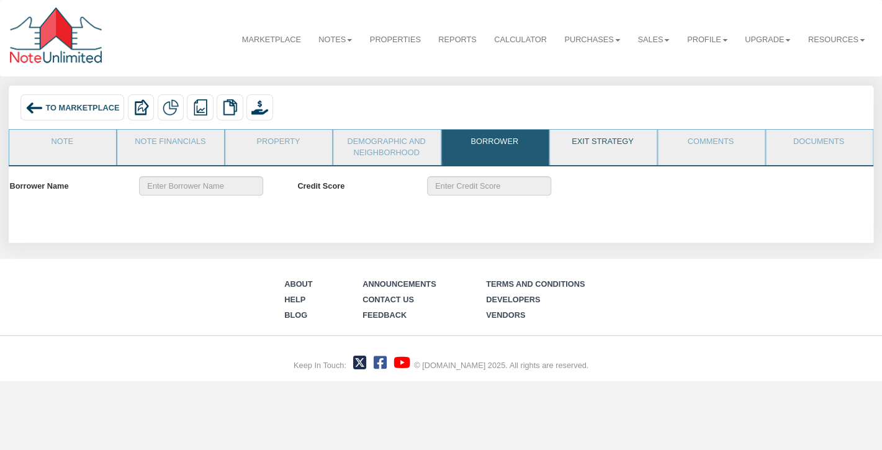
click at [607, 151] on link "Exit Strategy" at bounding box center [602, 145] width 105 height 31
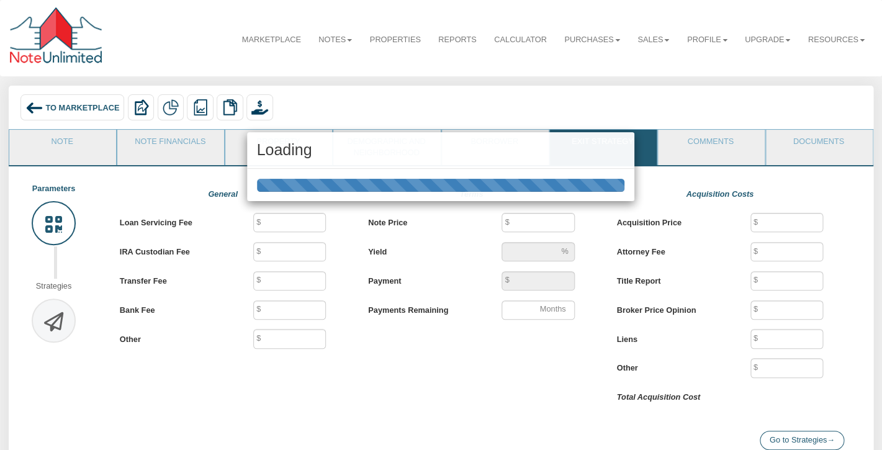
type input "40"
type input "25"
type input "500"
type input "250"
type input "67,587"
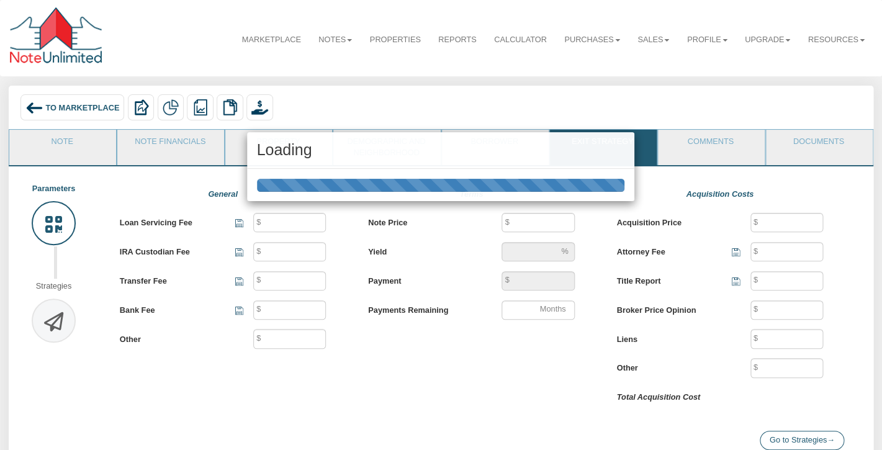
type input "10"
type input "911.19"
type input "116"
type input "67,587"
type input "500"
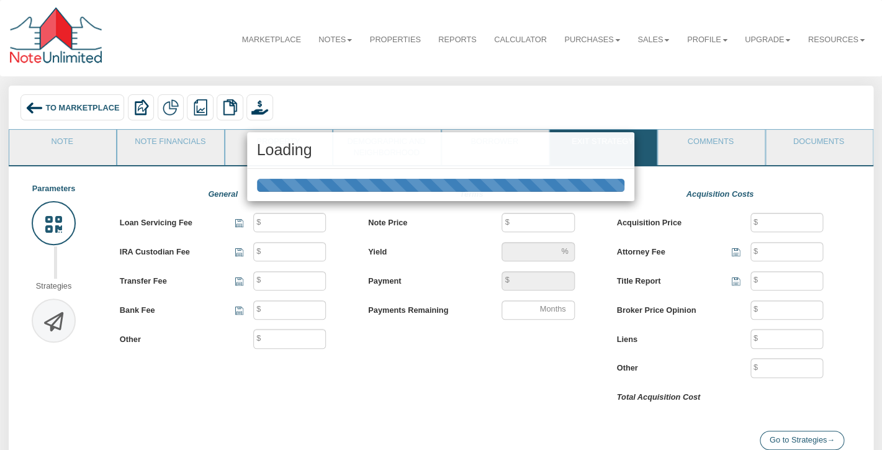
type input "100"
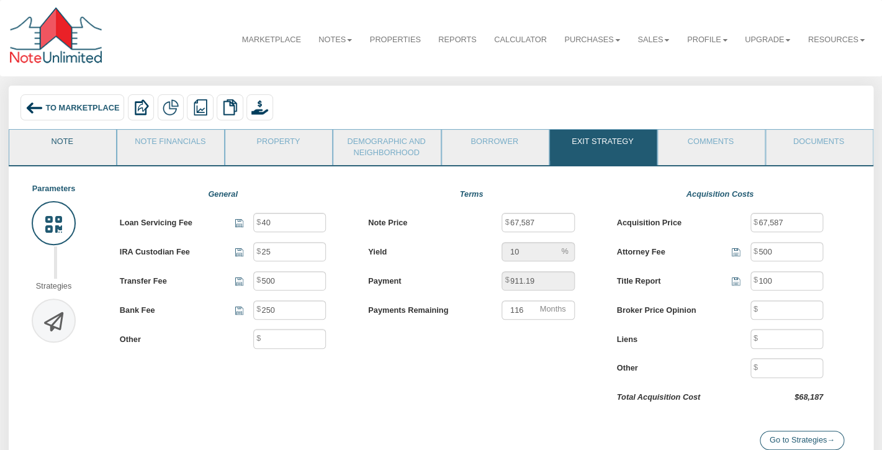
click at [84, 150] on link "Note" at bounding box center [61, 145] width 105 height 31
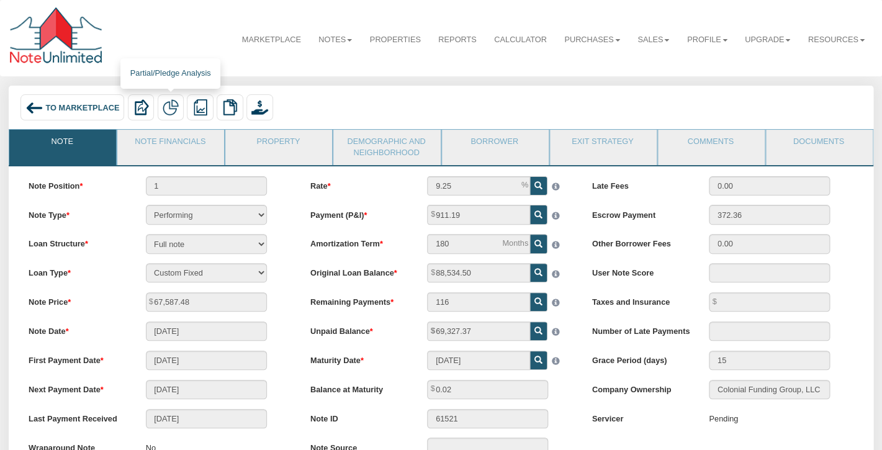
click at [169, 105] on img at bounding box center [171, 107] width 16 height 16
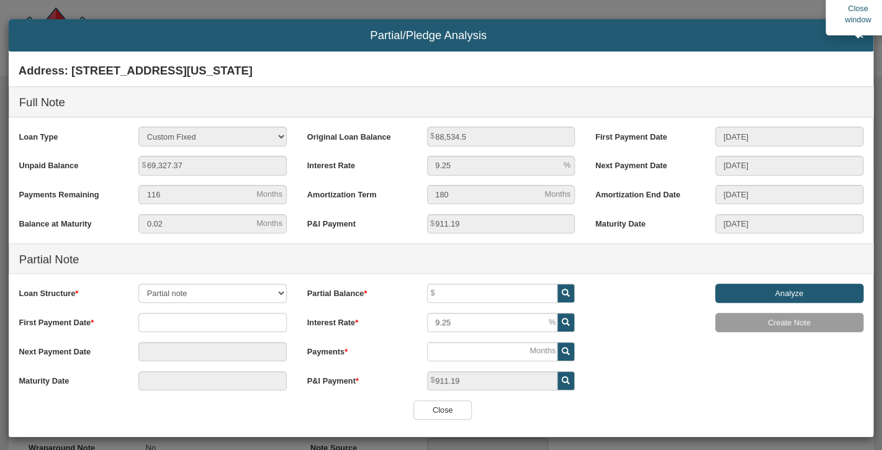
click at [857, 38] on span "×" at bounding box center [859, 35] width 7 height 12
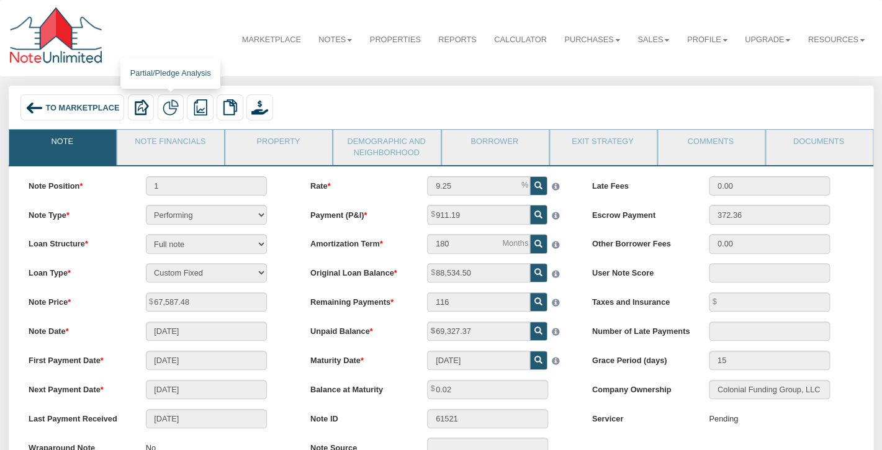
click at [174, 109] on img at bounding box center [171, 107] width 16 height 16
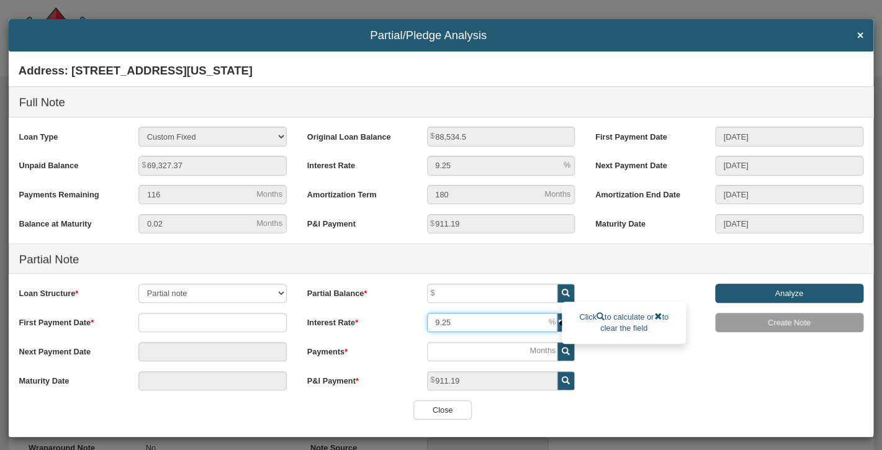
click at [457, 323] on input "9.25" at bounding box center [492, 322] width 130 height 19
type input "9"
type input "7"
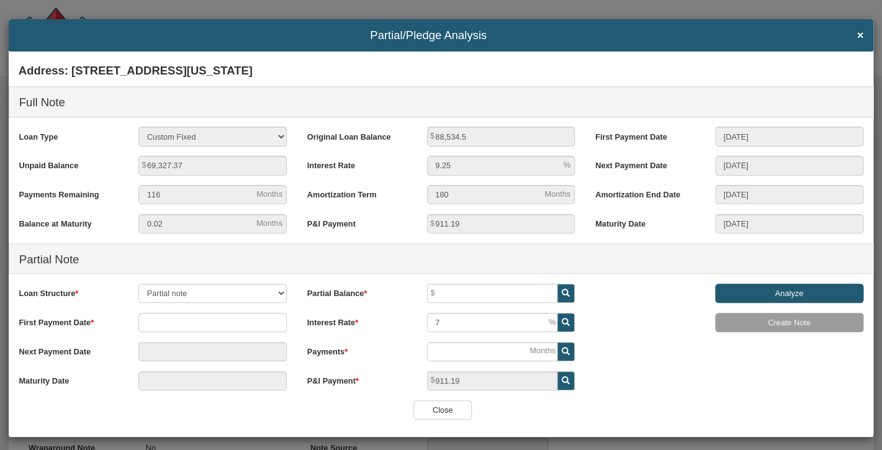
click at [647, 397] on div "Address: [STREET_ADDRESS][US_STATE] Full Note Loan Type 30 Year Fixed 15 Year F…" at bounding box center [441, 229] width 864 height 342
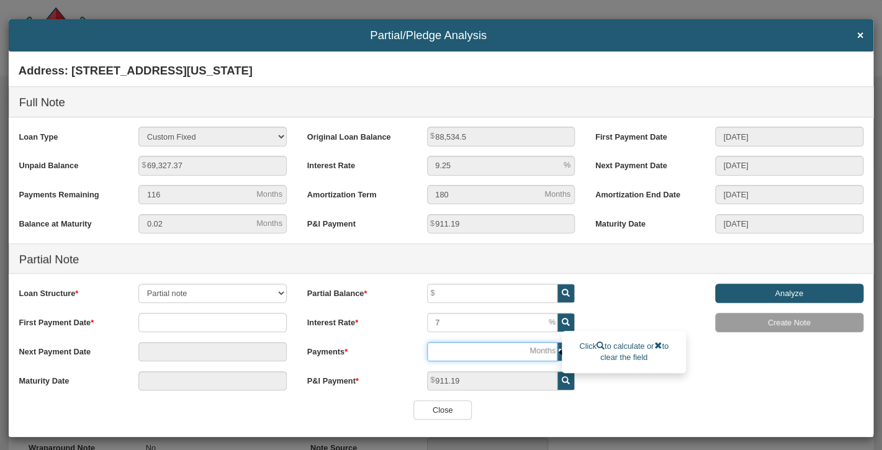
click at [452, 350] on input "number" at bounding box center [492, 351] width 130 height 19
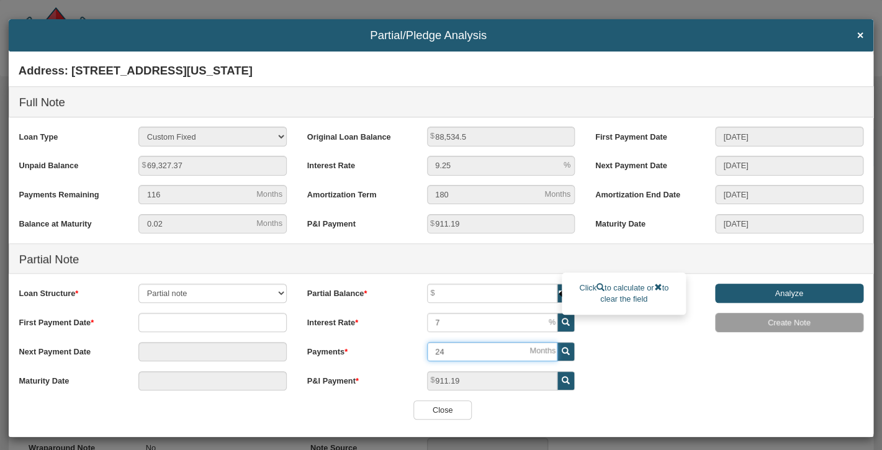
type input "24"
click at [448, 292] on input "text" at bounding box center [492, 293] width 130 height 19
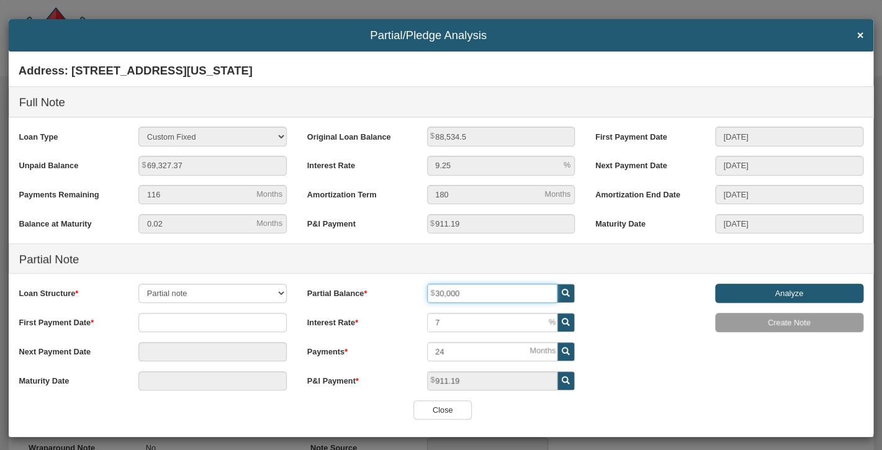
type input "30,000"
click at [197, 325] on input "text" at bounding box center [212, 322] width 148 height 19
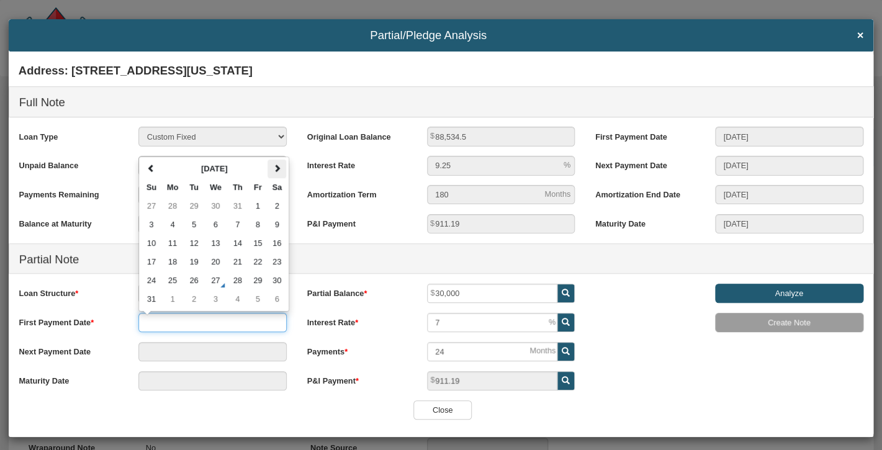
click at [278, 171] on span at bounding box center [277, 168] width 8 height 8
click at [213, 205] on td "1" at bounding box center [216, 206] width 24 height 19
type input "[DATE]"
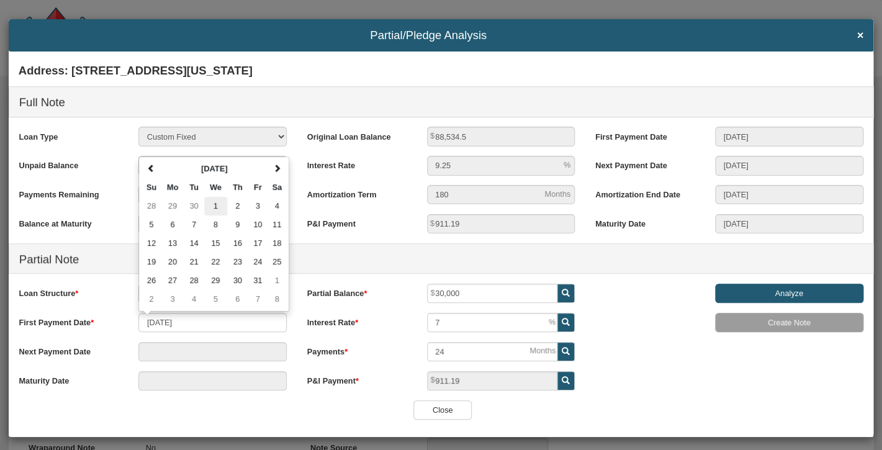
type input "[DATE]"
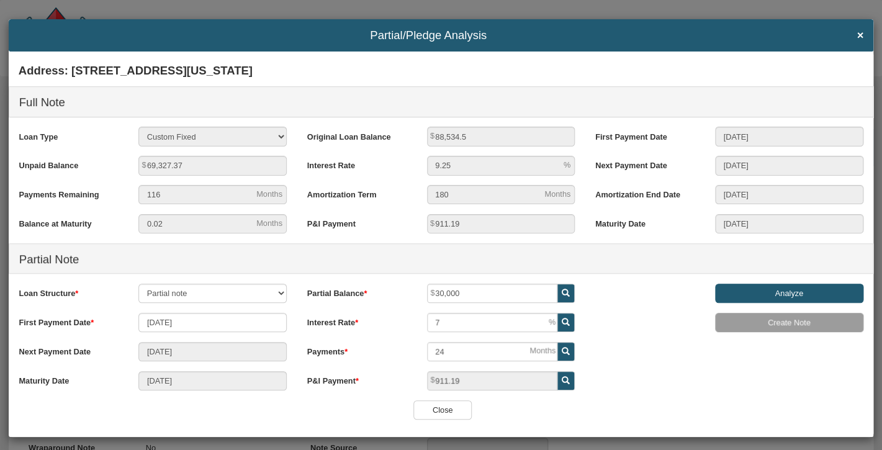
scroll to position [7, 0]
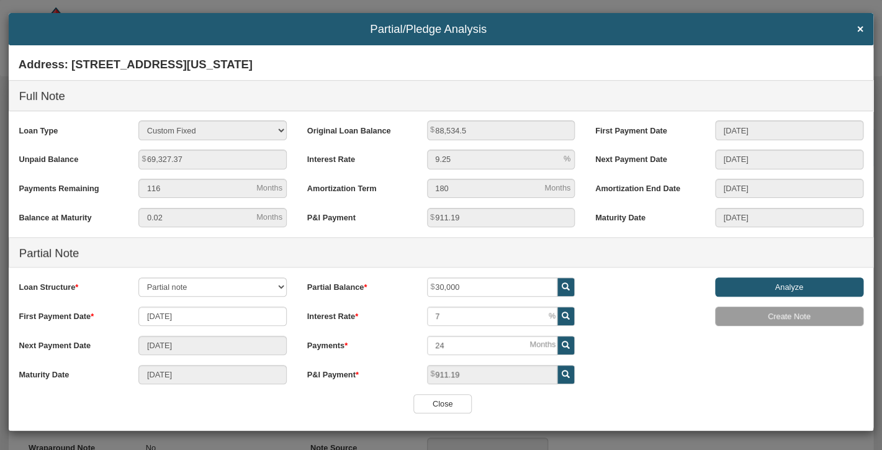
click at [758, 286] on input "Analyze" at bounding box center [789, 286] width 148 height 19
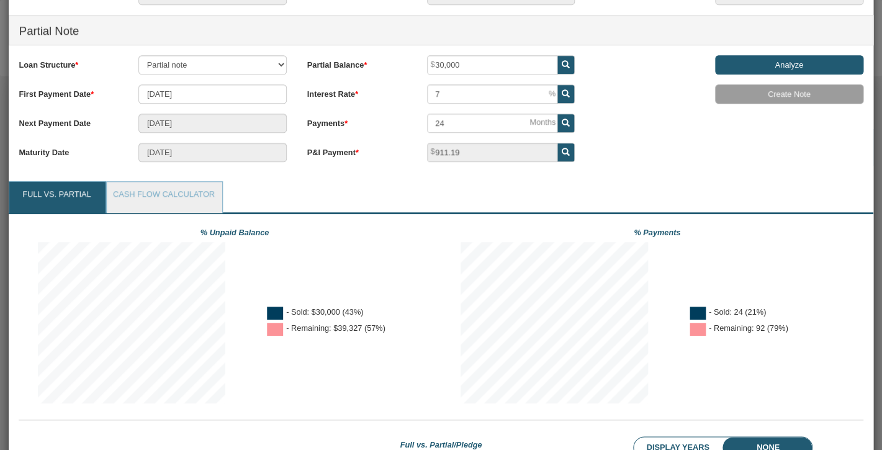
scroll to position [230, 0]
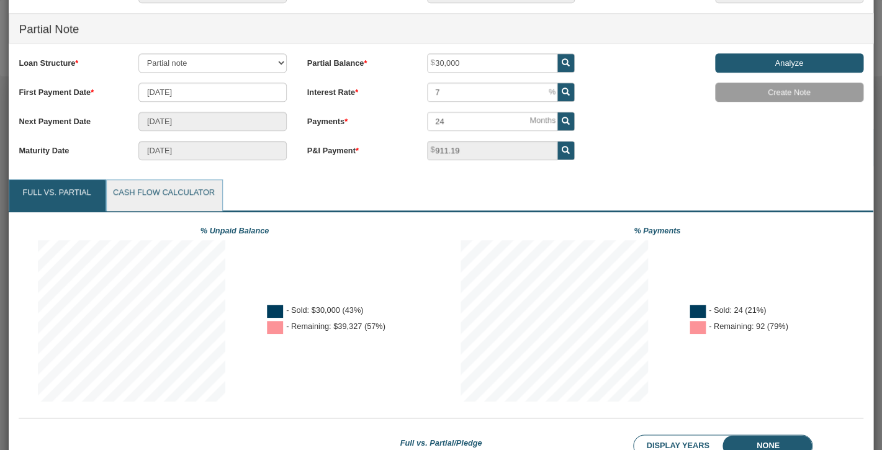
click at [202, 195] on link "Cash Flow Calculator" at bounding box center [164, 195] width 115 height 31
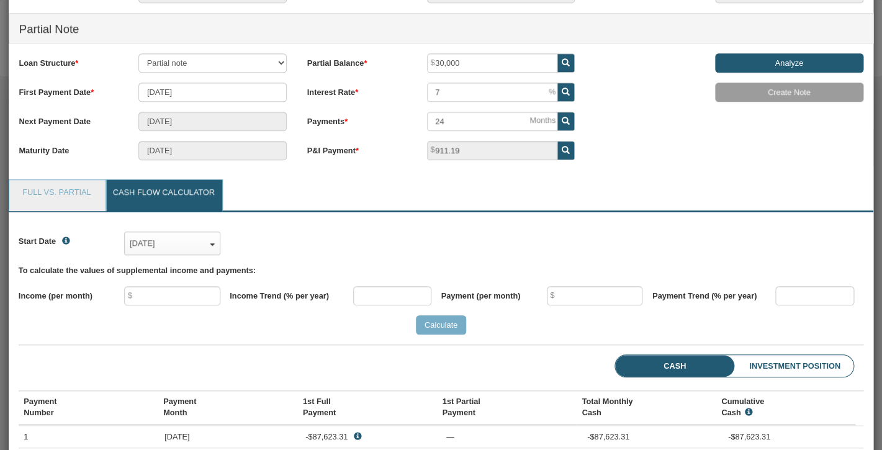
scroll to position [176, 844]
